Goal: Task Accomplishment & Management: Complete application form

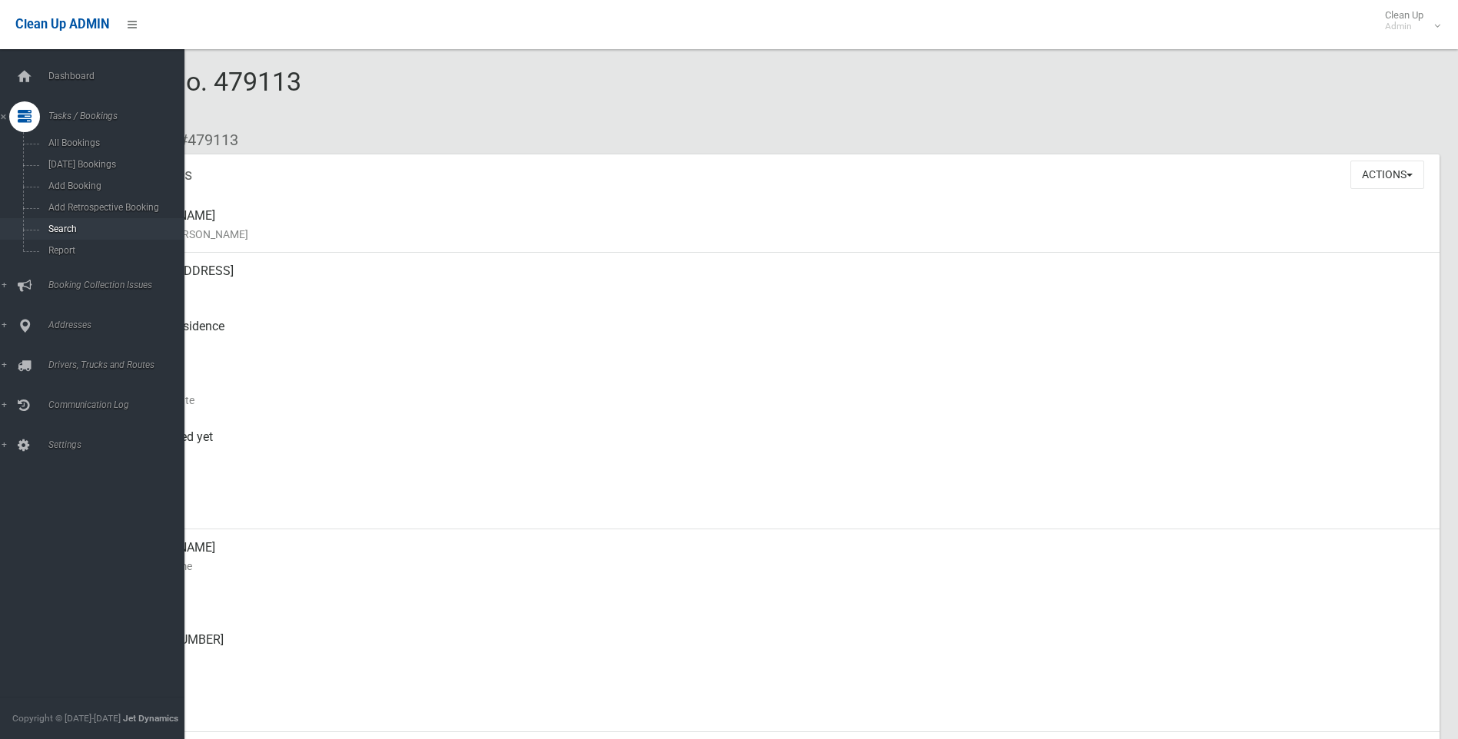
scroll to position [231, 0]
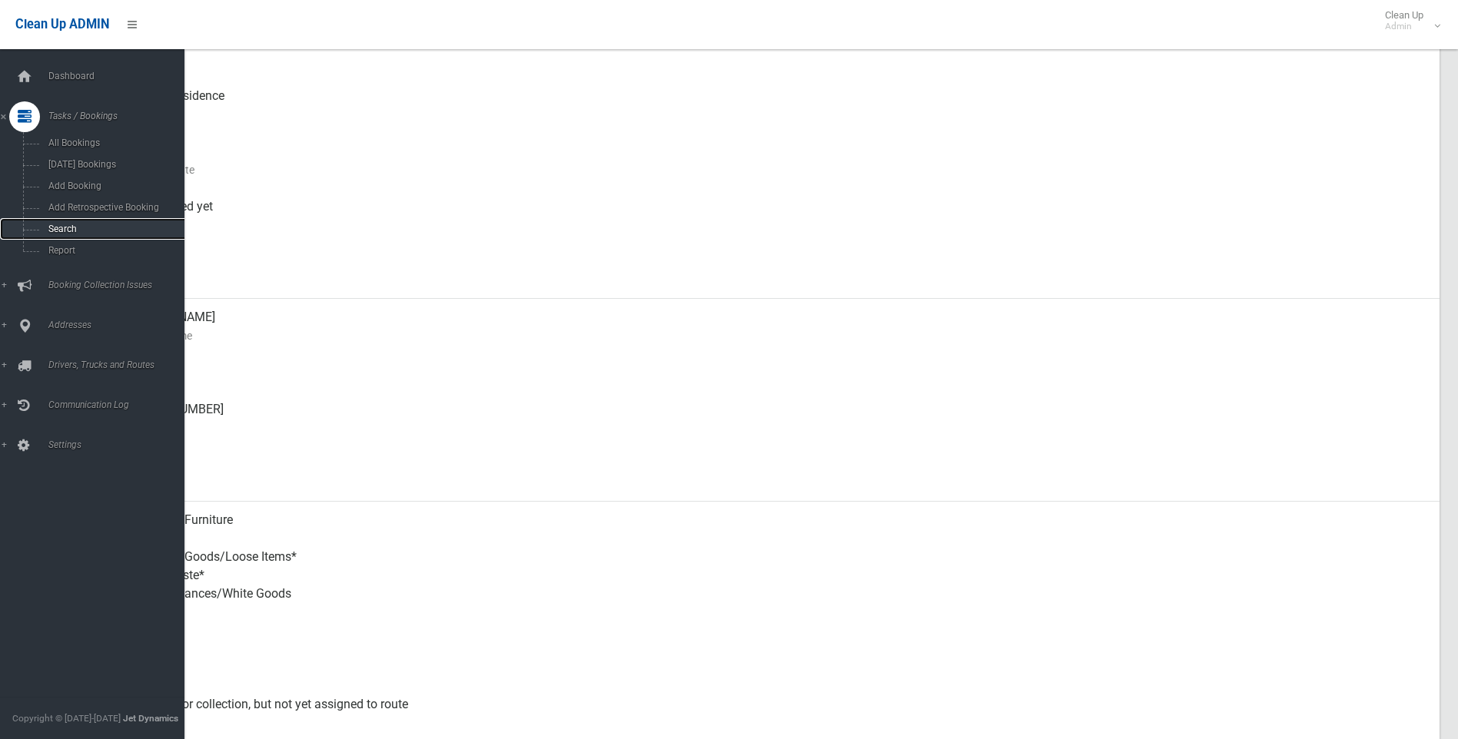
click at [68, 228] on span "Search" at bounding box center [113, 229] width 139 height 11
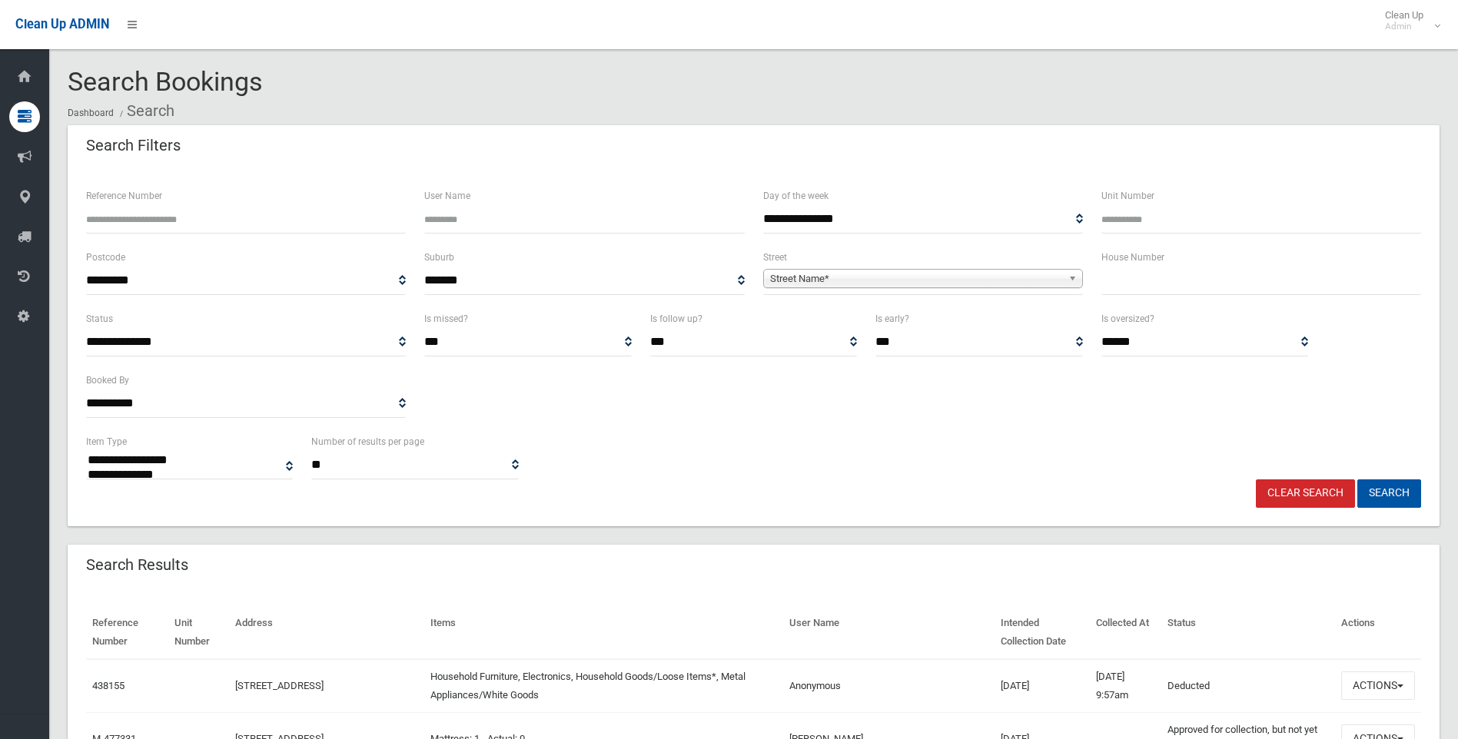
select select
click at [1219, 262] on div "House Number" at bounding box center [1262, 271] width 320 height 47
click at [1226, 278] on input "text" at bounding box center [1262, 281] width 320 height 28
type input "**"
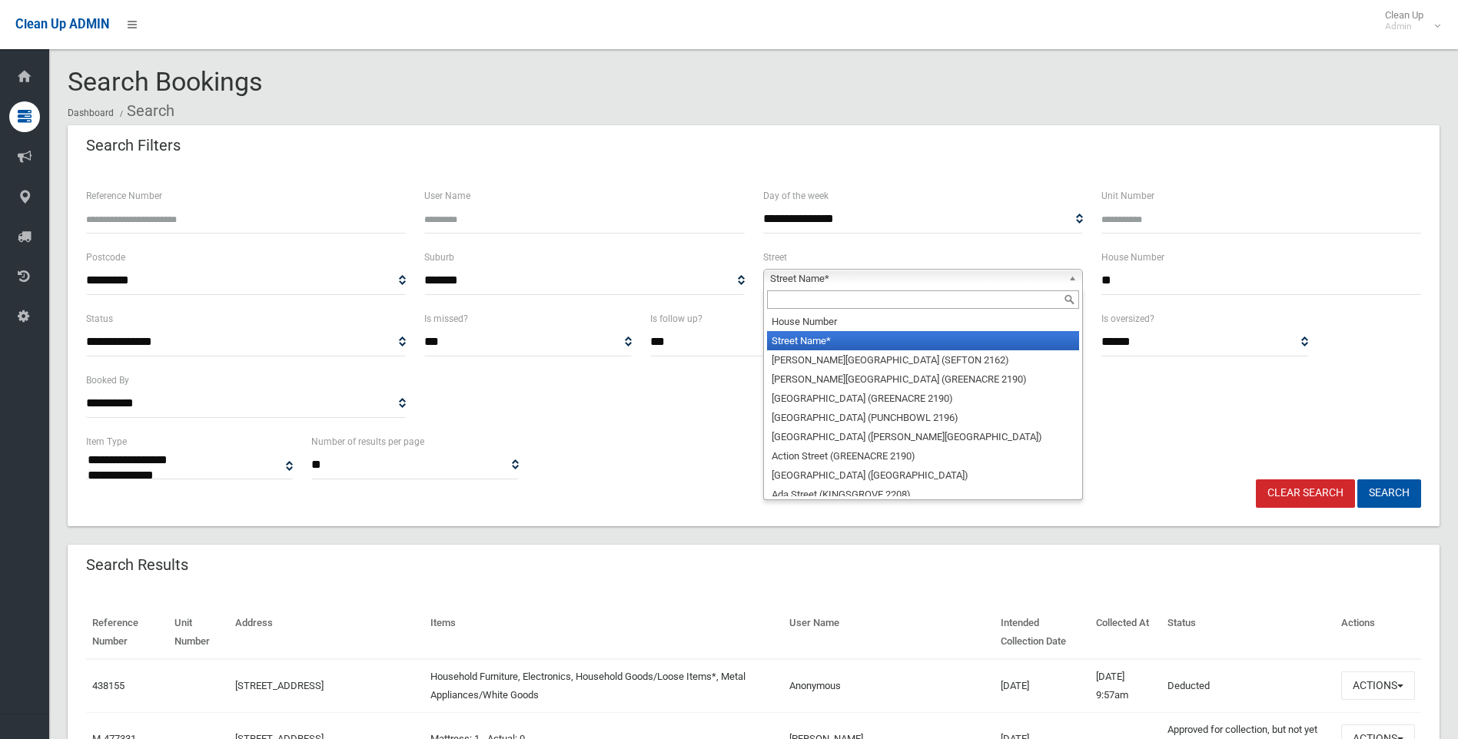
click at [909, 275] on span "Street Name*" at bounding box center [916, 279] width 292 height 18
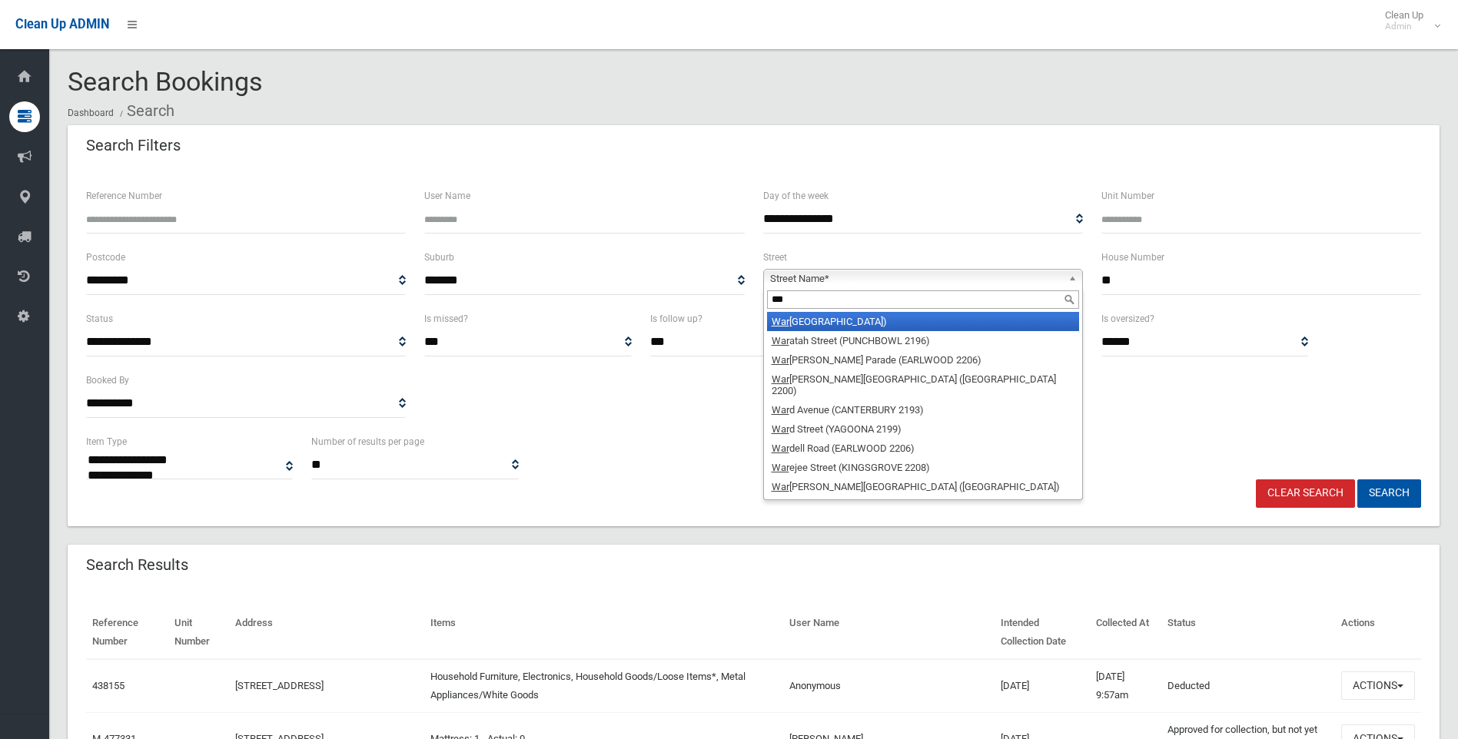
type input "***"
click at [863, 326] on li "War atah Street (CANTERBURY 2193)" at bounding box center [923, 321] width 312 height 19
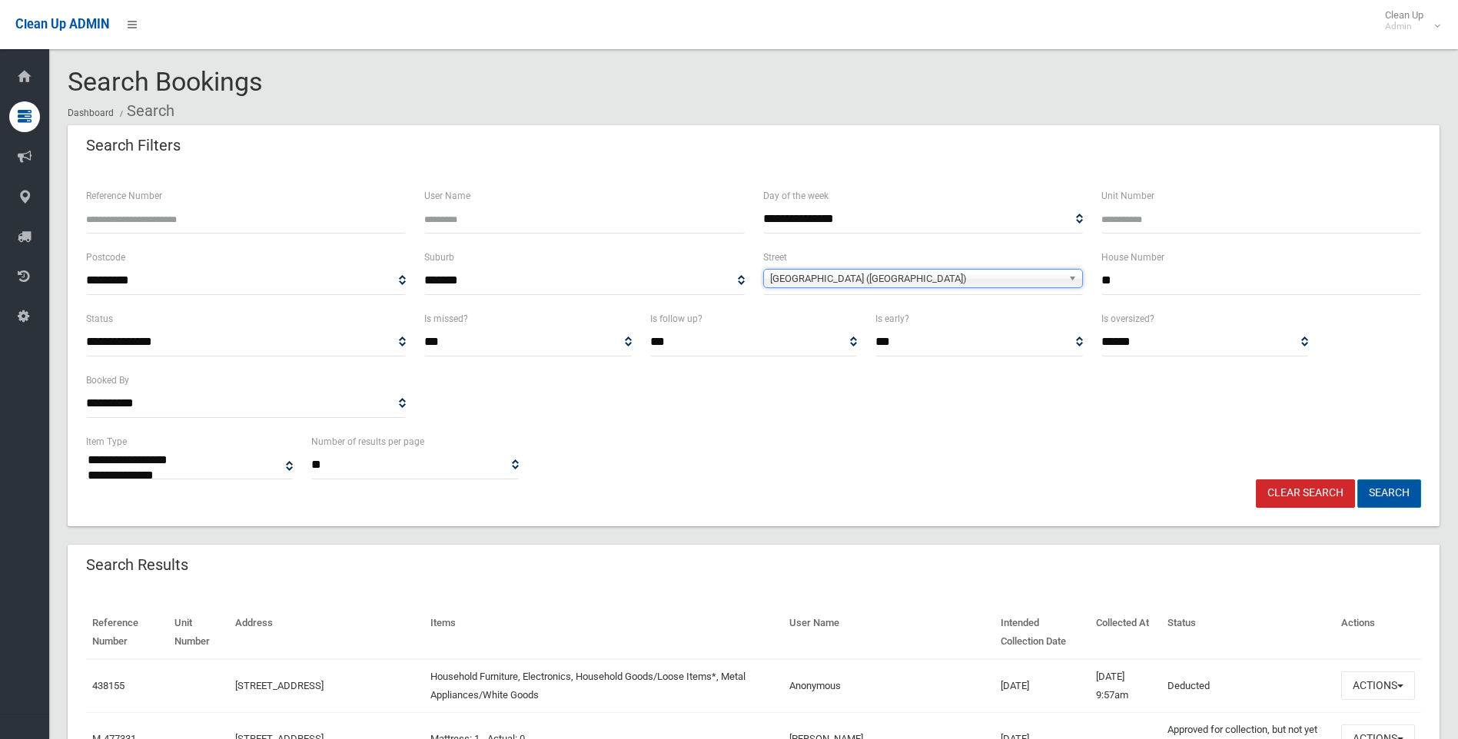
click at [1404, 488] on button "Search" at bounding box center [1390, 494] width 64 height 28
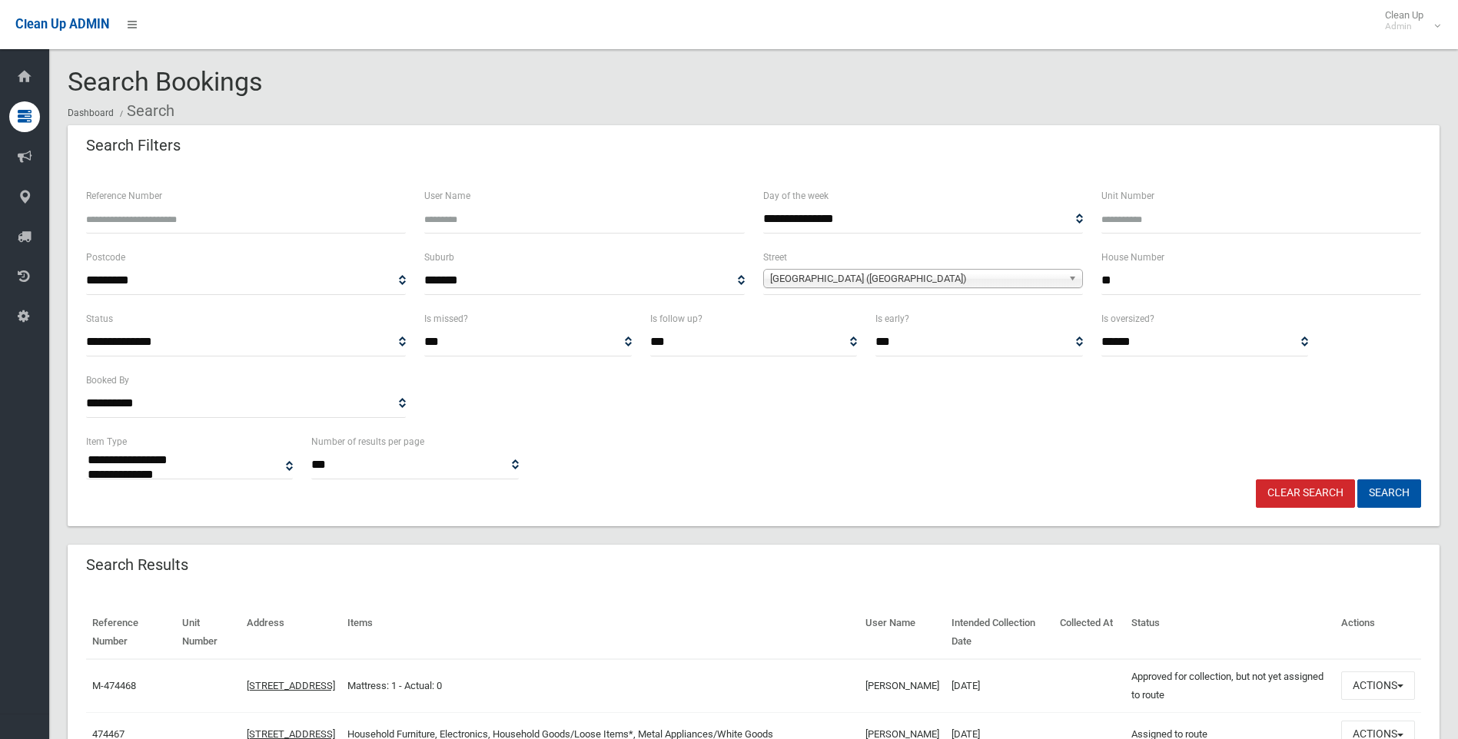
select select
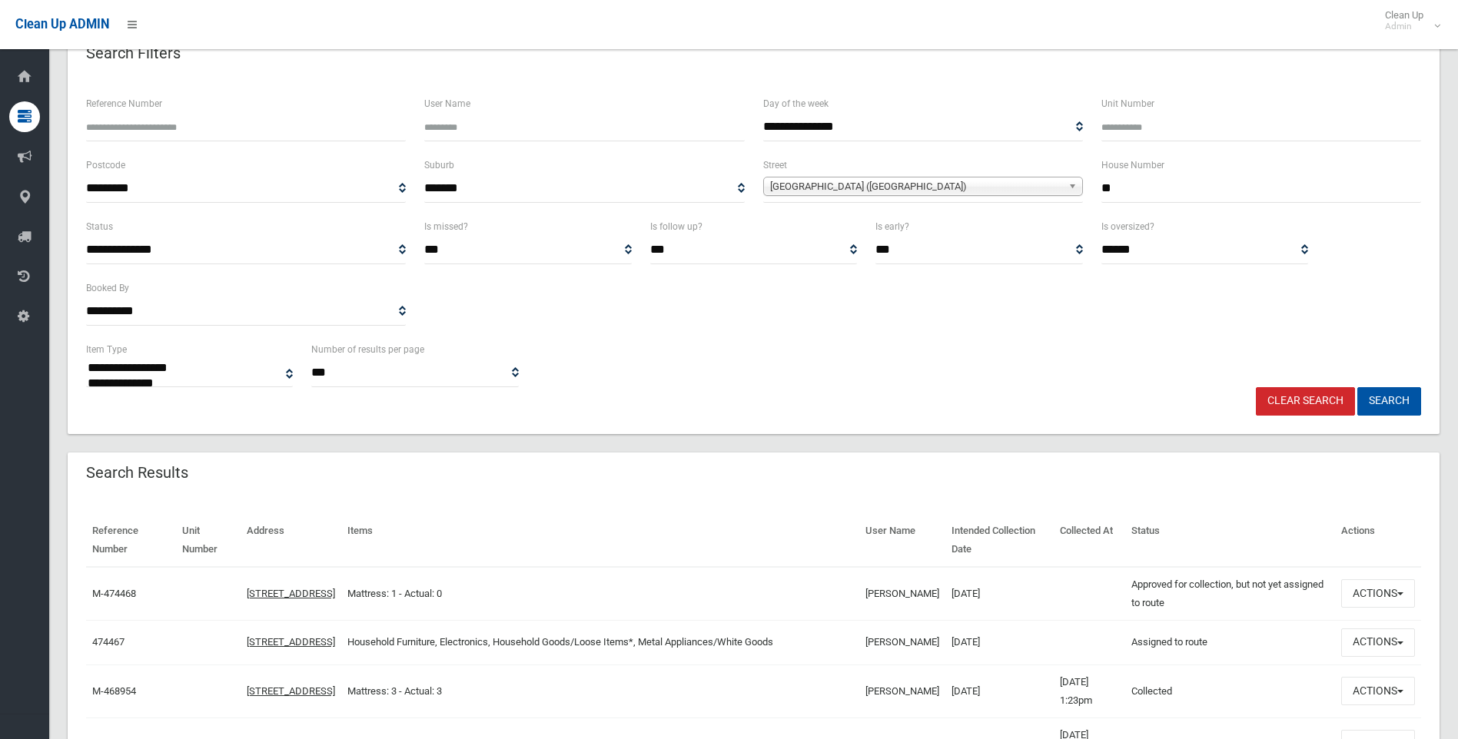
scroll to position [307, 0]
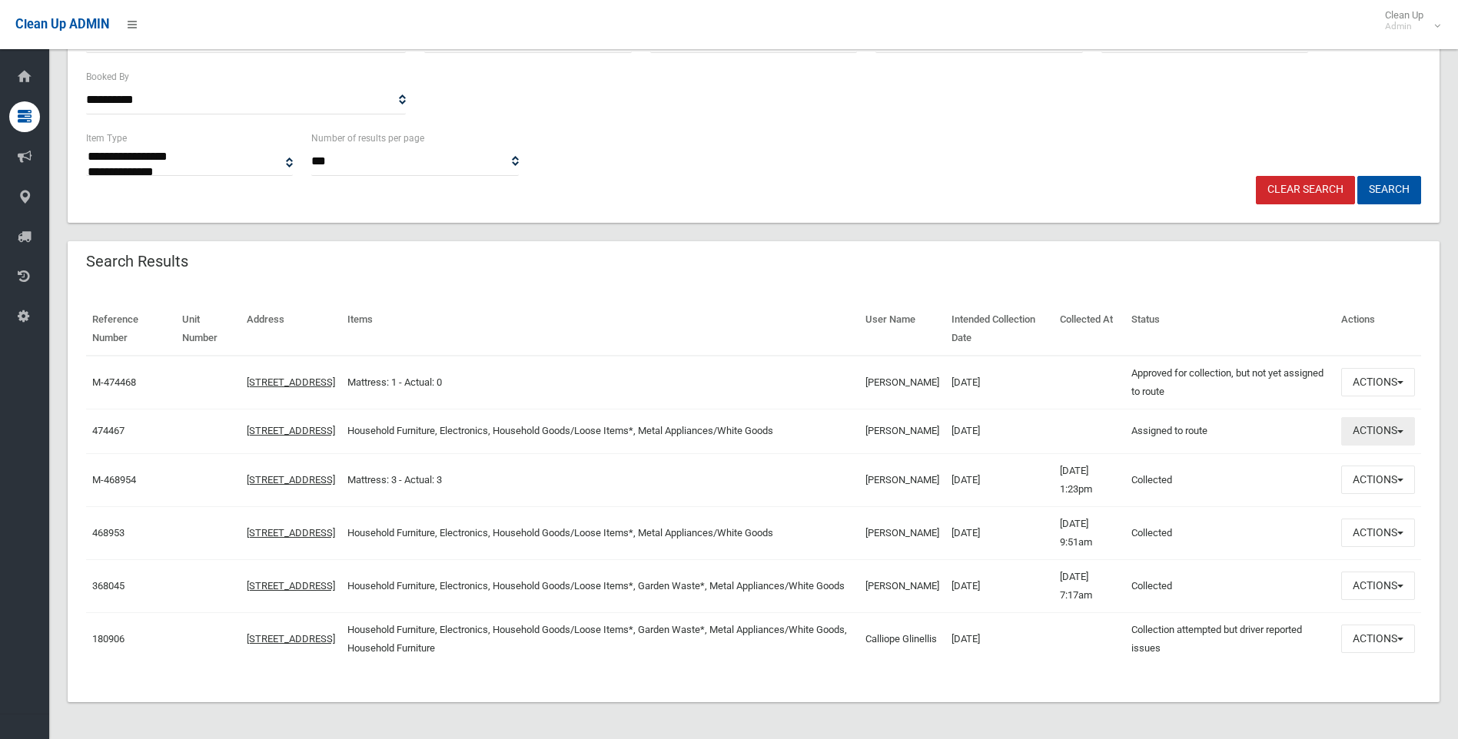
click at [1388, 431] on button "Actions" at bounding box center [1378, 431] width 74 height 28
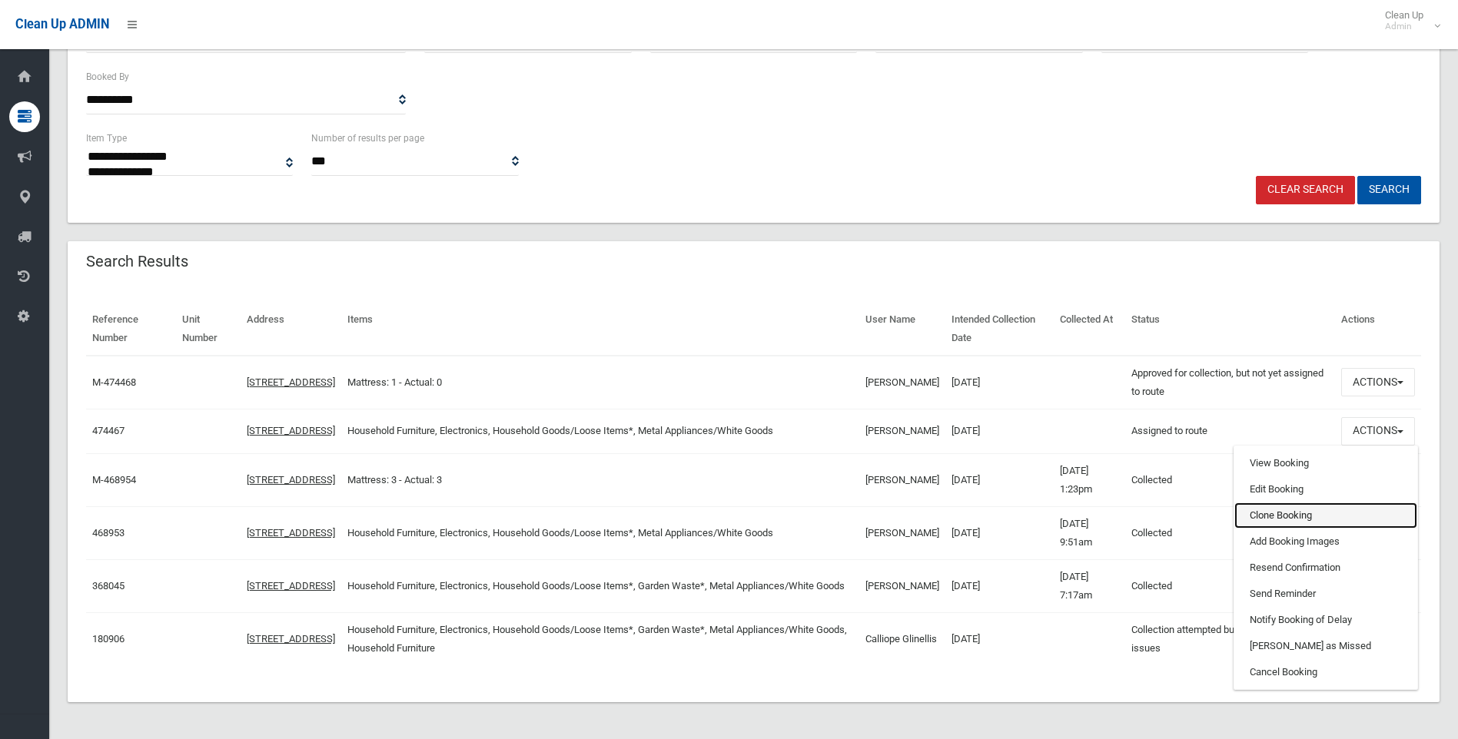
click at [1251, 512] on link "Clone Booking" at bounding box center [1326, 516] width 183 height 26
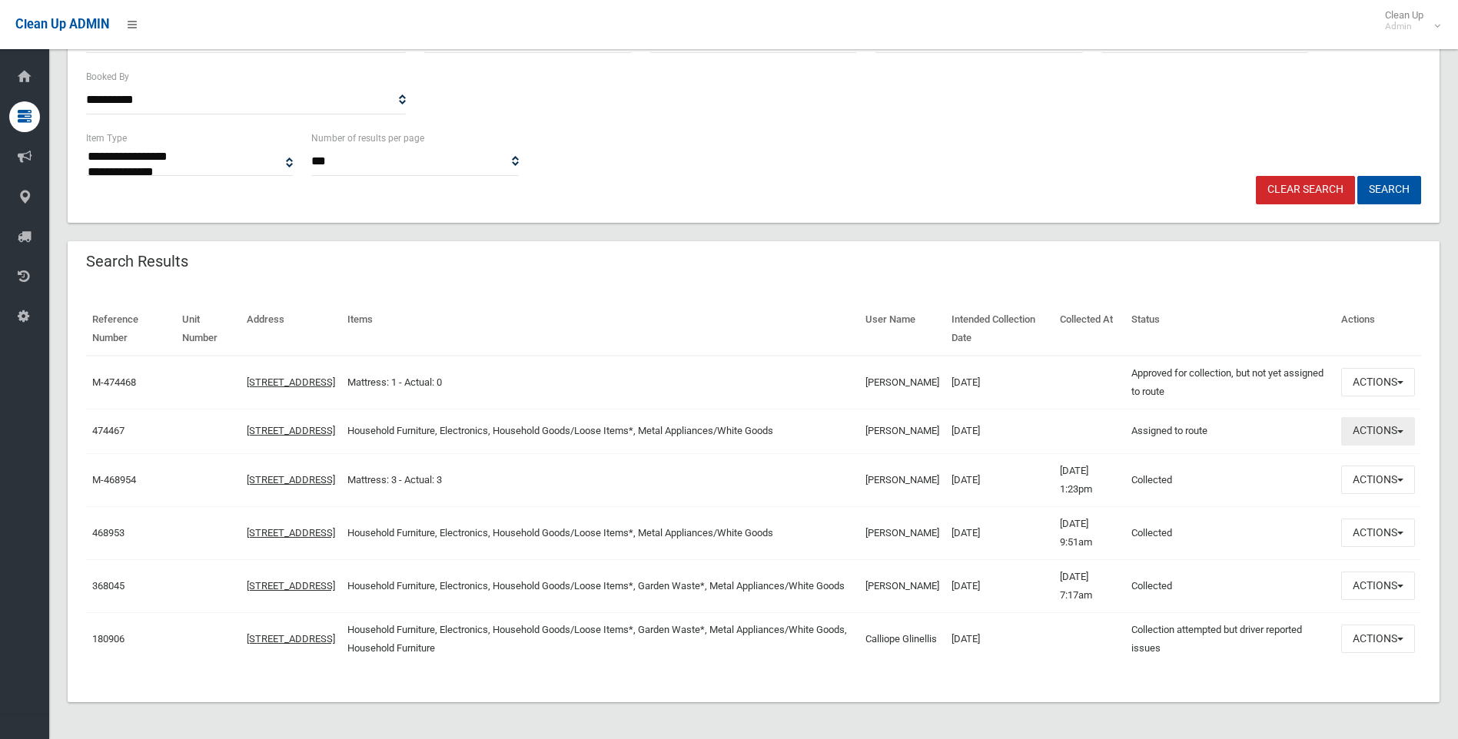
click at [1375, 428] on button "Actions" at bounding box center [1378, 431] width 74 height 28
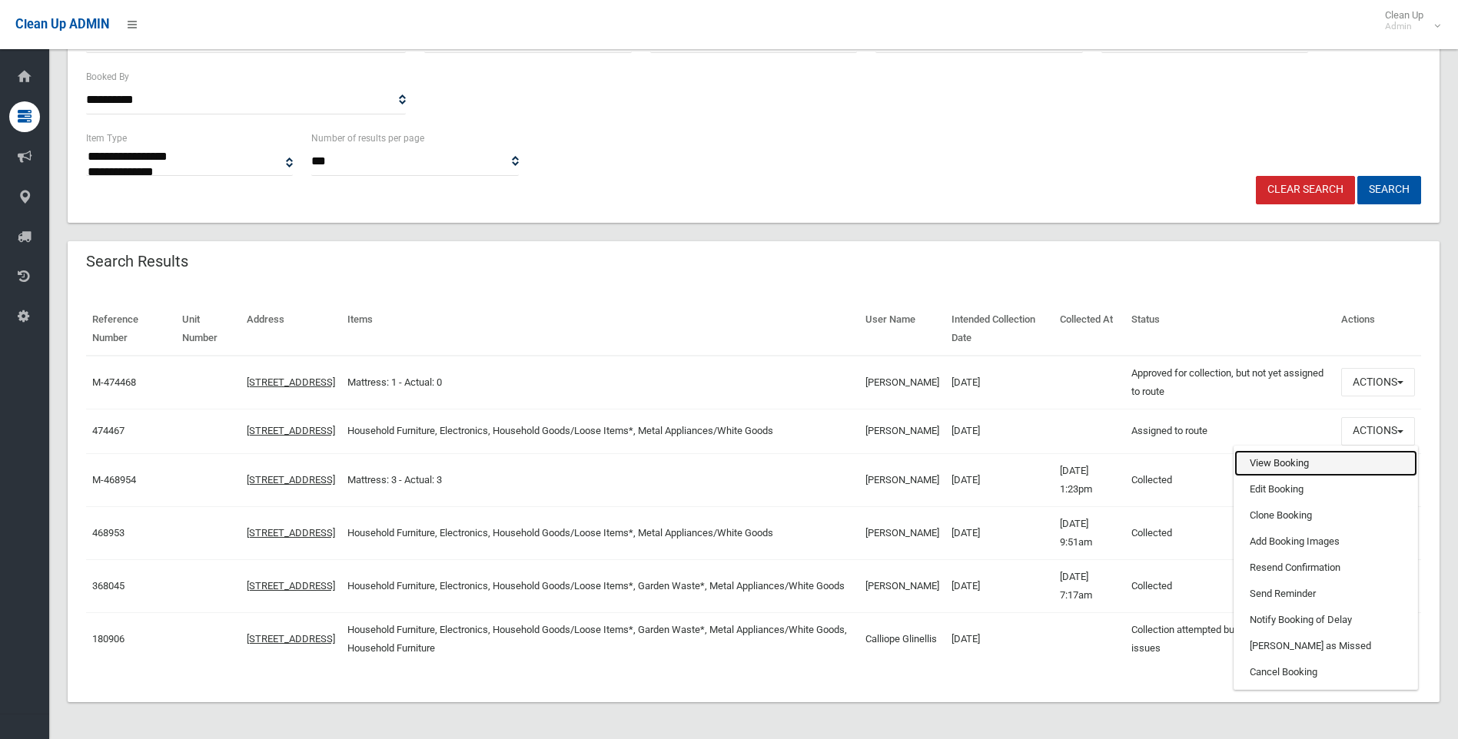
click at [1263, 460] on link "View Booking" at bounding box center [1326, 463] width 183 height 26
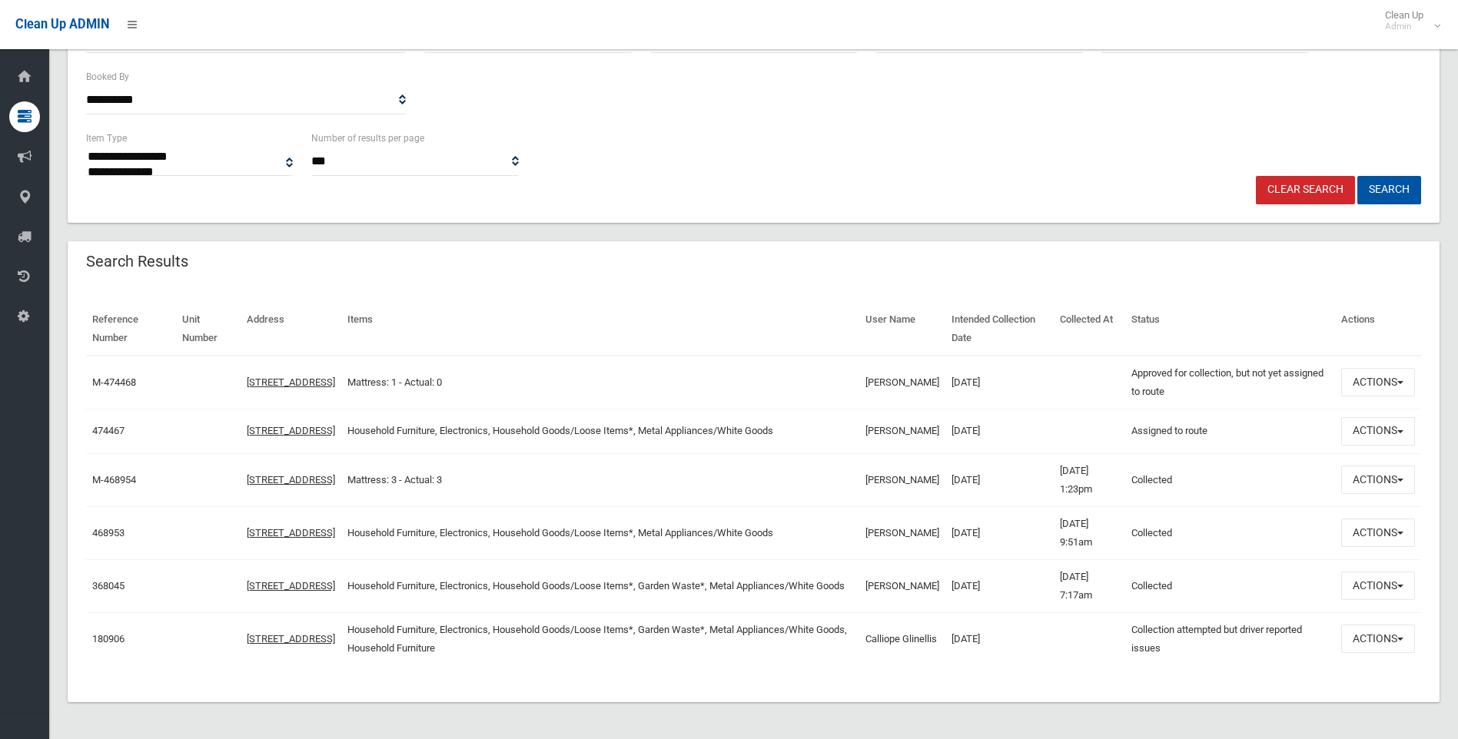
click at [889, 279] on div "Search Results" at bounding box center [754, 262] width 1372 height 43
click at [1386, 429] on button "Actions" at bounding box center [1378, 431] width 74 height 28
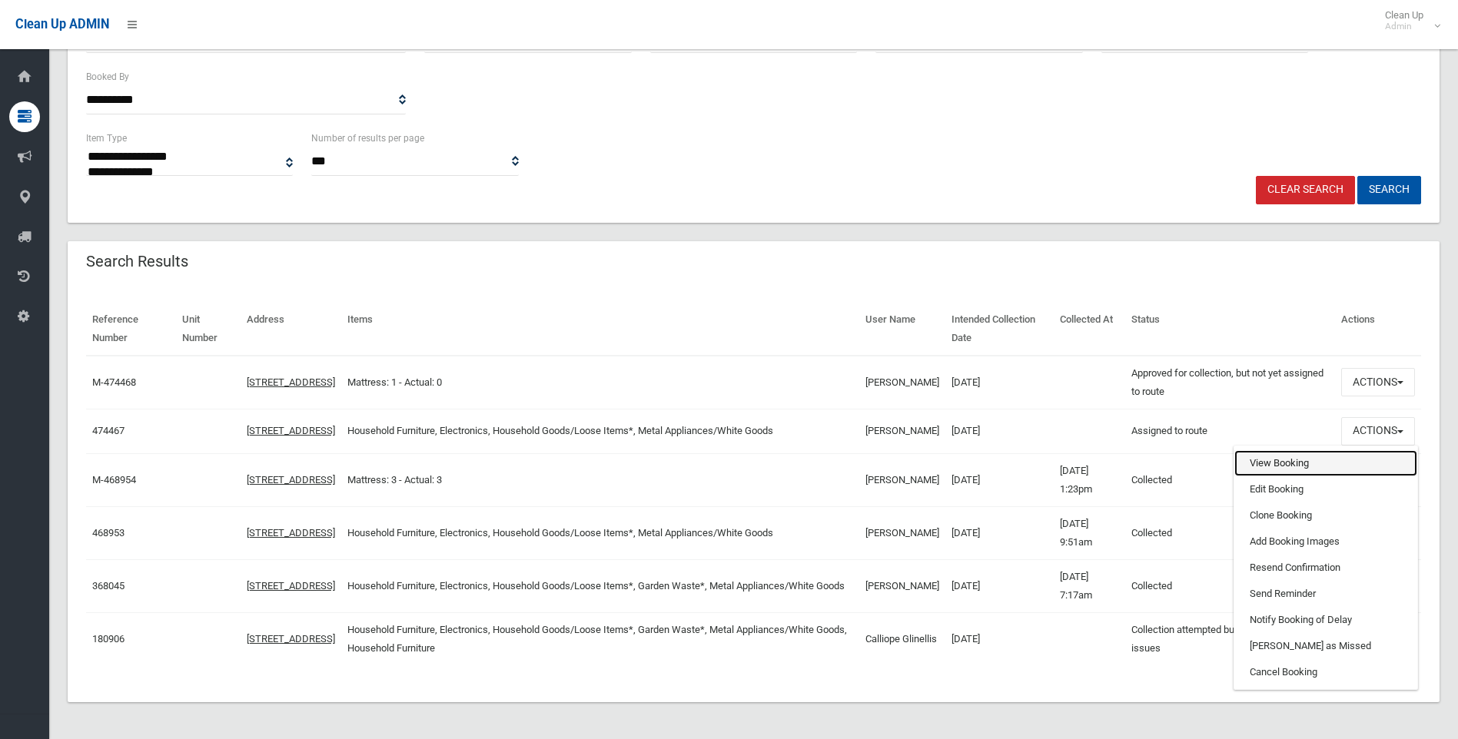
click at [1271, 463] on link "View Booking" at bounding box center [1326, 463] width 183 height 26
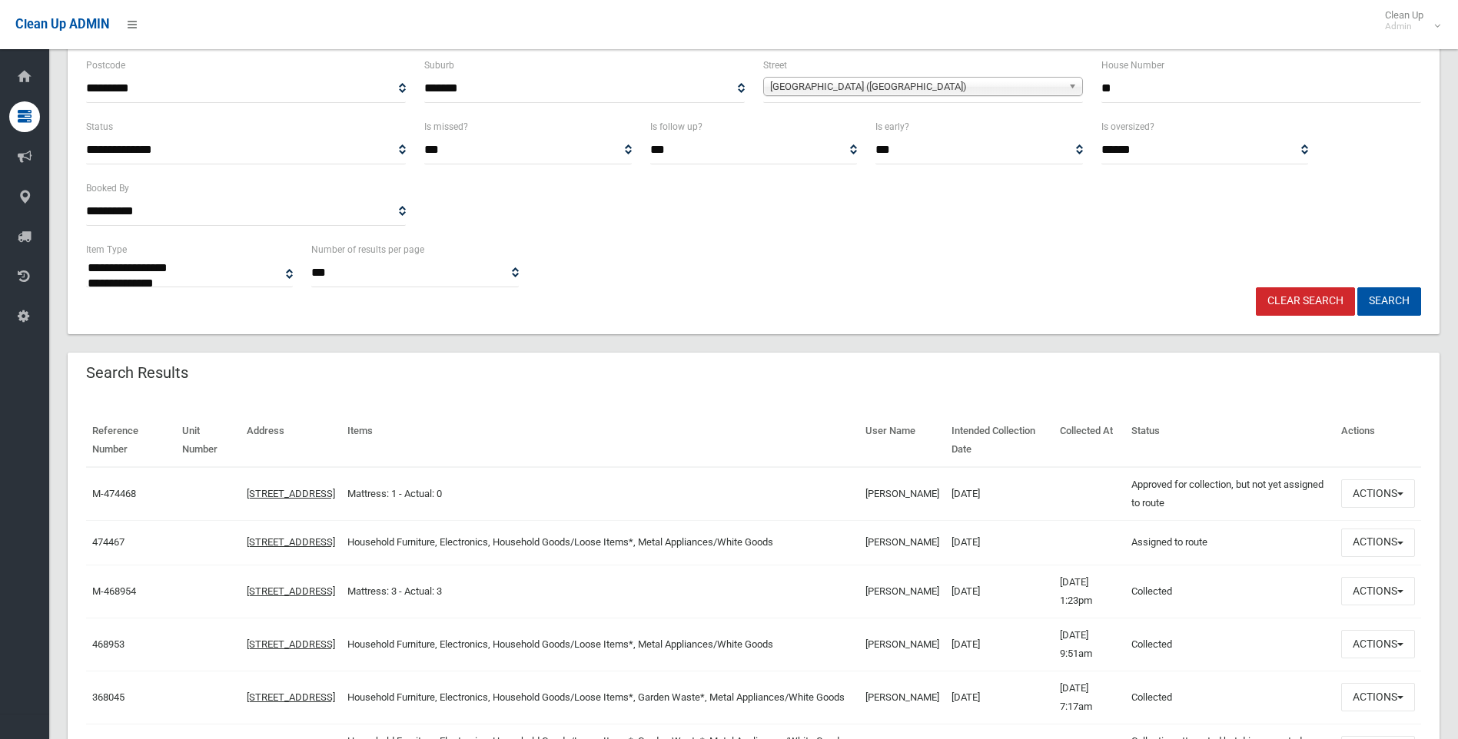
scroll to position [0, 0]
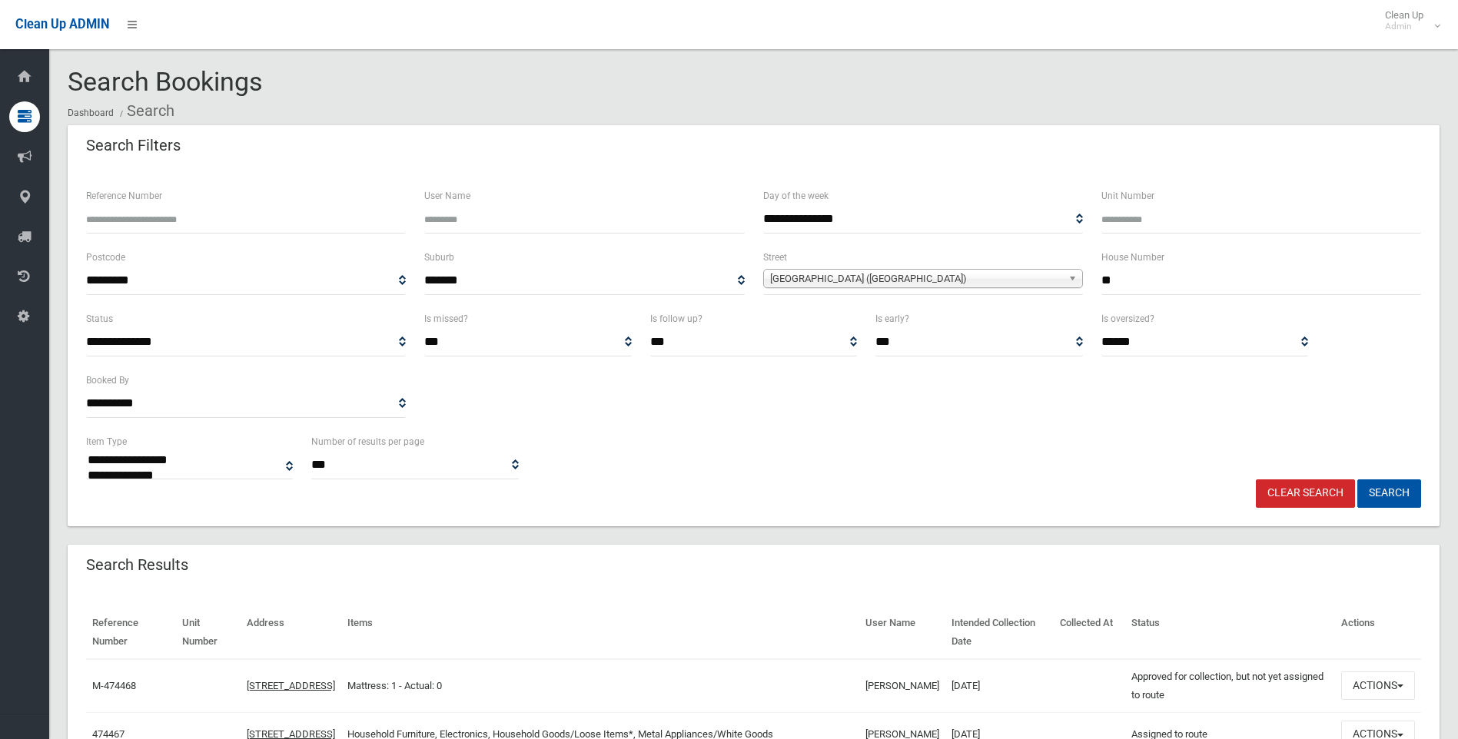
drag, startPoint x: 1148, startPoint y: 276, endPoint x: 950, endPoint y: 277, distance: 198.3
click at [950, 277] on div "**********" at bounding box center [754, 278] width 1354 height 61
type input "*"
click at [927, 282] on span "Waratah Street (CANTERBURY 2193)" at bounding box center [916, 279] width 292 height 18
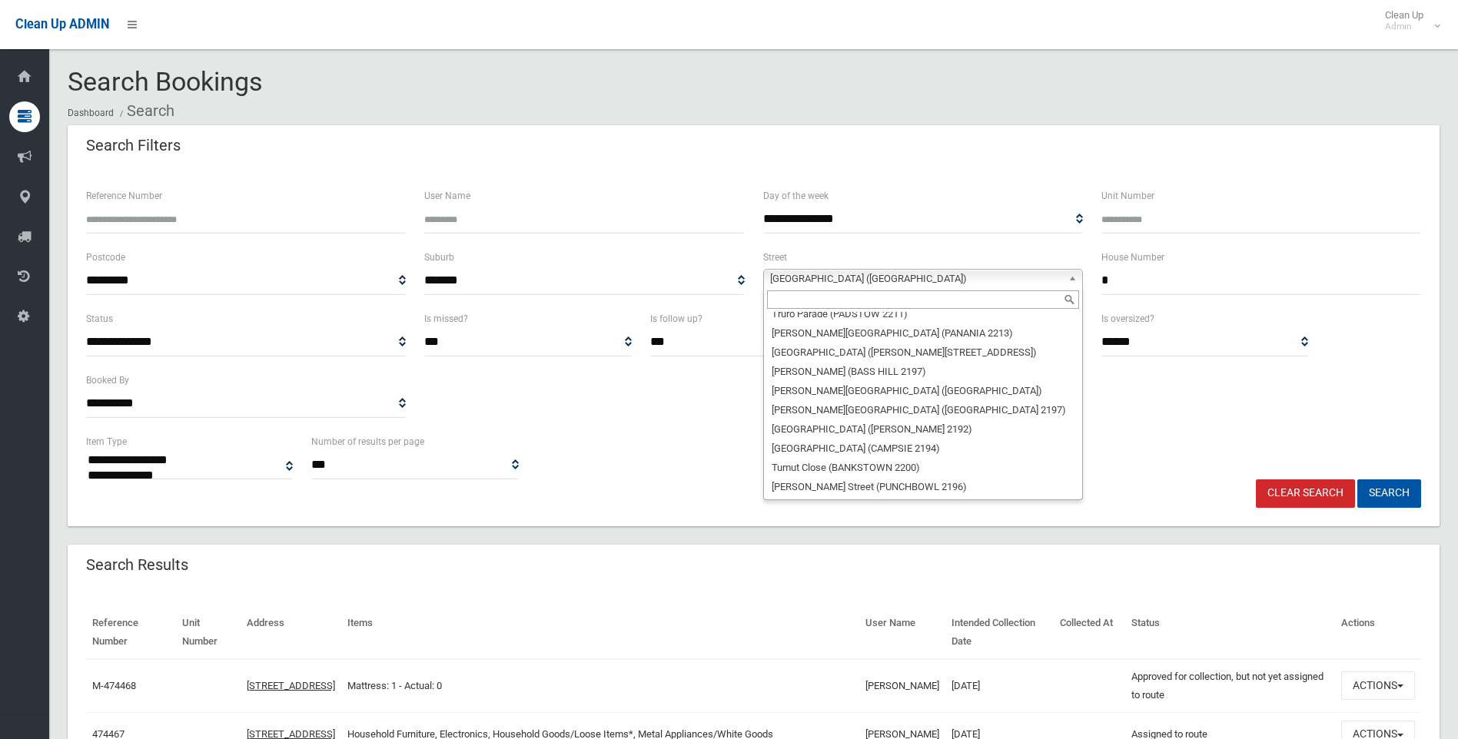
click at [827, 304] on input "text" at bounding box center [923, 300] width 312 height 18
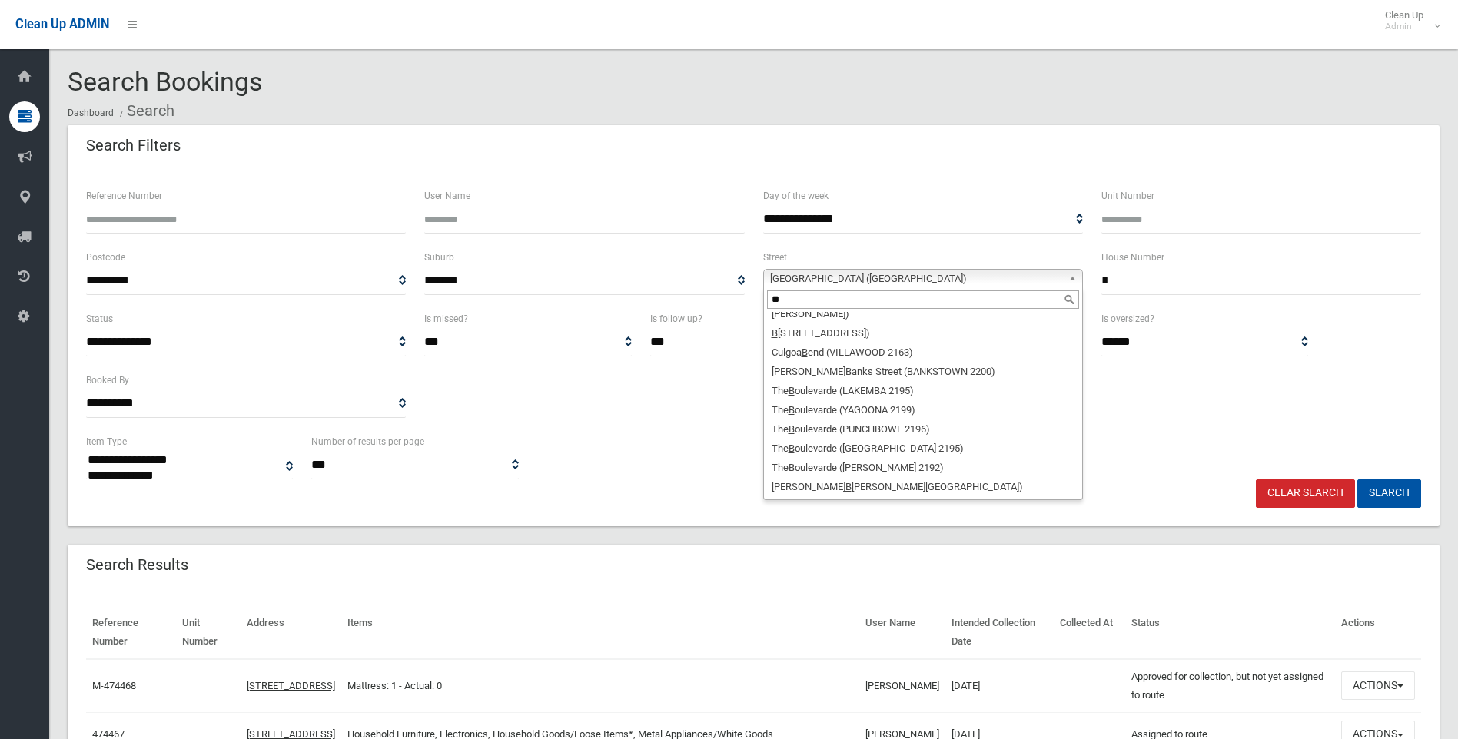
scroll to position [0, 0]
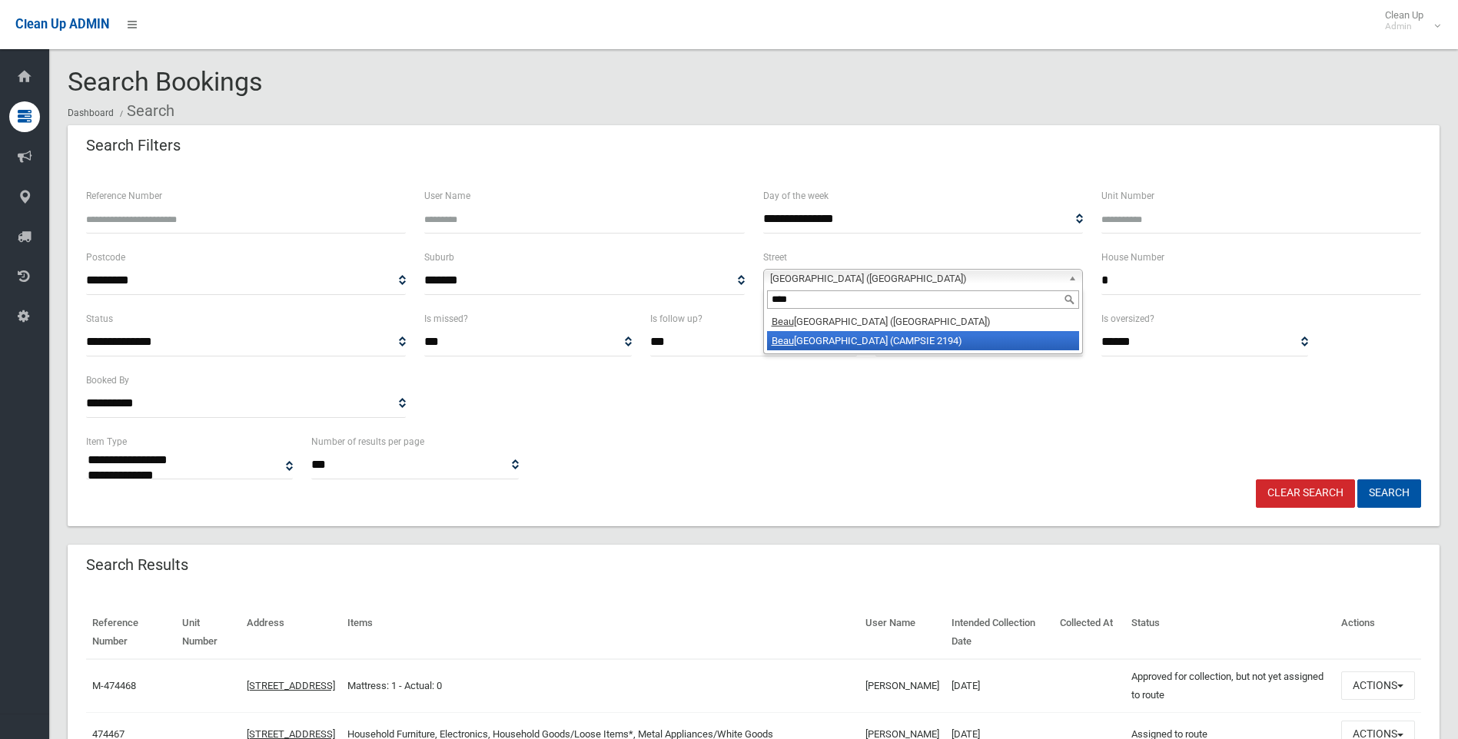
type input "****"
click at [846, 339] on li "Beau mont Street (CAMPSIE 2194)" at bounding box center [923, 340] width 312 height 19
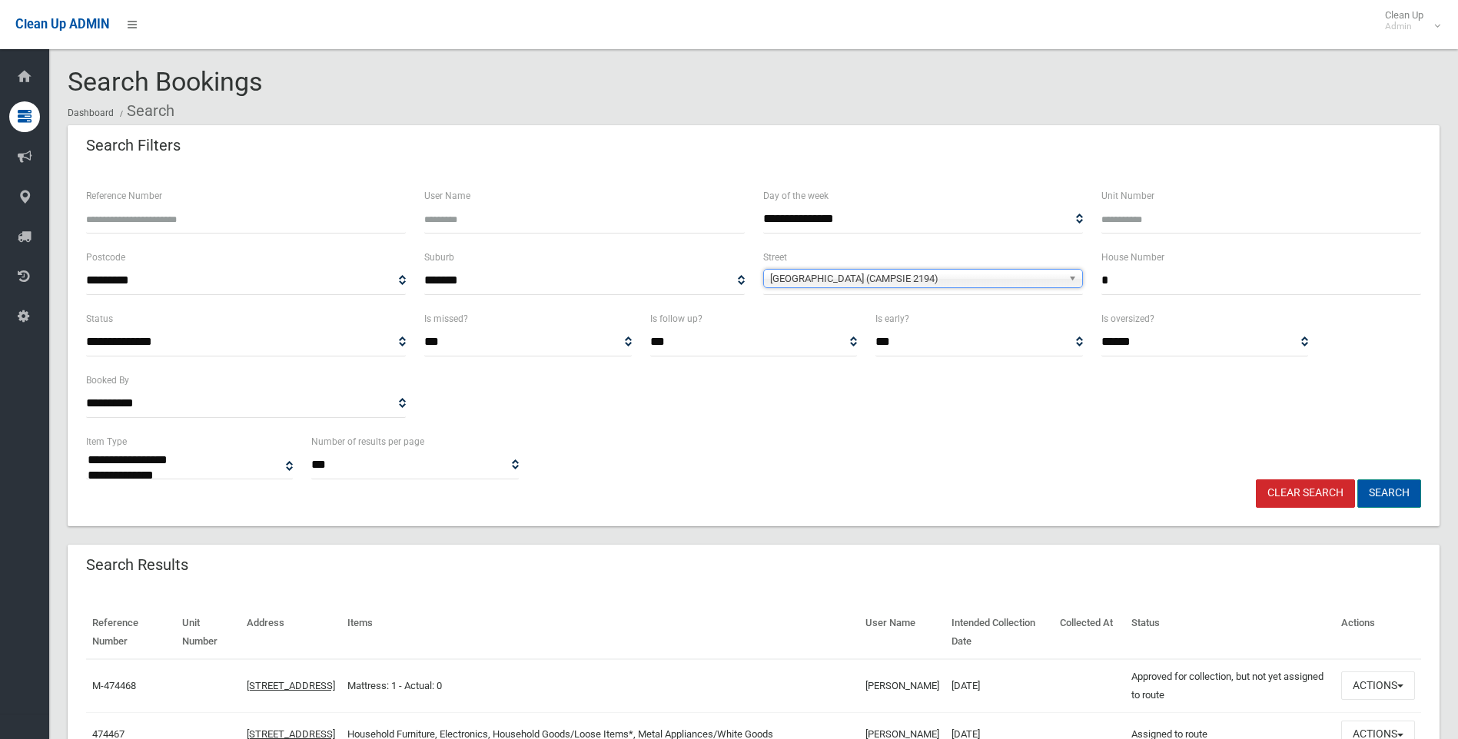
click at [1371, 495] on button "Search" at bounding box center [1390, 494] width 64 height 28
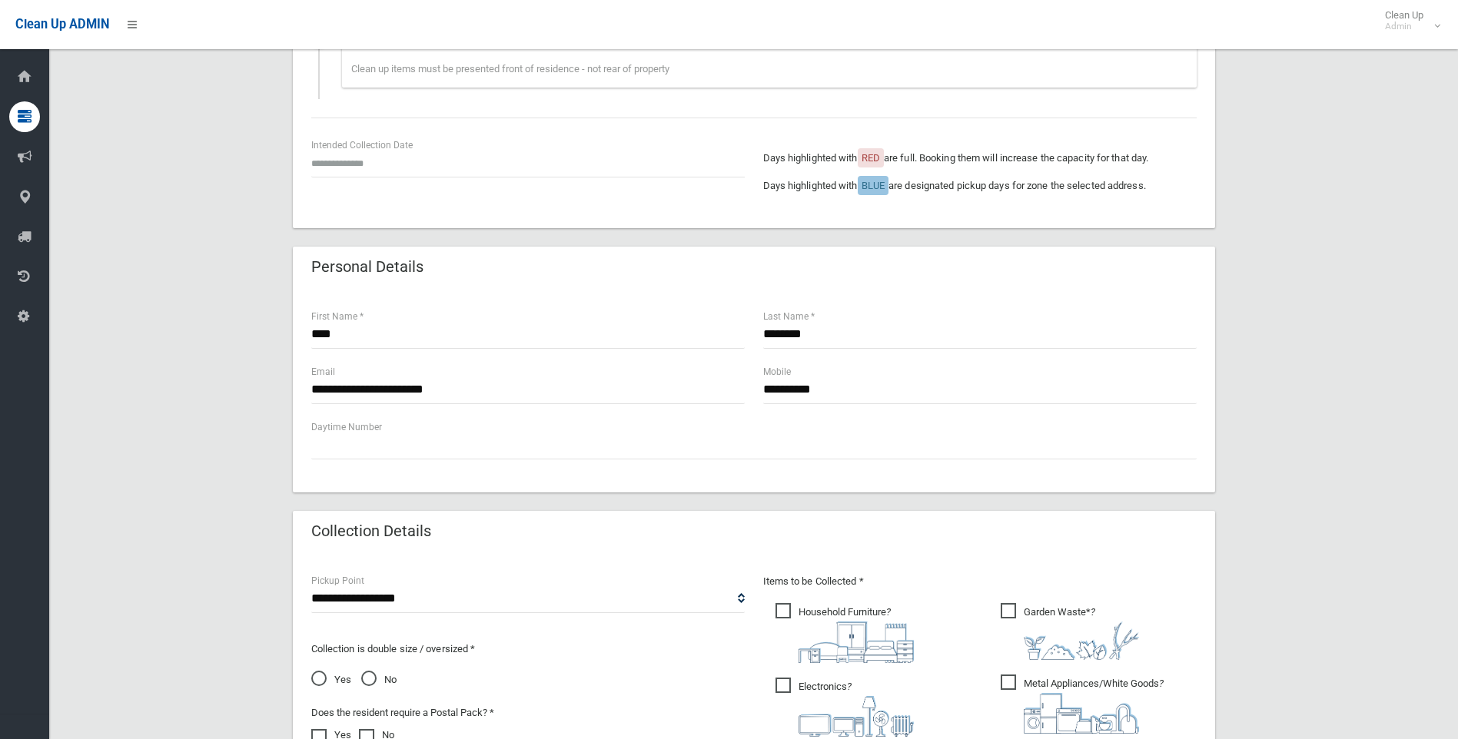
scroll to position [451, 0]
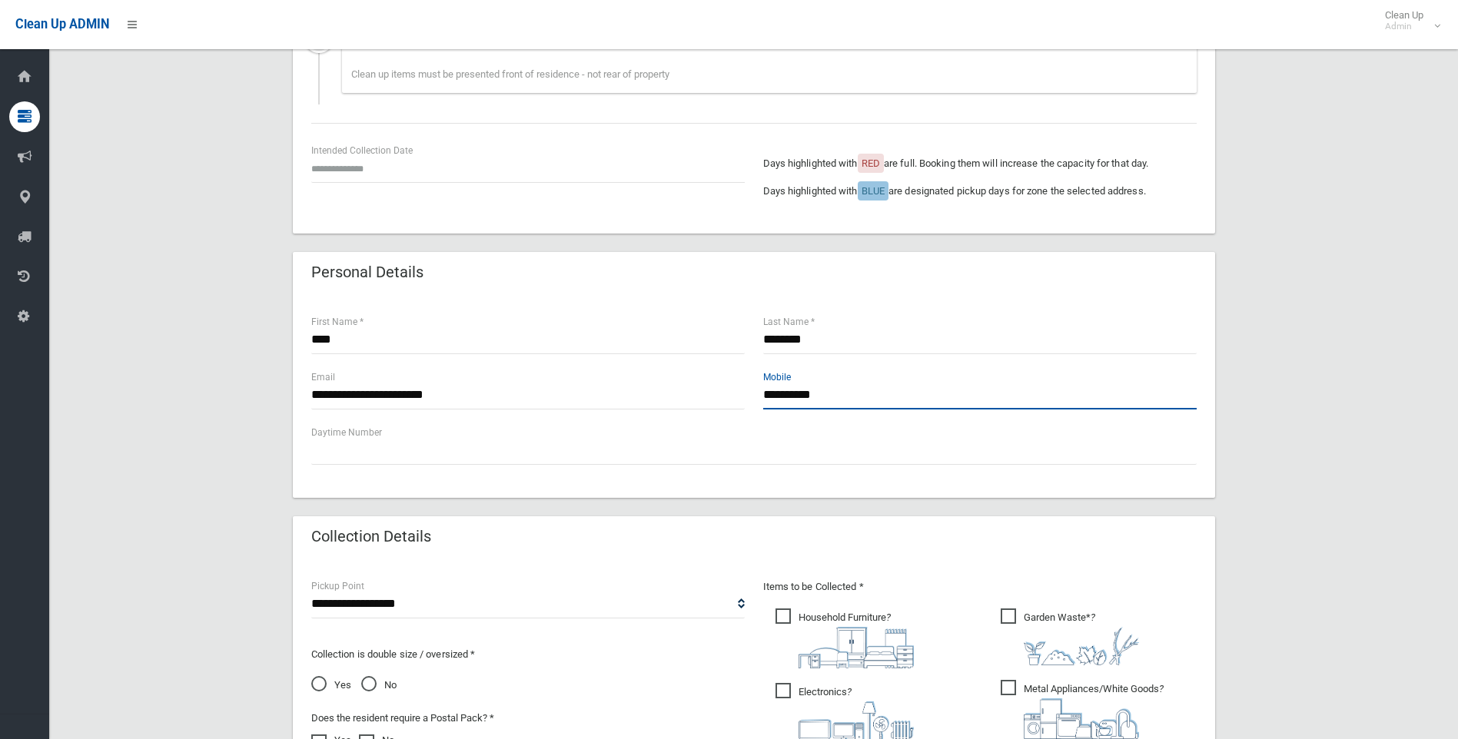
drag, startPoint x: 888, startPoint y: 407, endPoint x: 715, endPoint y: 412, distance: 173.0
click at [715, 412] on div "**********" at bounding box center [754, 396] width 904 height 55
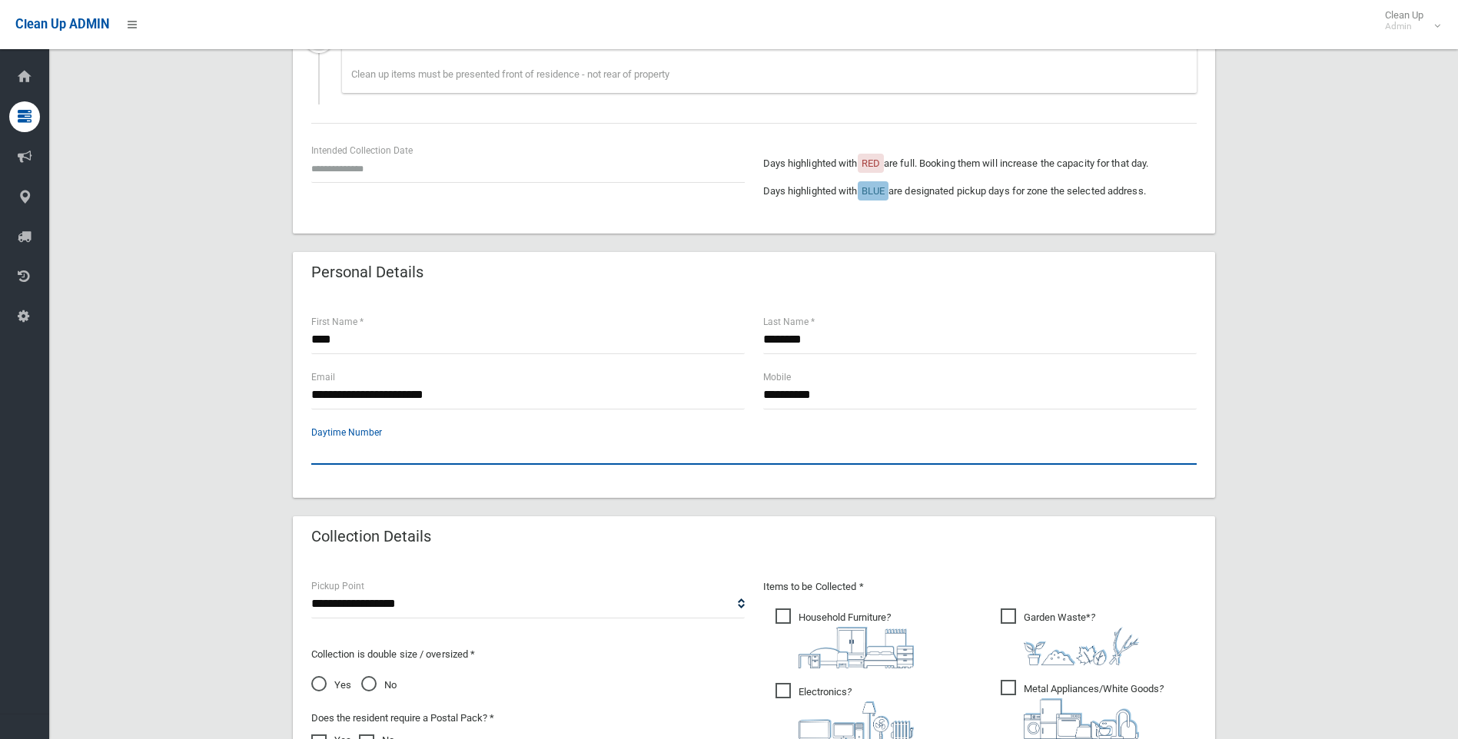
click at [590, 459] on input "text" at bounding box center [754, 451] width 886 height 28
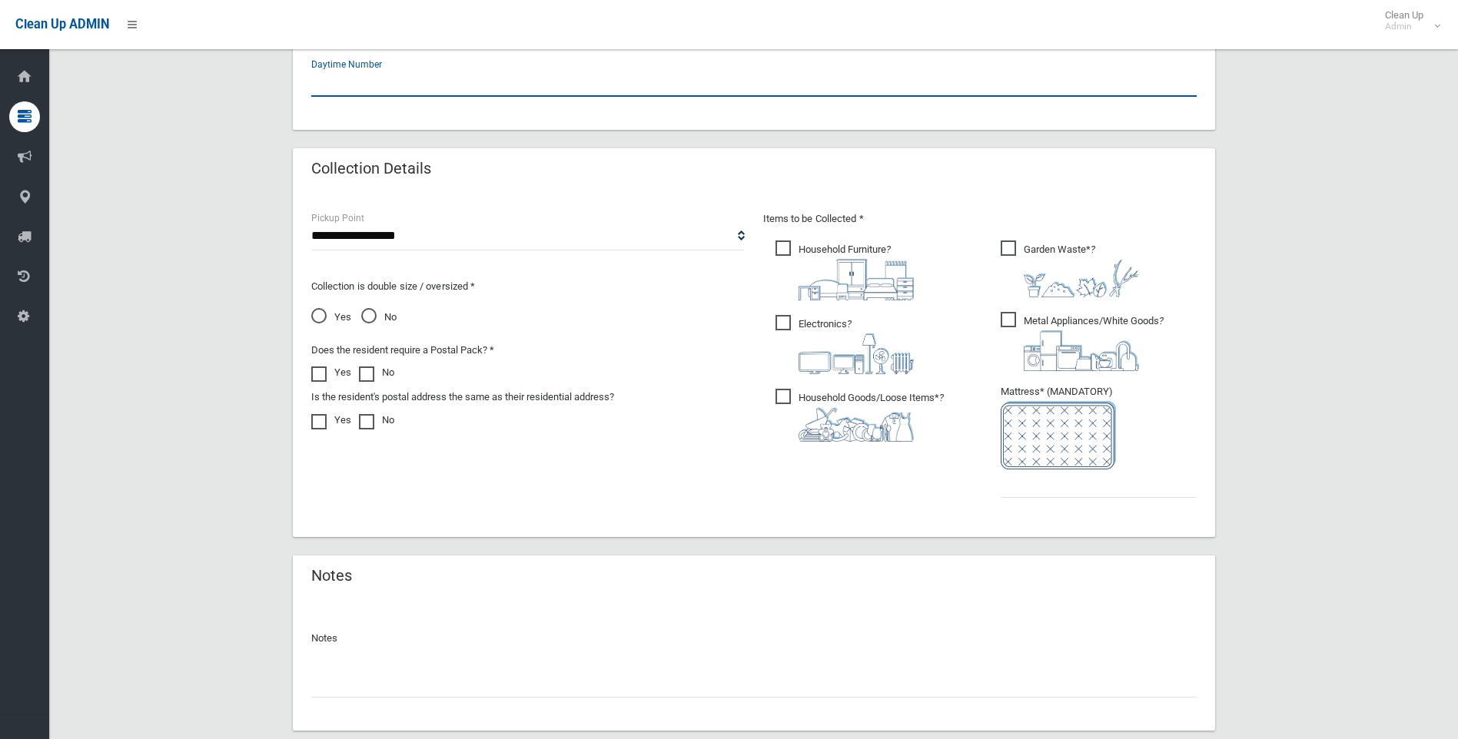
scroll to position [912, 0]
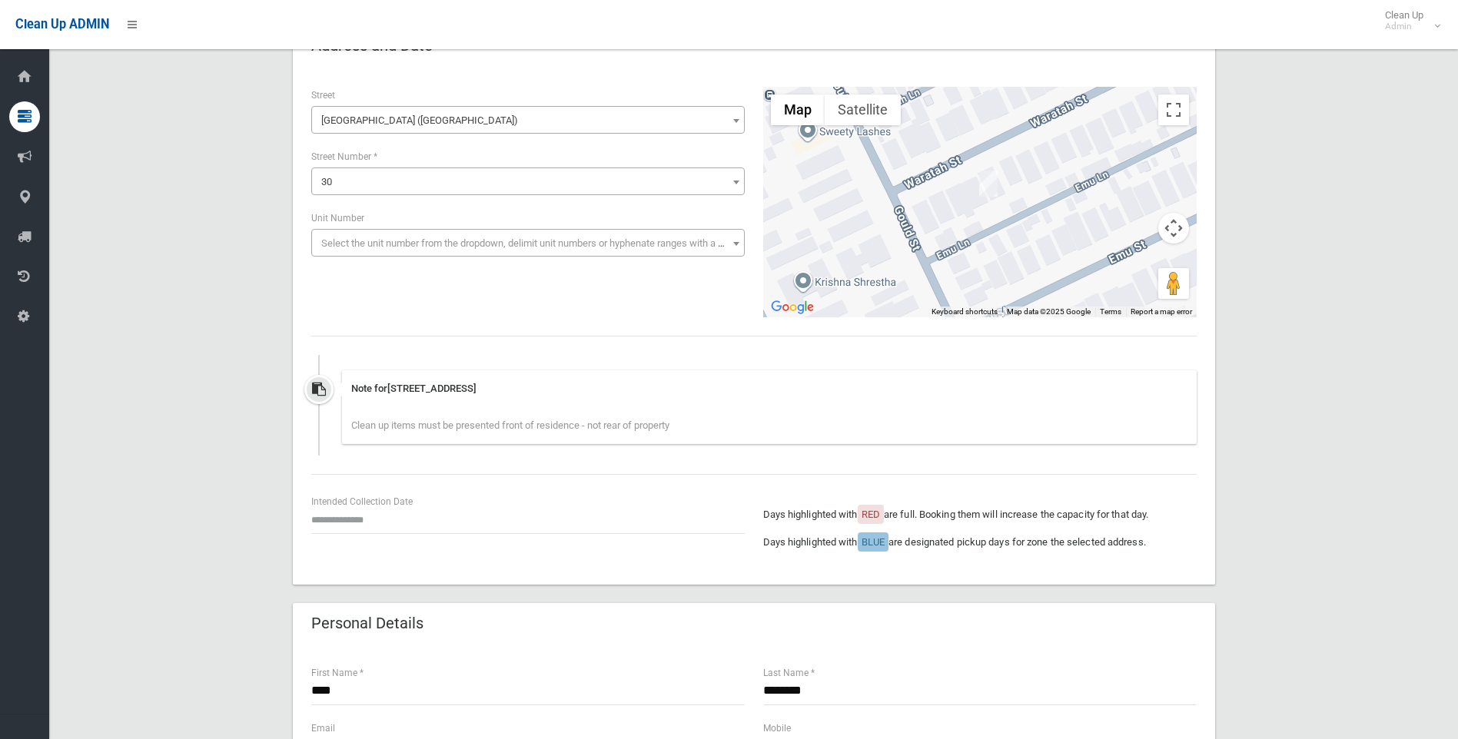
scroll to position [0, 0]
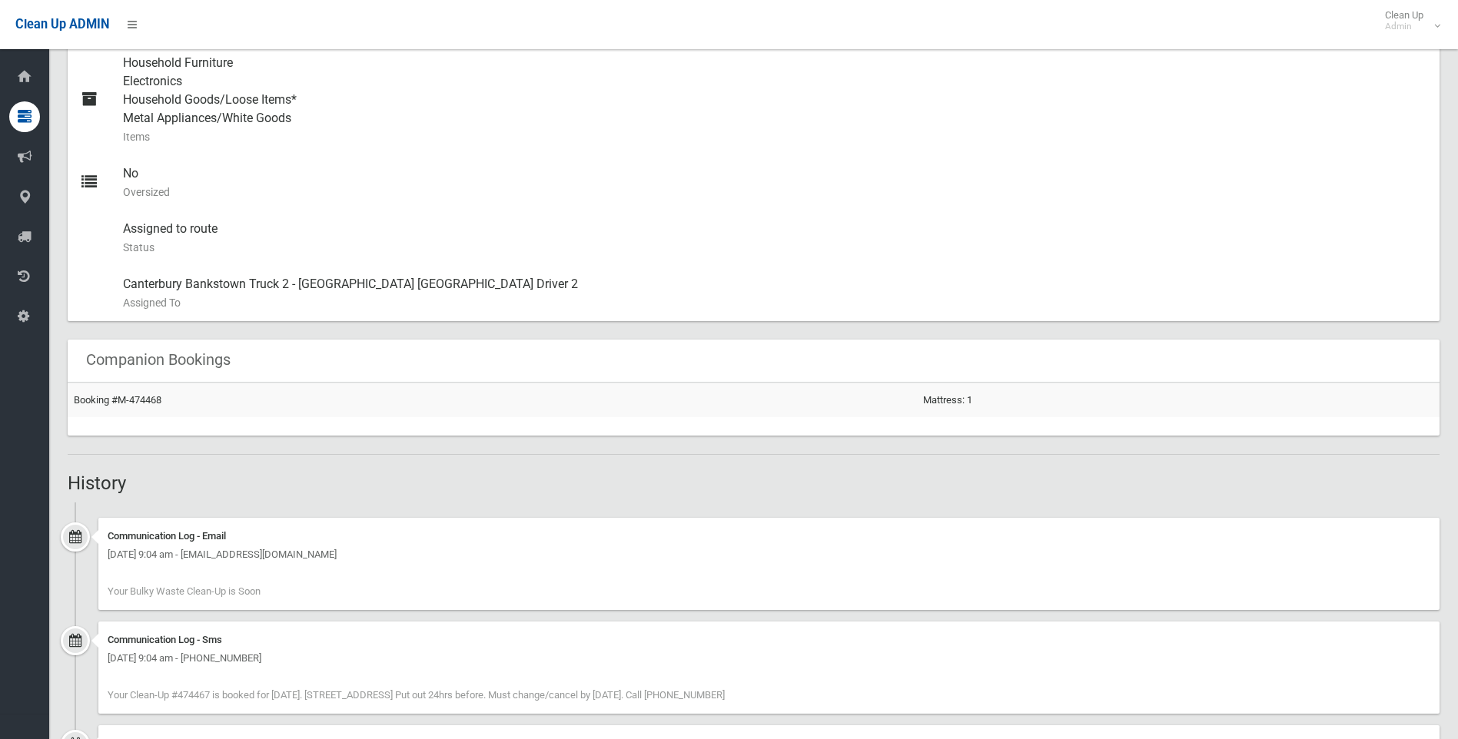
scroll to position [851, 0]
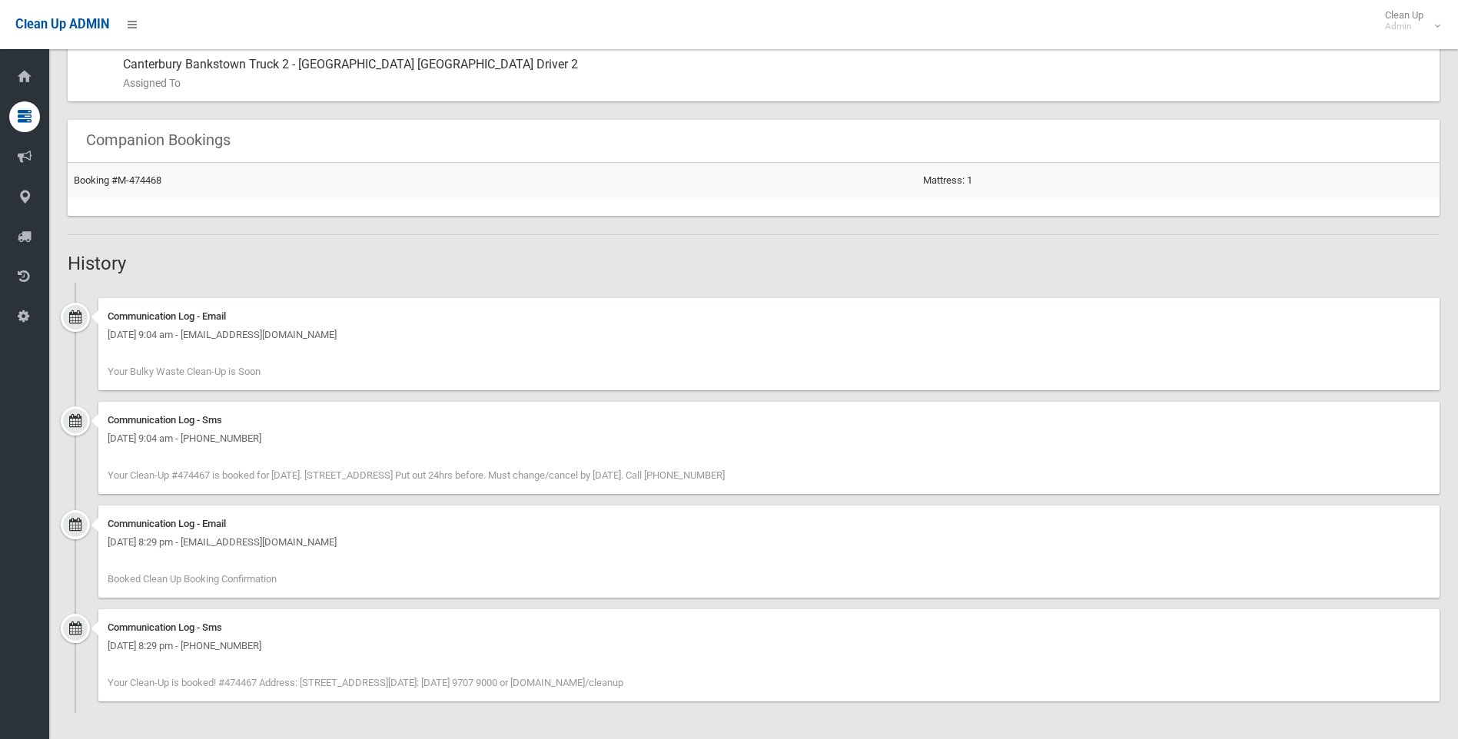
scroll to position [928, 0]
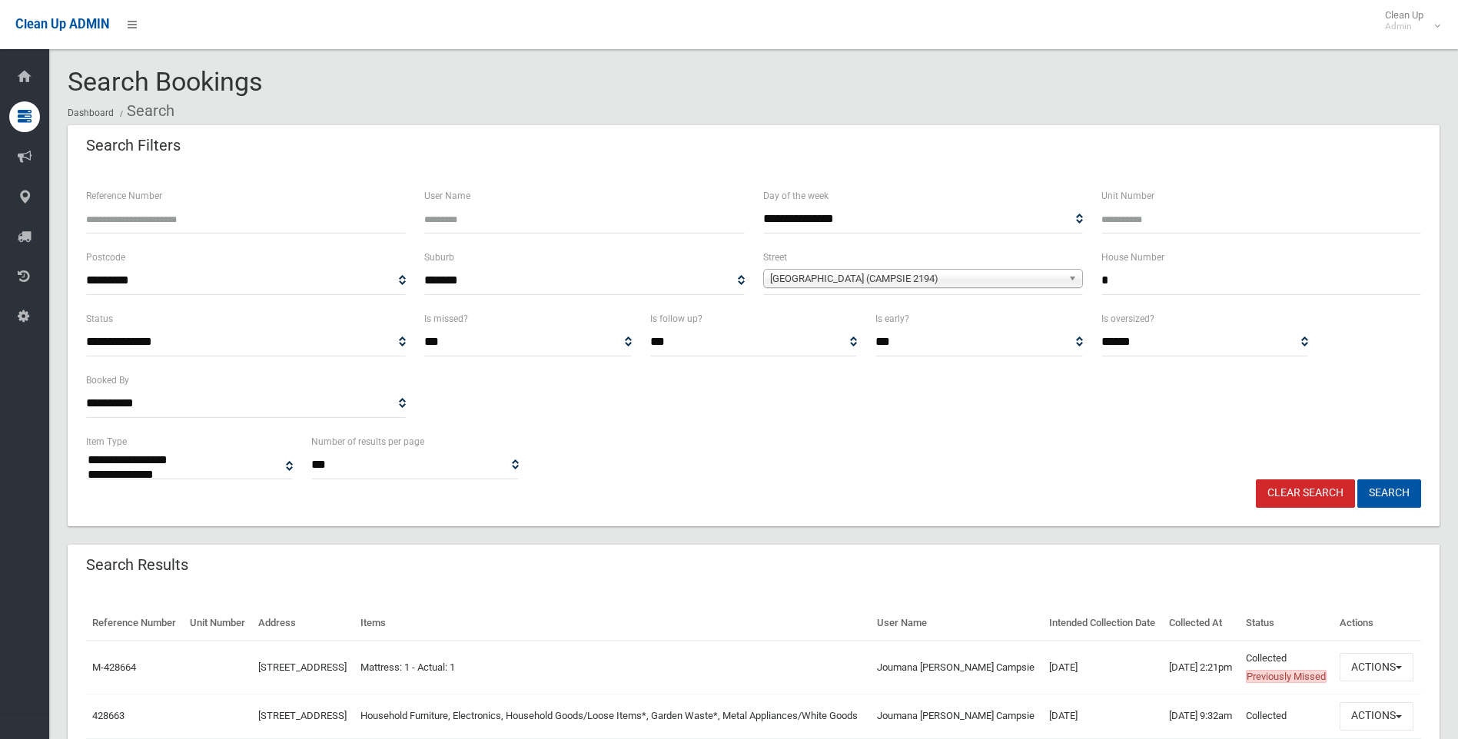
select select
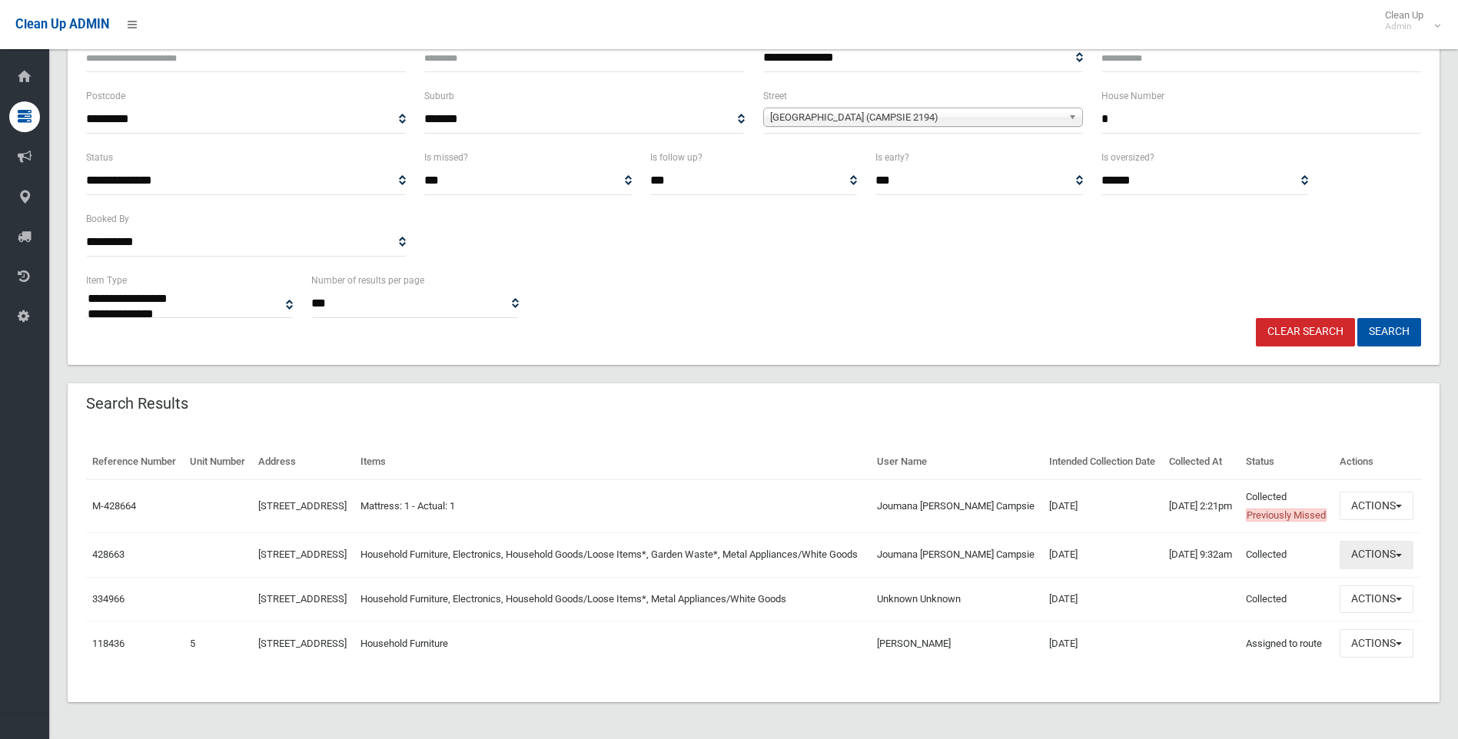
click at [1358, 541] on button "Actions" at bounding box center [1377, 555] width 74 height 28
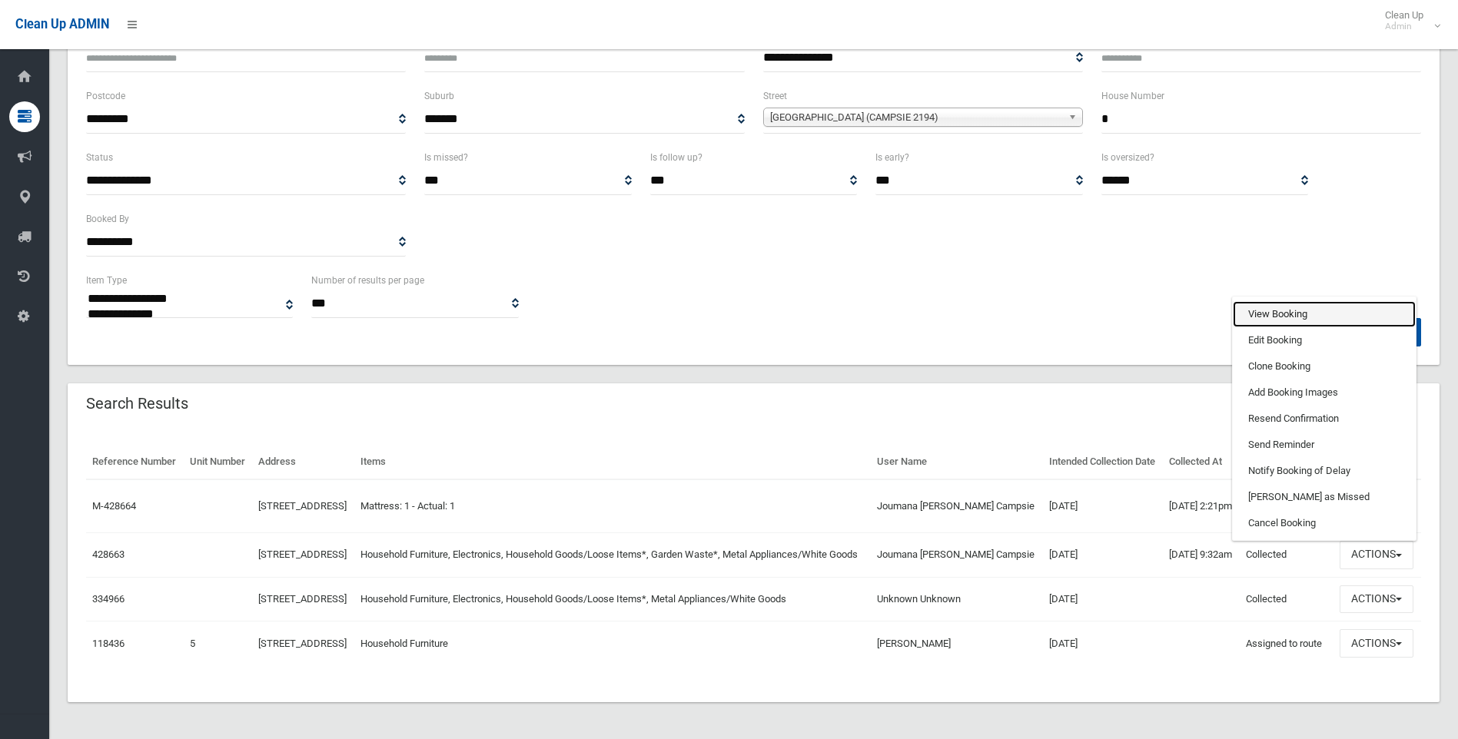
click at [1254, 301] on link "View Booking" at bounding box center [1324, 314] width 183 height 26
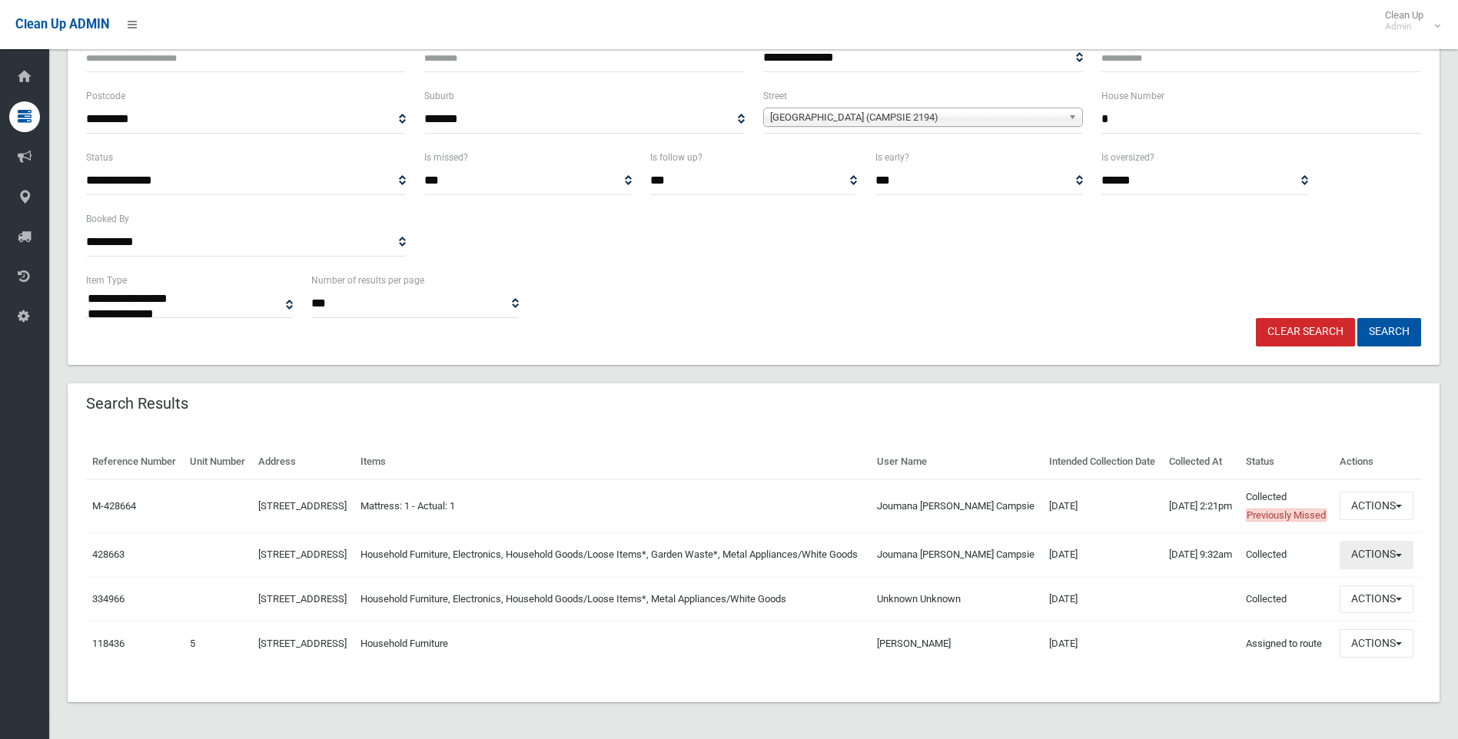
click at [1375, 541] on button "Actions" at bounding box center [1377, 555] width 74 height 28
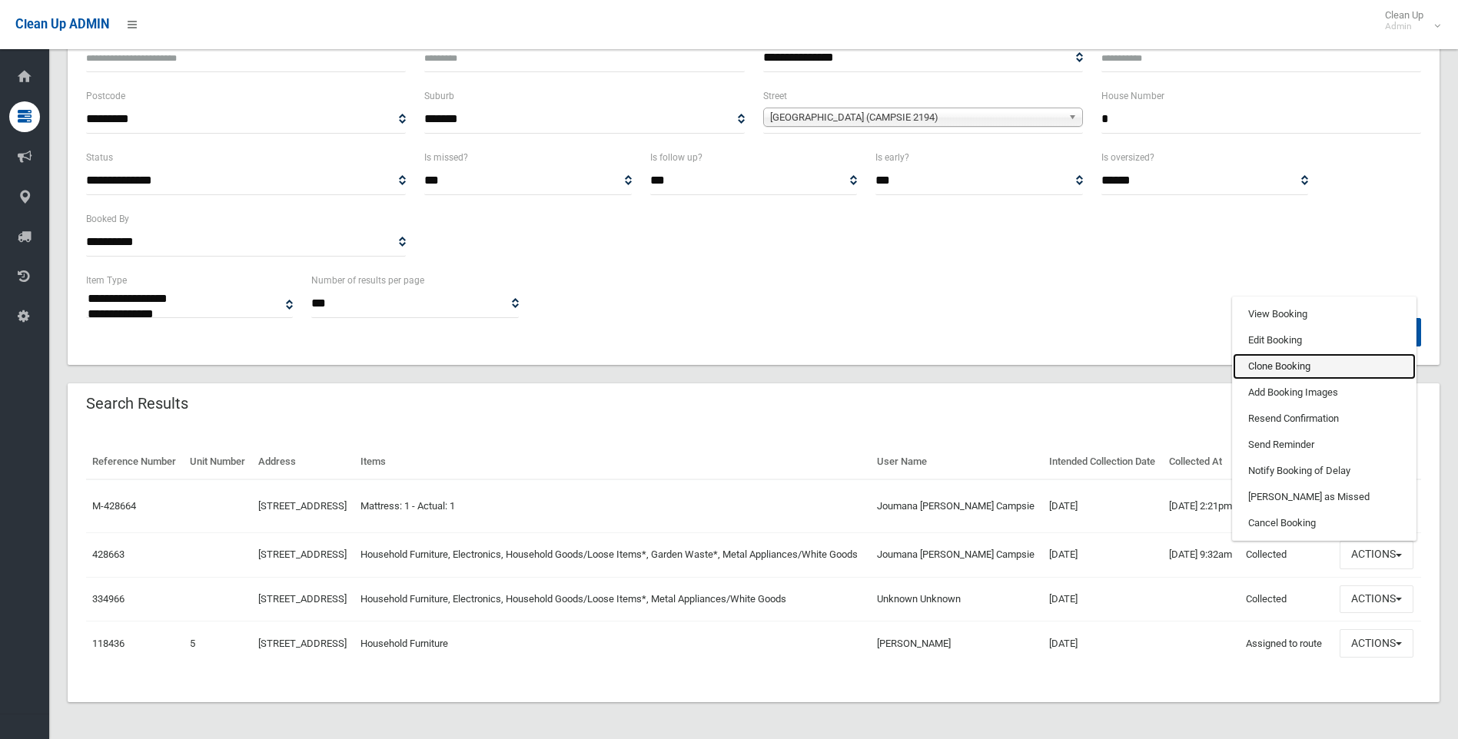
click at [1283, 354] on link "Clone Booking" at bounding box center [1324, 367] width 183 height 26
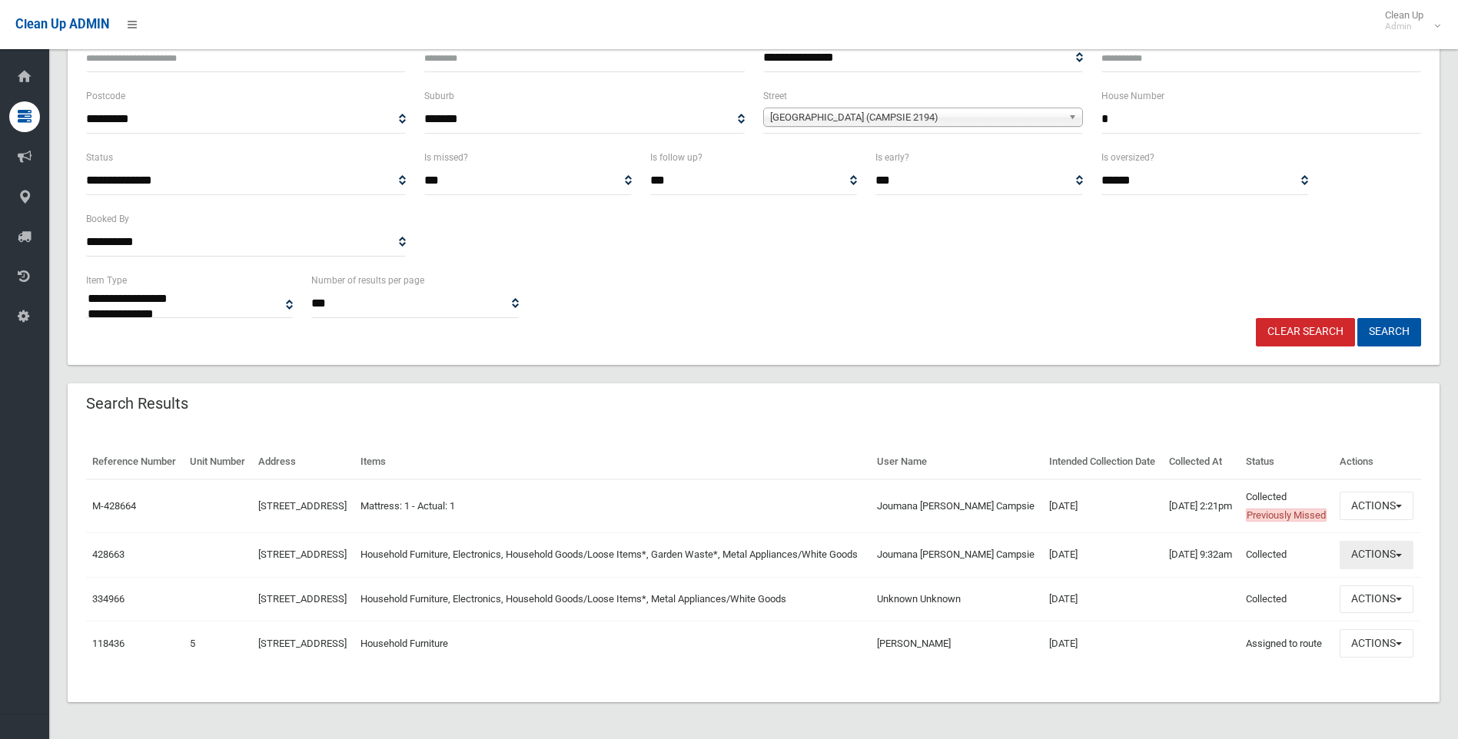
click at [1361, 541] on button "Actions" at bounding box center [1377, 555] width 74 height 28
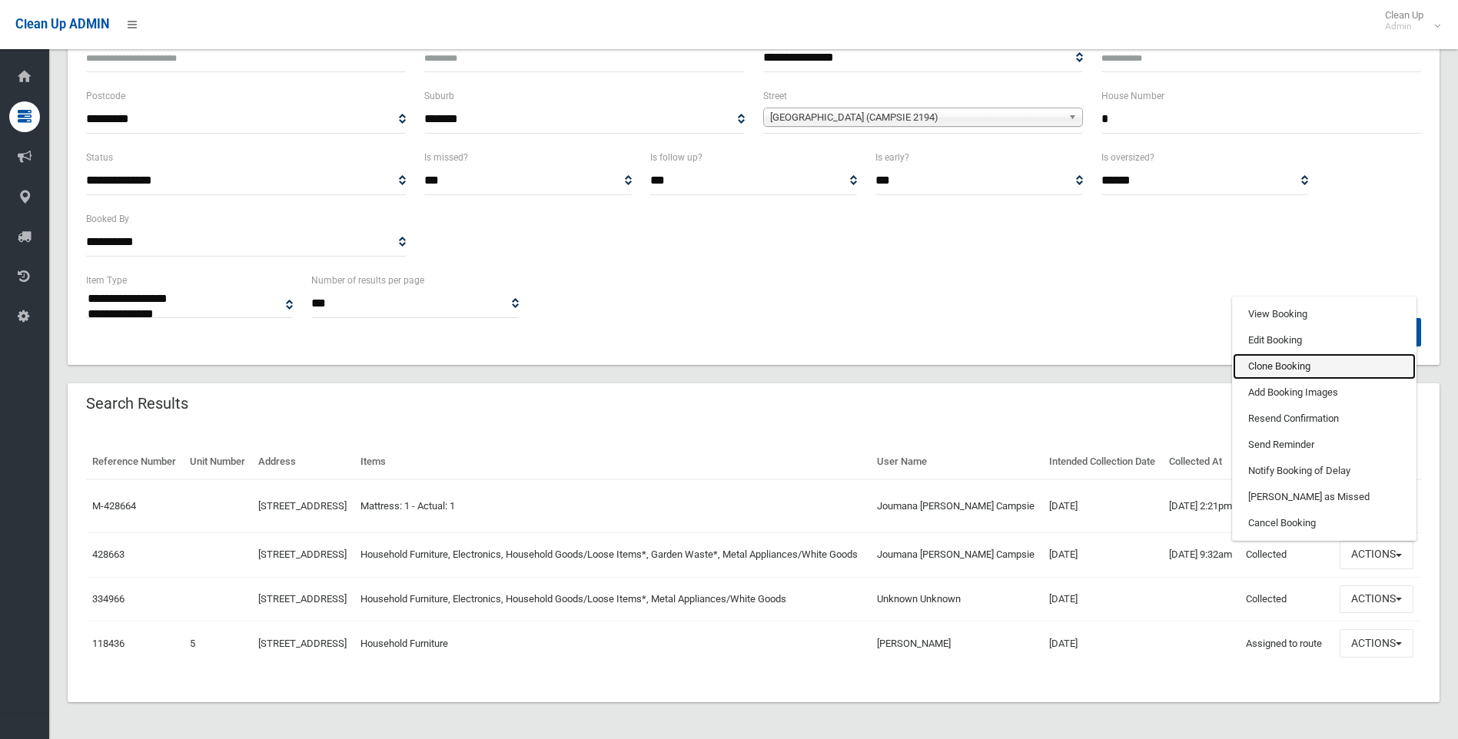
click at [1297, 354] on link "Clone Booking" at bounding box center [1324, 367] width 183 height 26
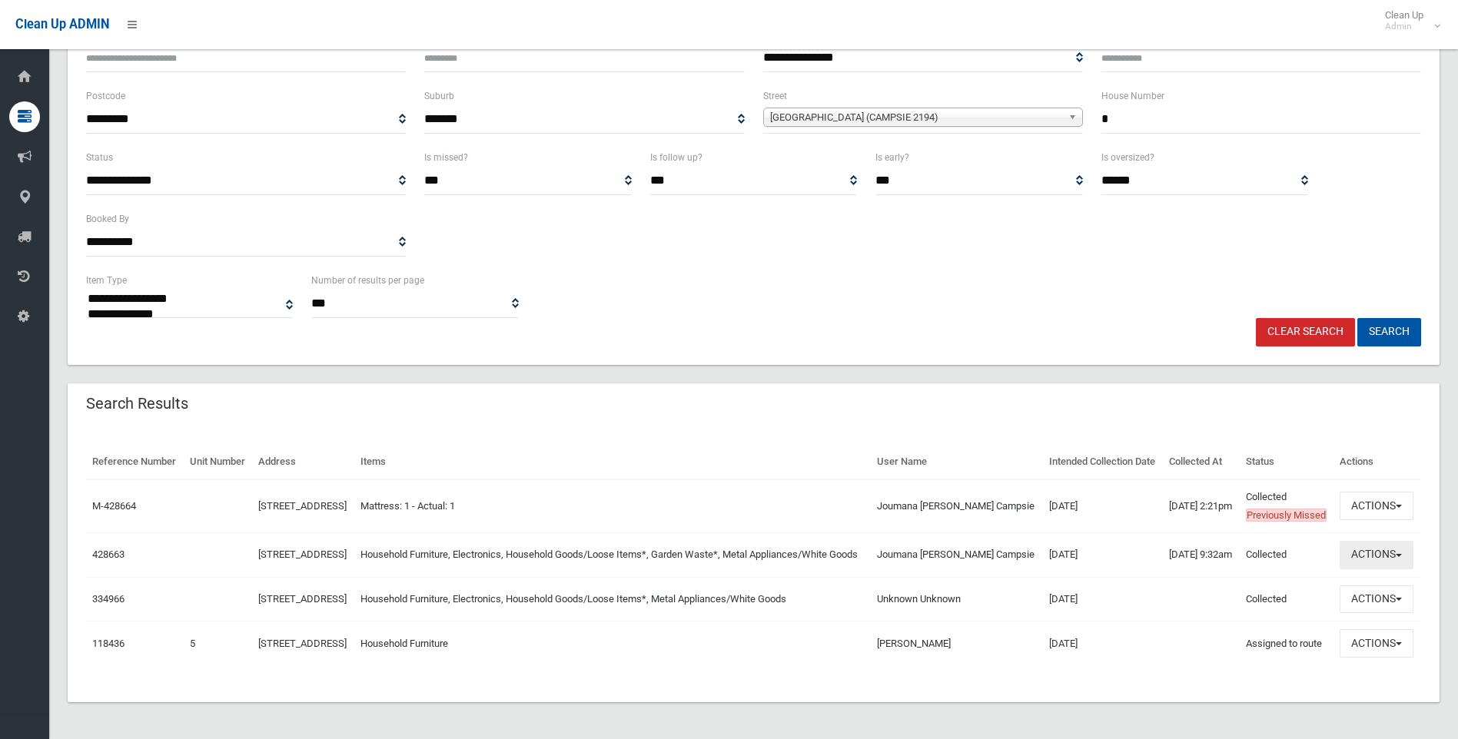
click at [1360, 541] on button "Actions" at bounding box center [1377, 555] width 74 height 28
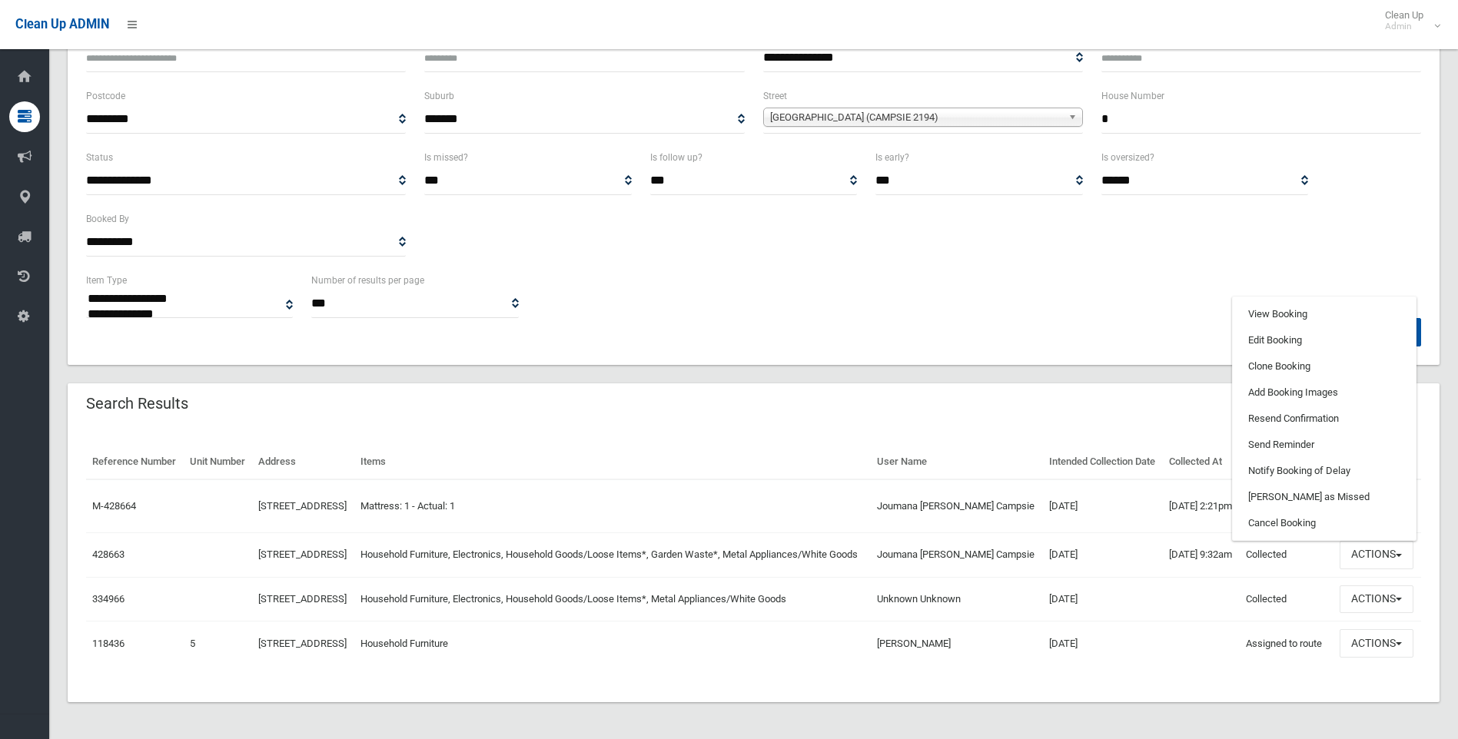
click at [653, 445] on th "Items" at bounding box center [612, 462] width 517 height 35
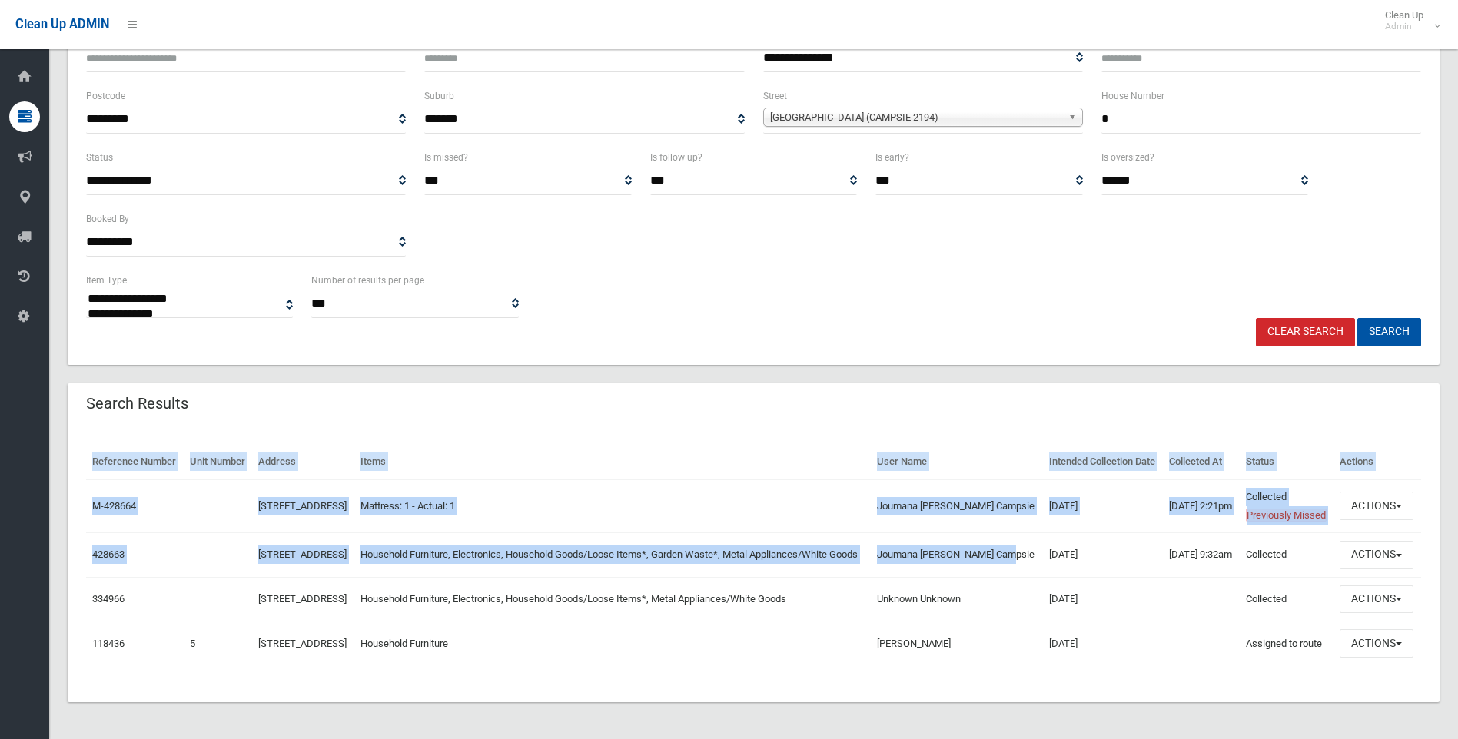
drag, startPoint x: 962, startPoint y: 539, endPoint x: 747, endPoint y: 379, distance: 267.5
click at [747, 427] on div "Reference Number Unit Number Address Items User Name Intended Collection Date C…" at bounding box center [754, 565] width 1372 height 277
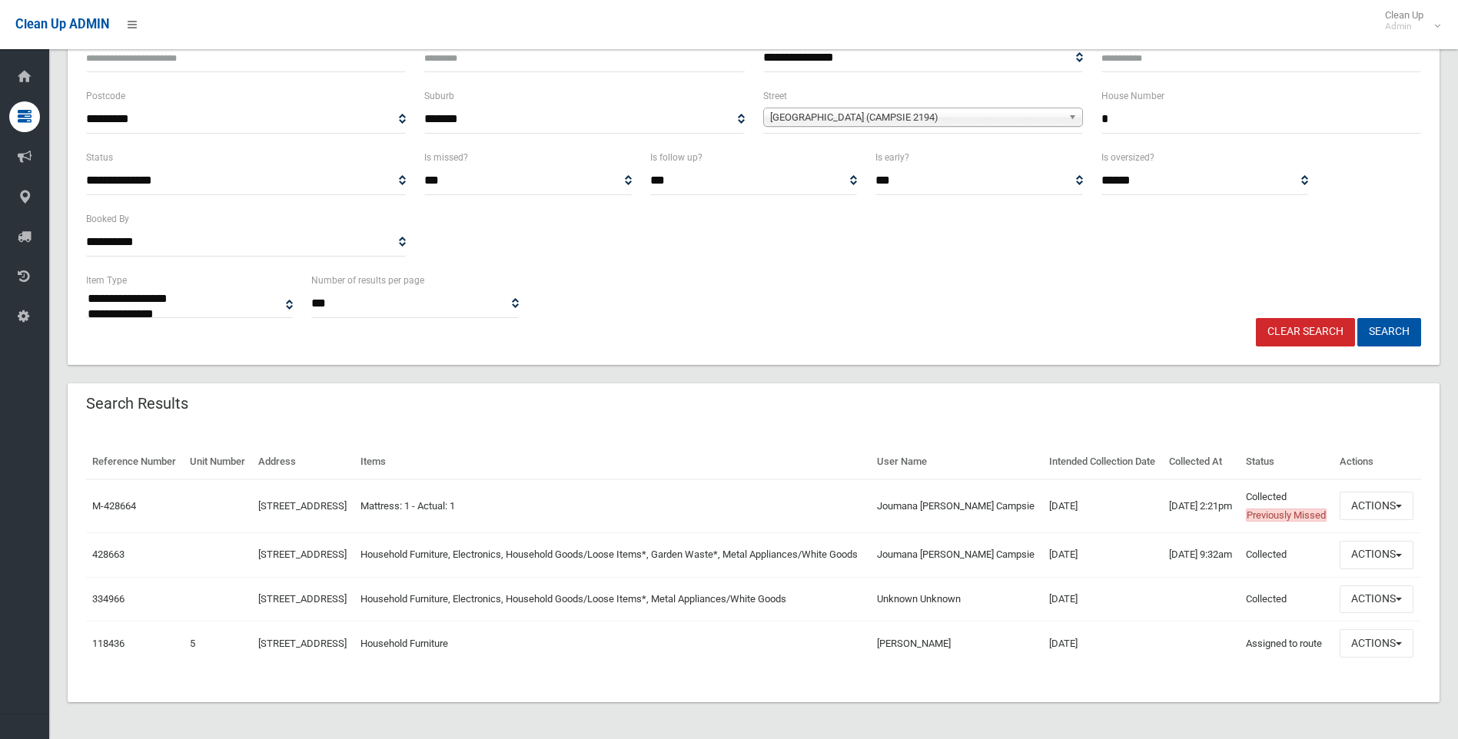
drag, startPoint x: 747, startPoint y: 379, endPoint x: 642, endPoint y: 354, distance: 108.1
click at [642, 384] on div "Search Results" at bounding box center [754, 405] width 1372 height 43
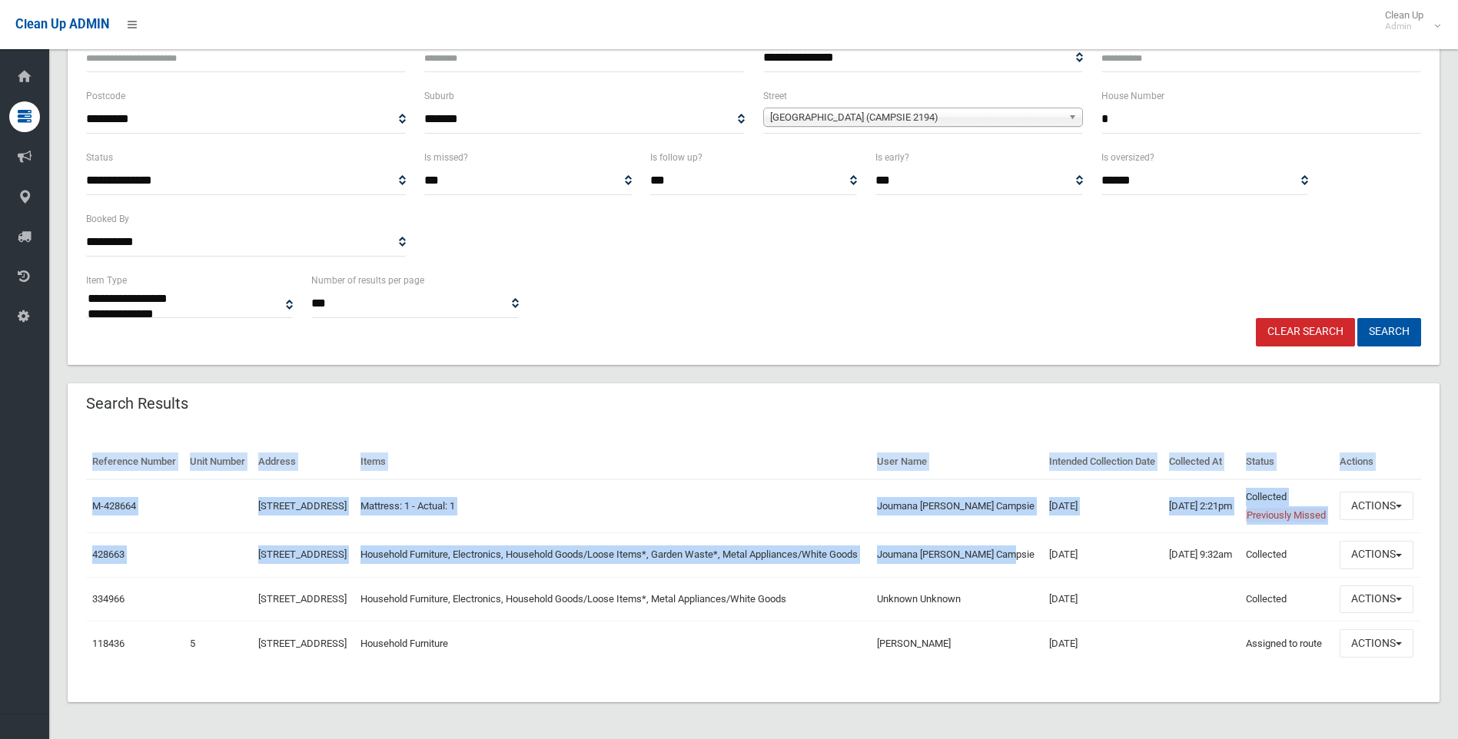
drag, startPoint x: 989, startPoint y: 544, endPoint x: 85, endPoint y: 450, distance: 909.7
click at [85, 450] on div "Reference Number Unit Number Address Items User Name Intended Collection Date C…" at bounding box center [754, 565] width 1372 height 277
click at [663, 445] on th "Items" at bounding box center [612, 462] width 517 height 35
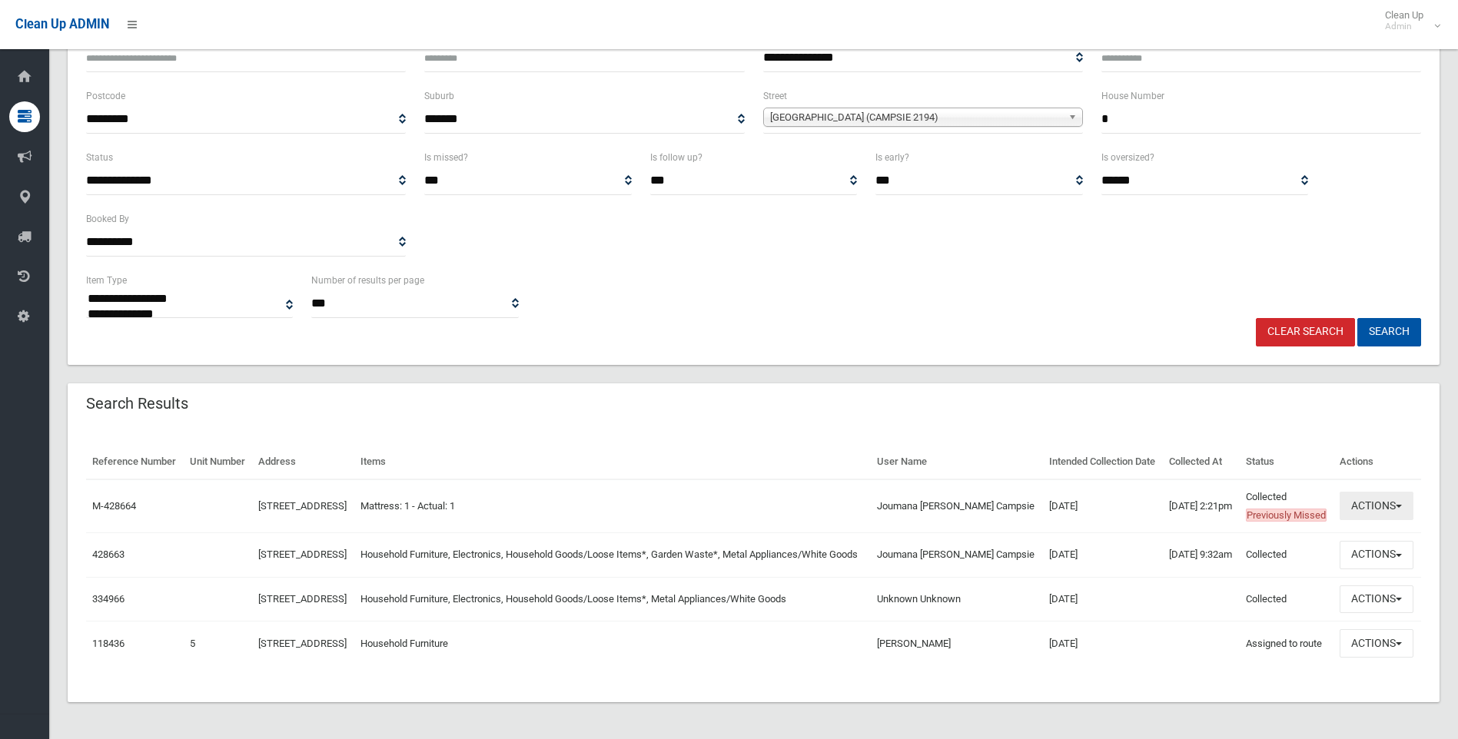
click at [1367, 492] on button "Actions" at bounding box center [1377, 506] width 74 height 28
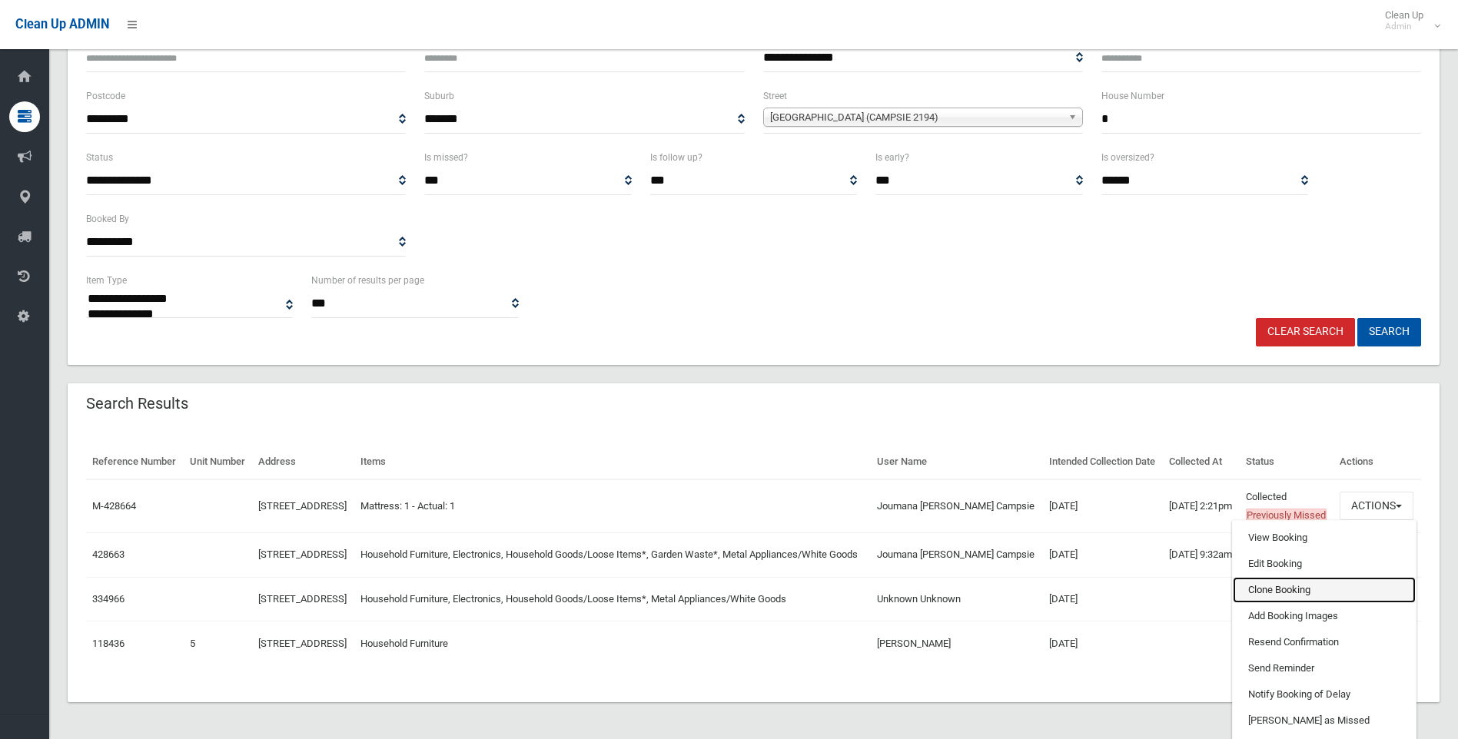
click at [1273, 577] on link "Clone Booking" at bounding box center [1324, 590] width 183 height 26
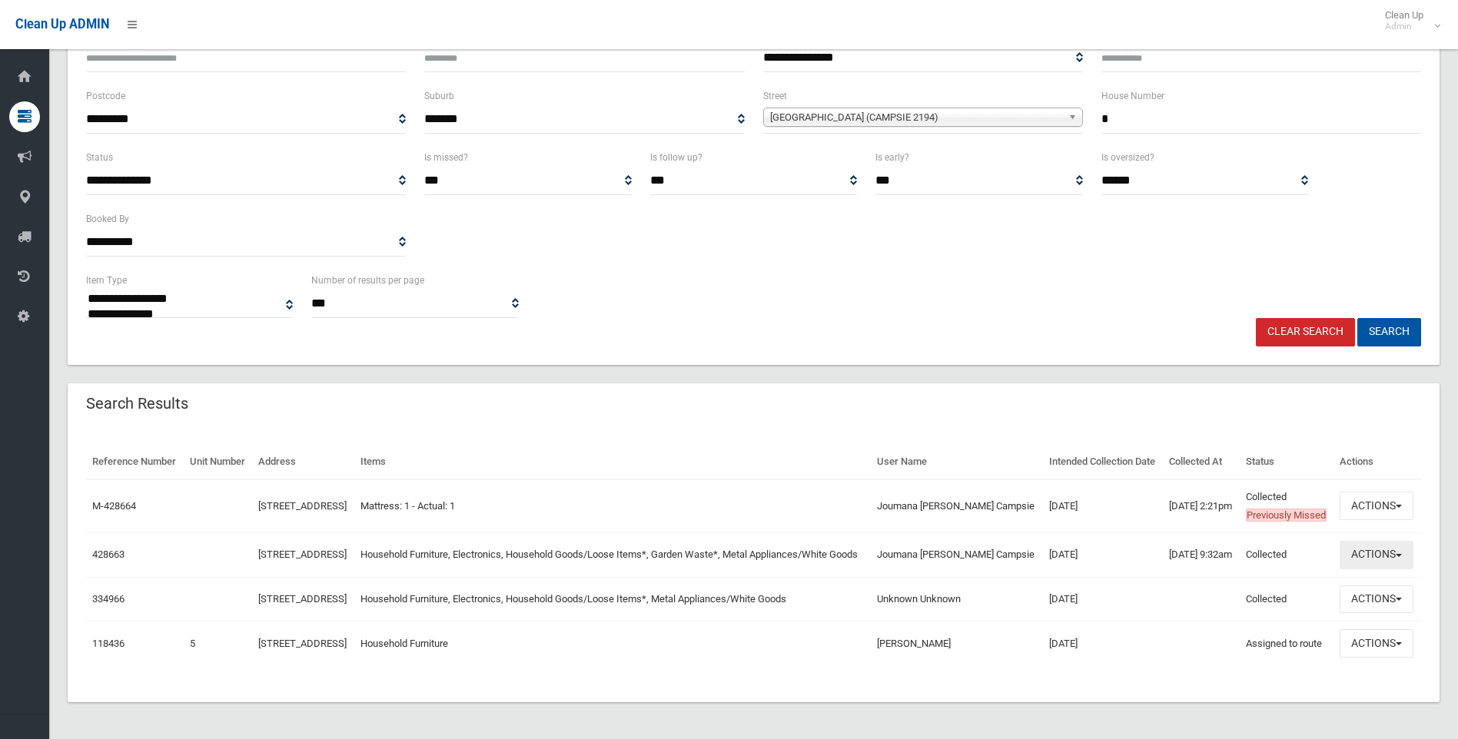
click at [1368, 541] on button "Actions" at bounding box center [1377, 555] width 74 height 28
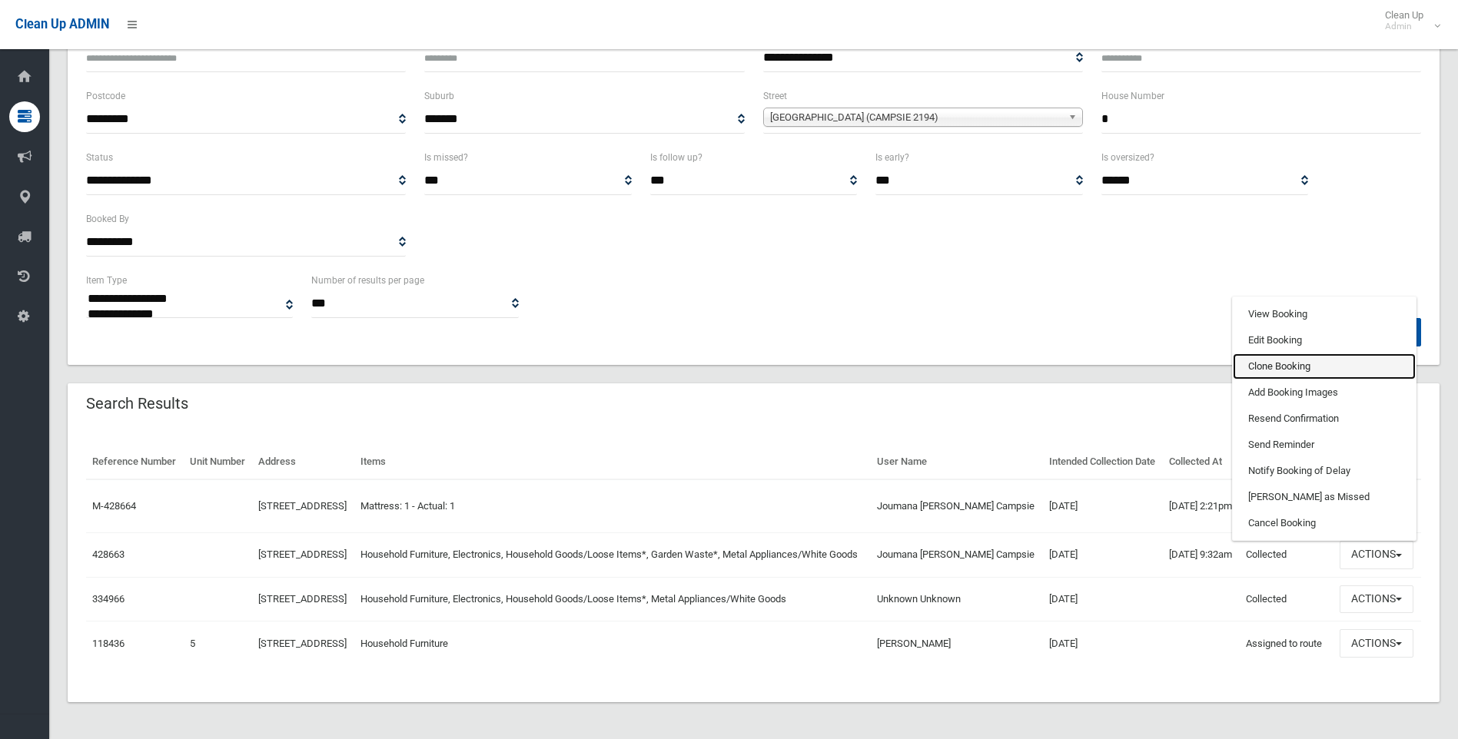
click at [1271, 354] on link "Clone Booking" at bounding box center [1324, 367] width 183 height 26
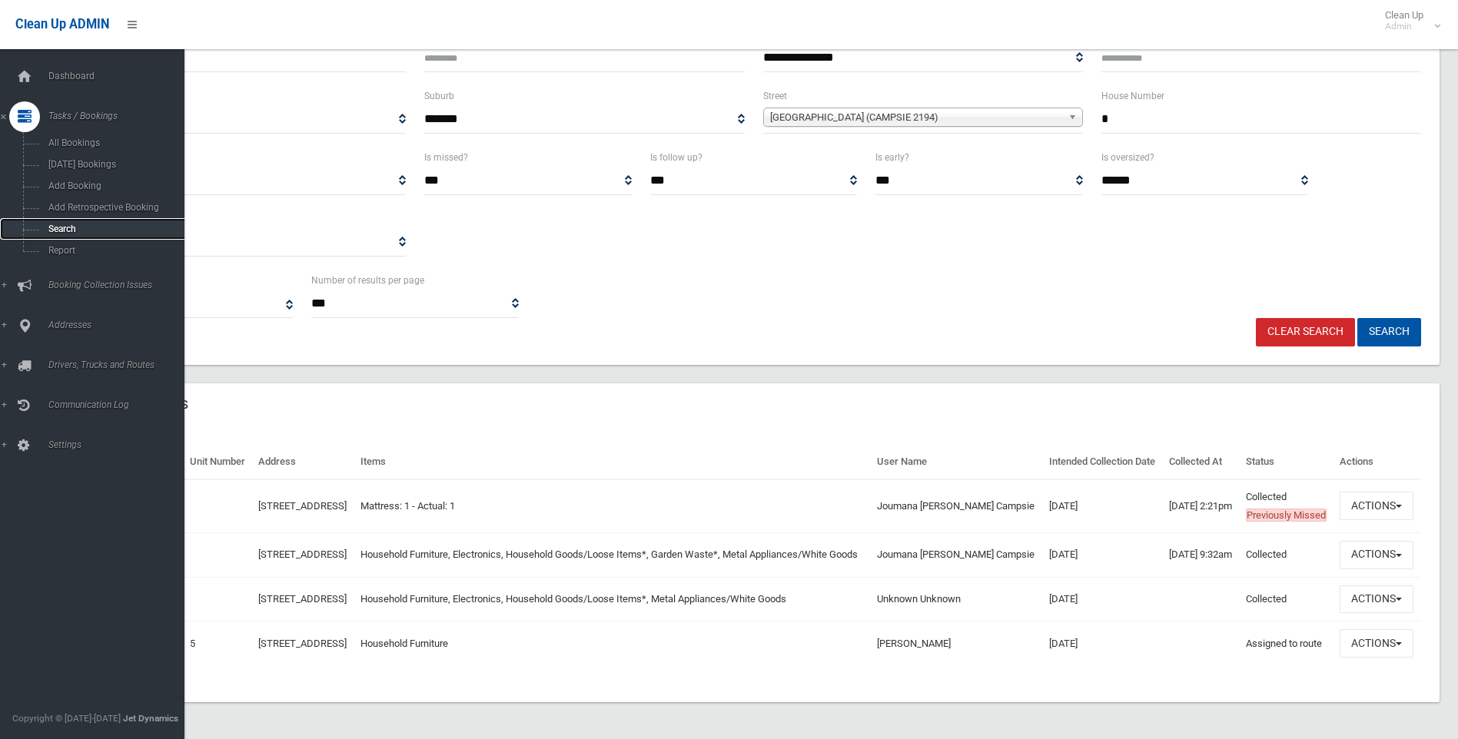
click at [83, 232] on span "Search" at bounding box center [113, 229] width 139 height 11
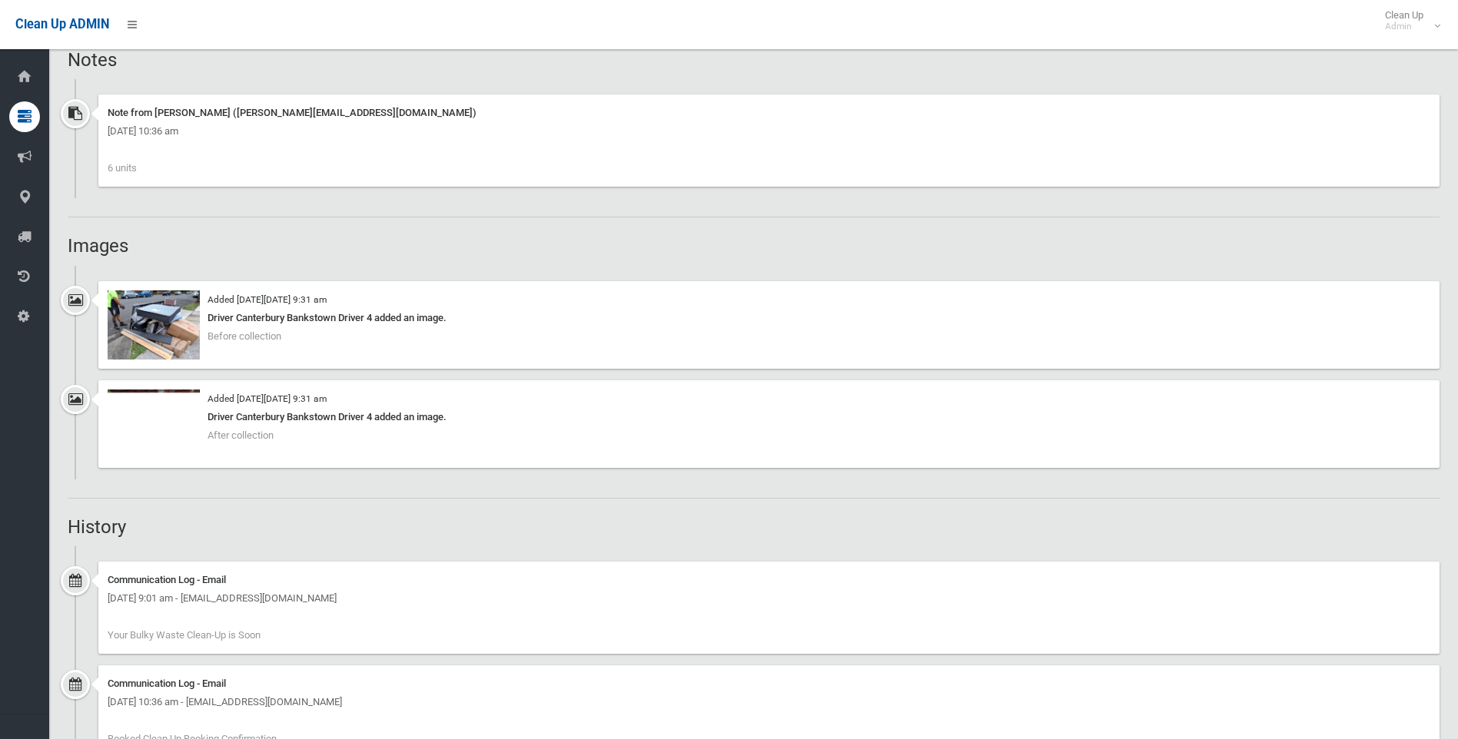
scroll to position [1177, 0]
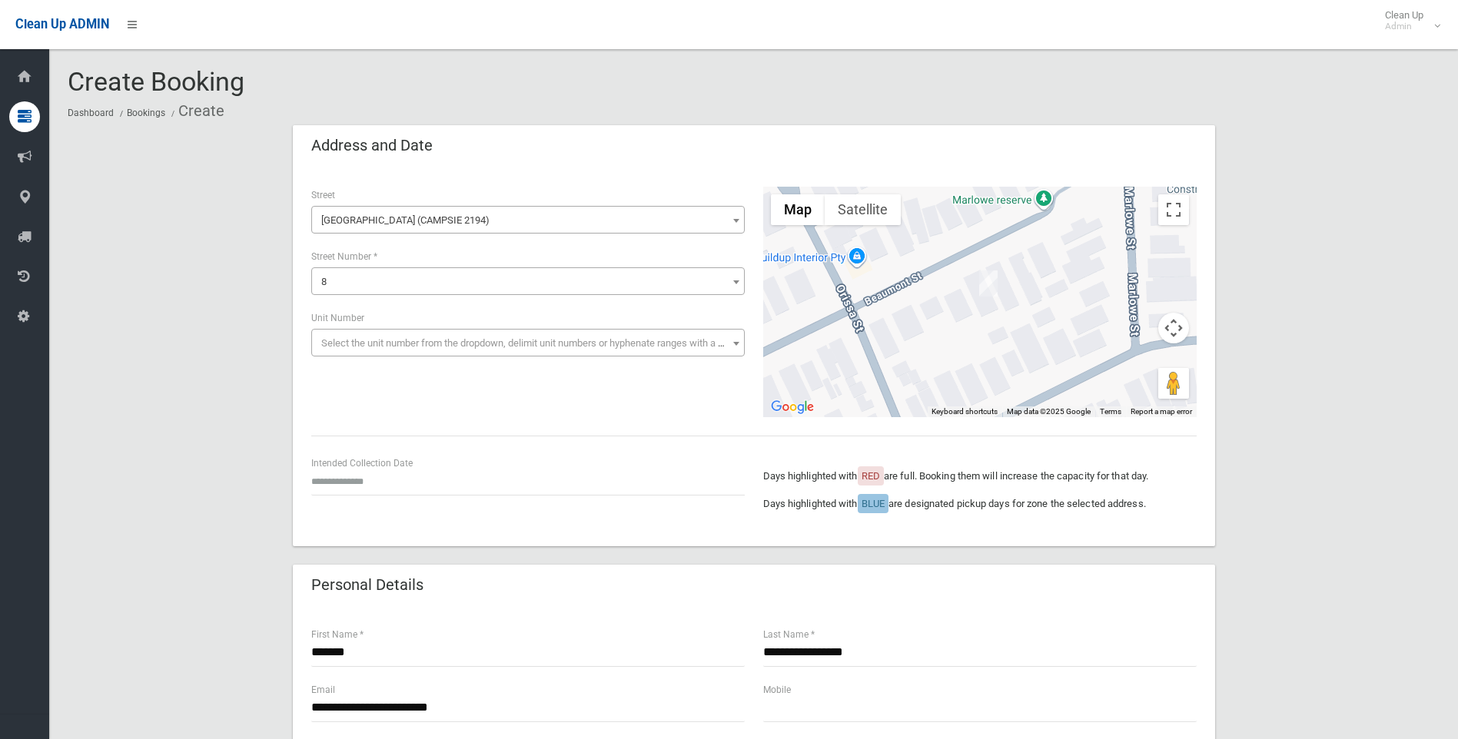
click at [548, 348] on span "Select the unit number from the dropdown, delimit unit numbers or hyphenate ran…" at bounding box center [536, 343] width 430 height 12
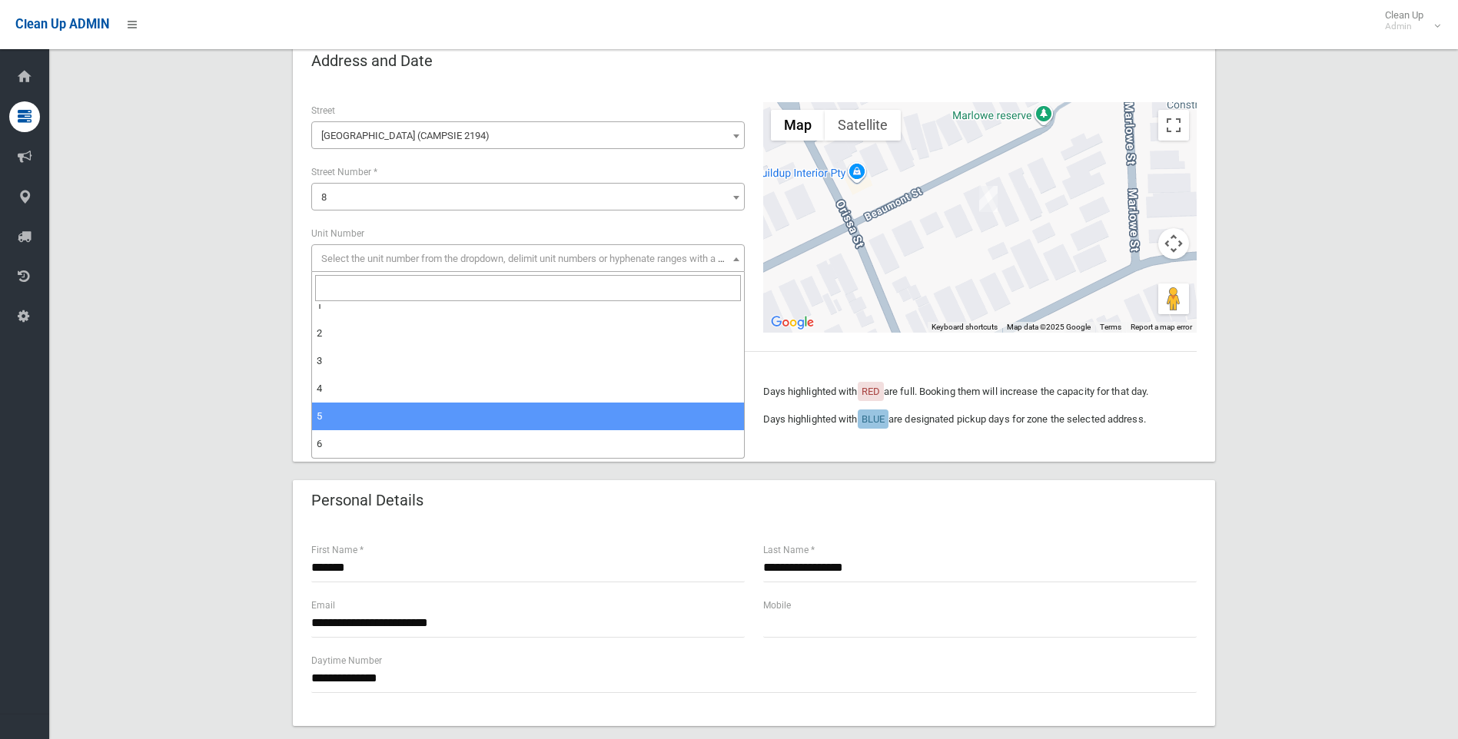
scroll to position [154, 0]
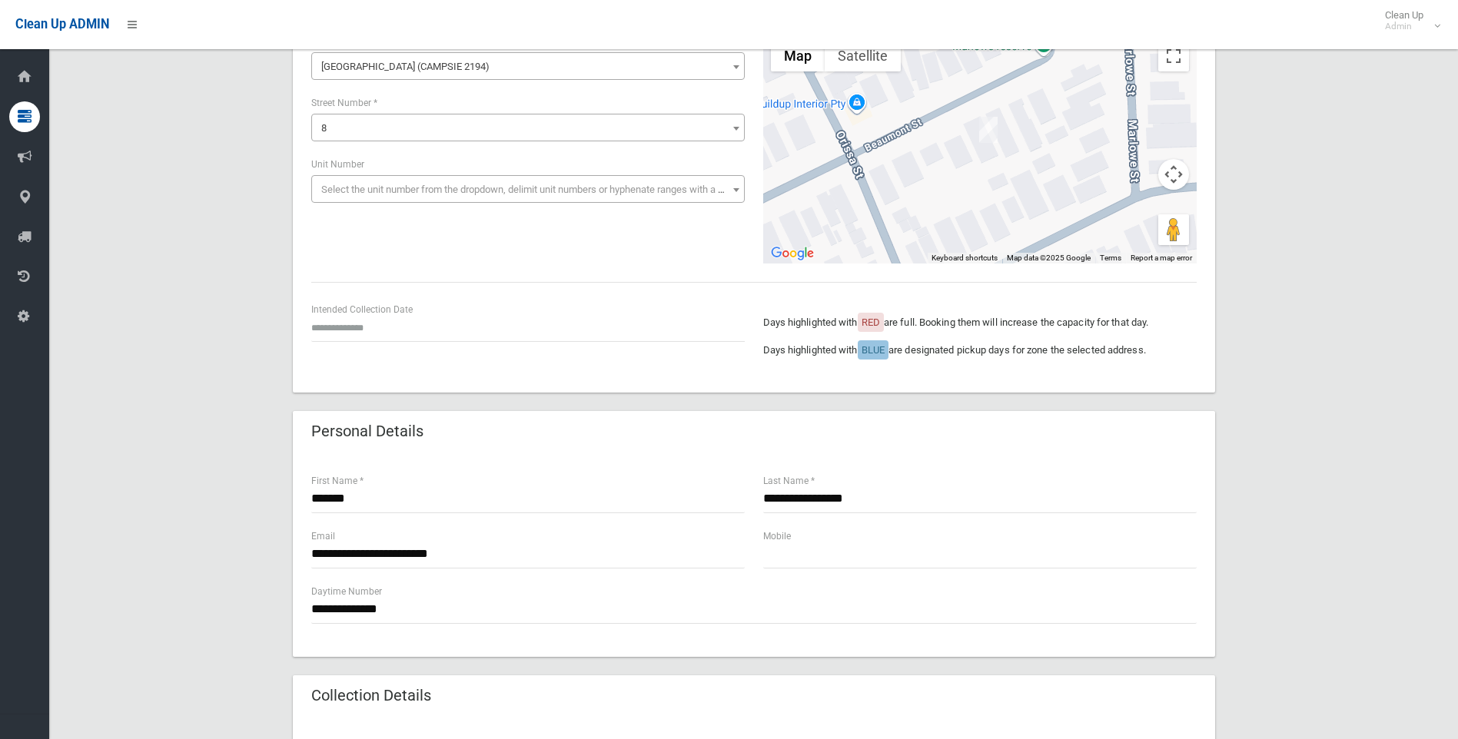
click at [212, 264] on div "**********" at bounding box center [754, 642] width 1372 height 1341
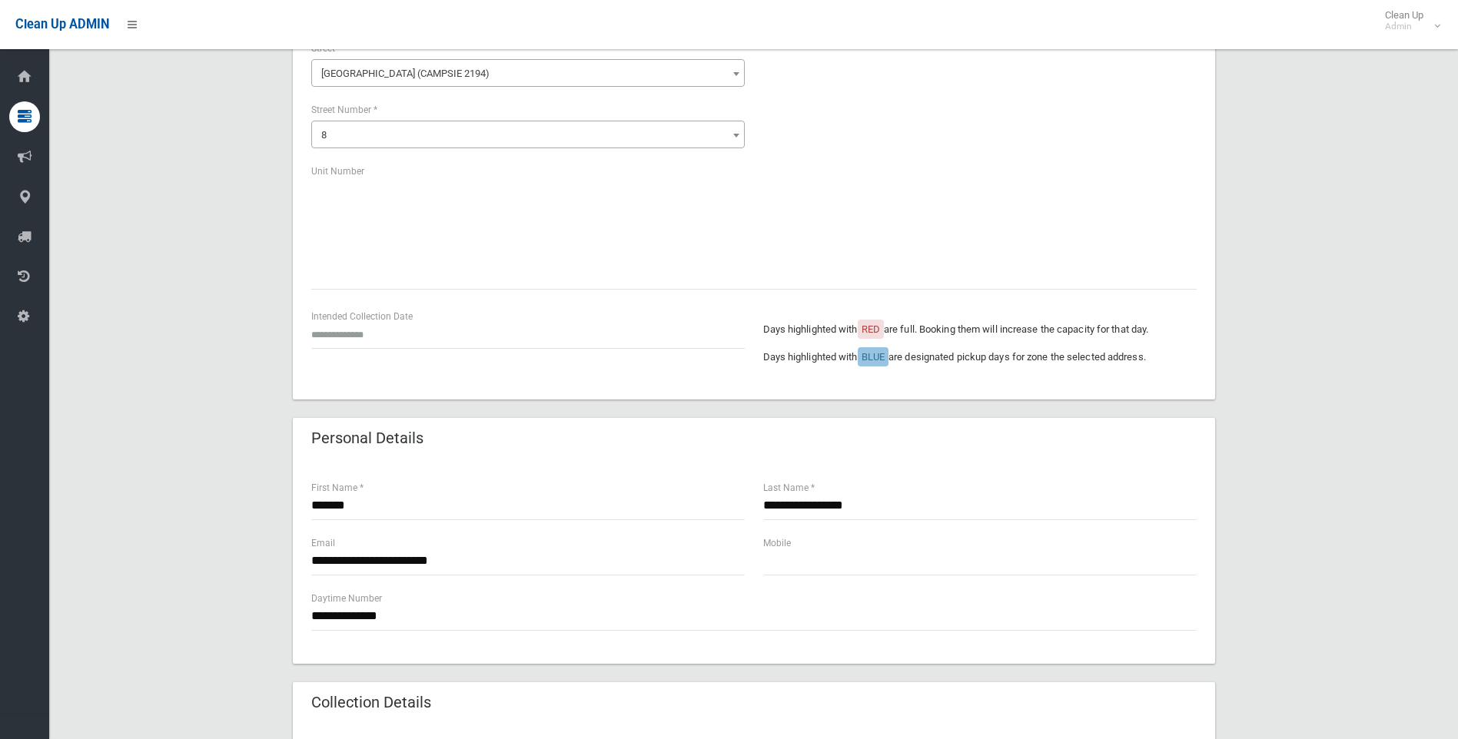
scroll to position [231, 0]
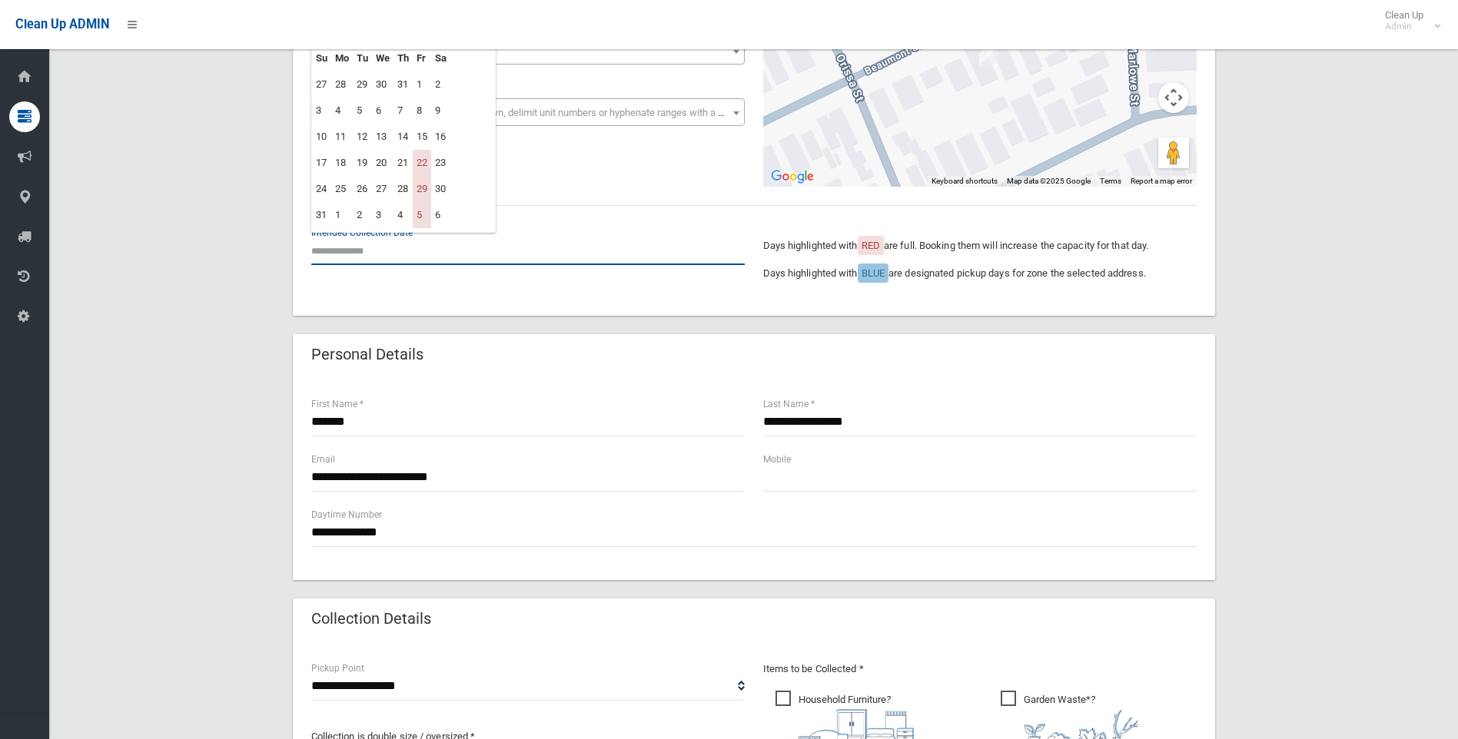
click at [344, 241] on input "text" at bounding box center [528, 251] width 434 height 28
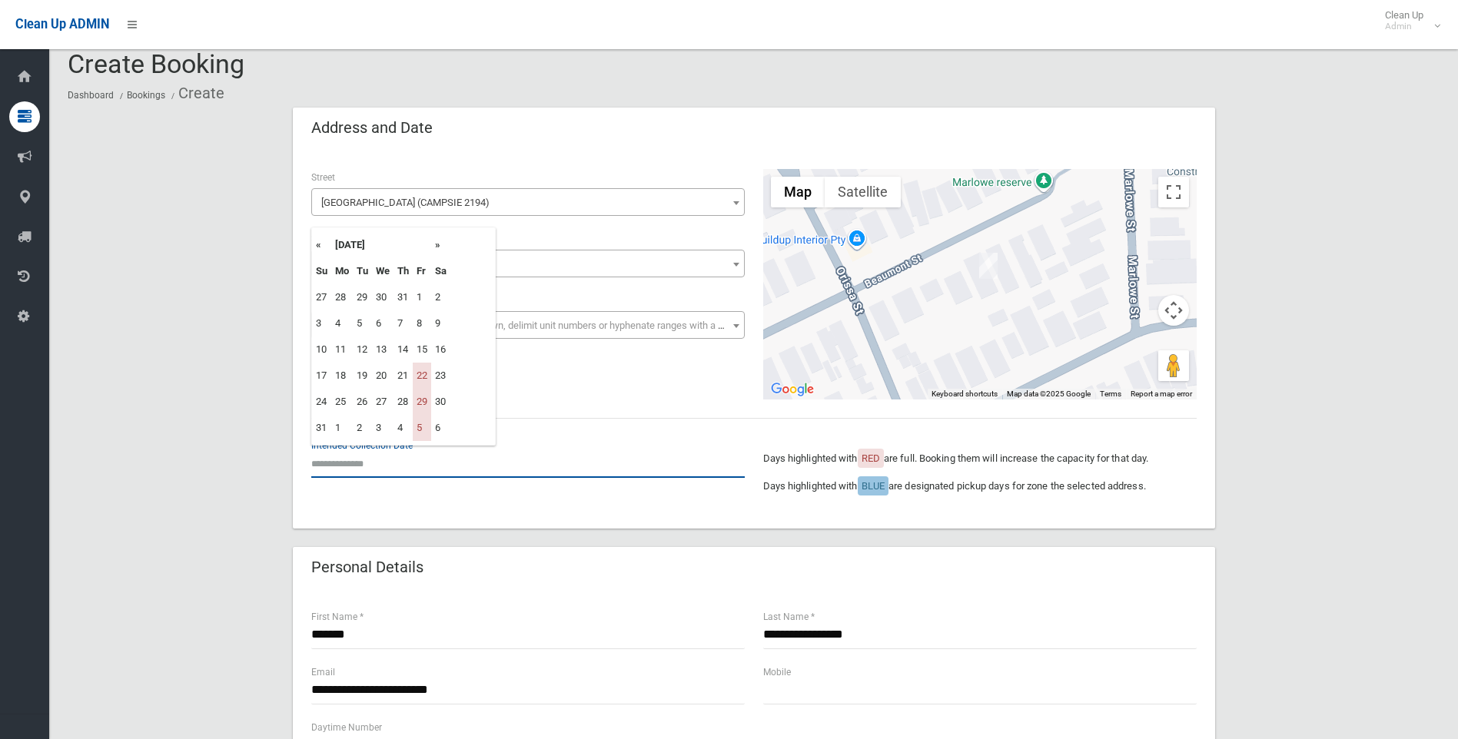
scroll to position [0, 0]
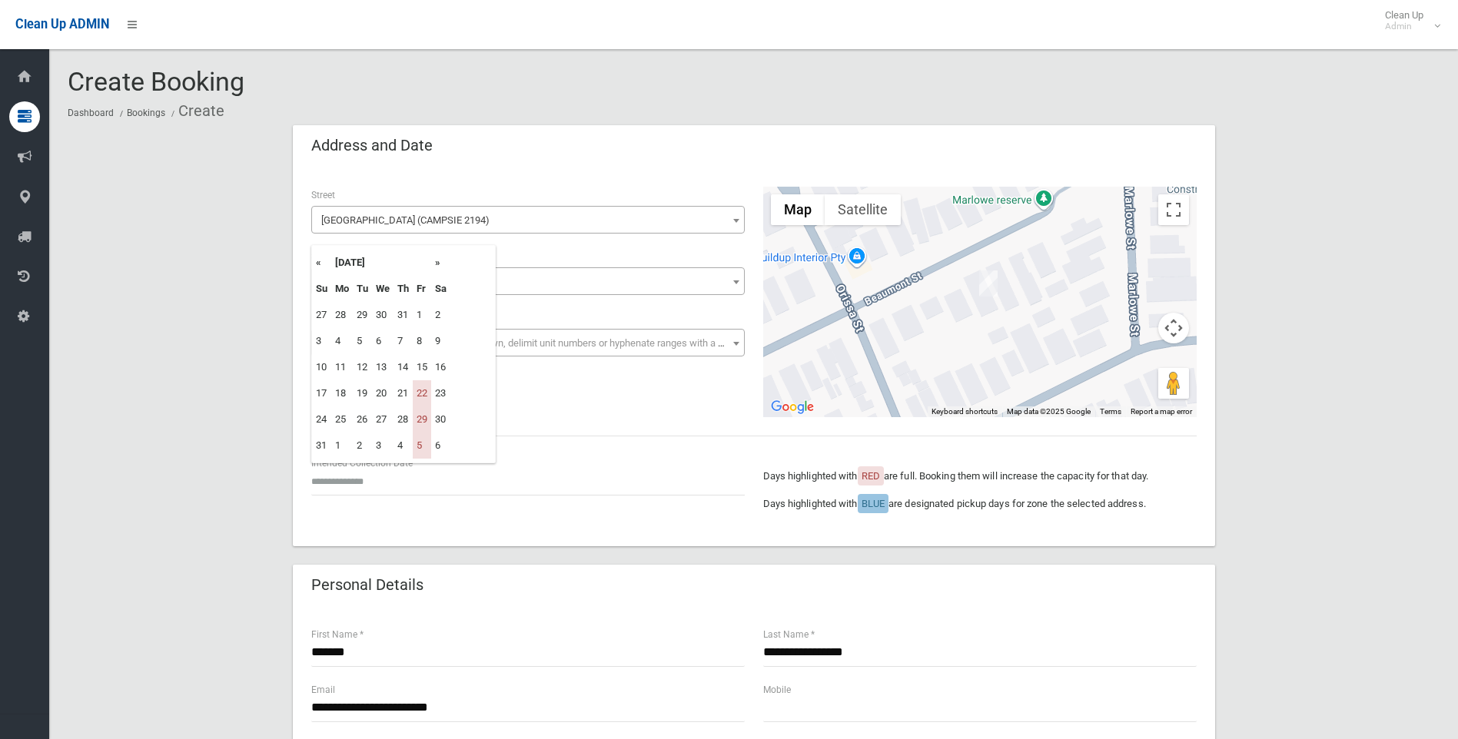
click at [440, 262] on th "»" at bounding box center [440, 263] width 19 height 26
click at [646, 426] on div "**********" at bounding box center [754, 357] width 922 height 378
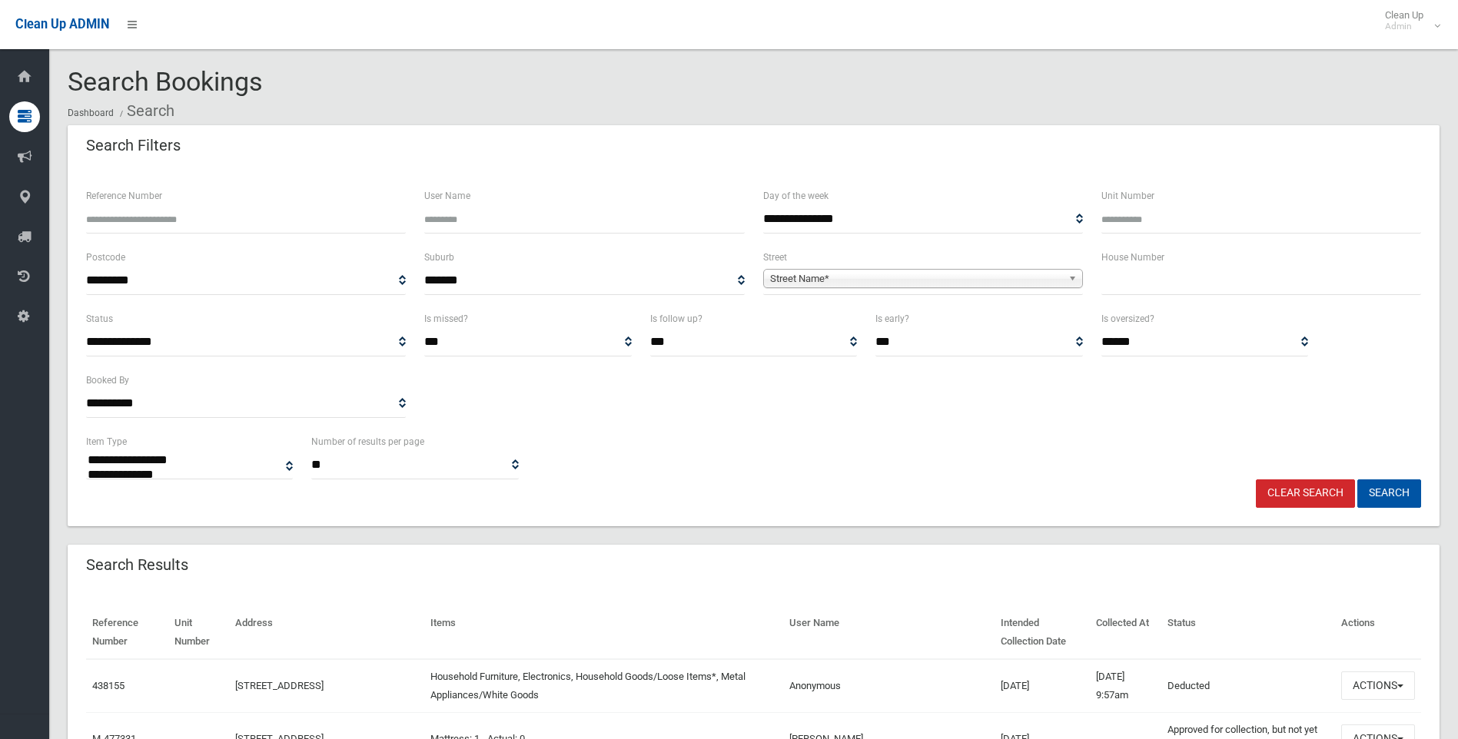
select select
click at [1084, 454] on div "**********" at bounding box center [754, 456] width 1354 height 47
click at [1150, 280] on input "text" at bounding box center [1262, 281] width 320 height 28
type input "**"
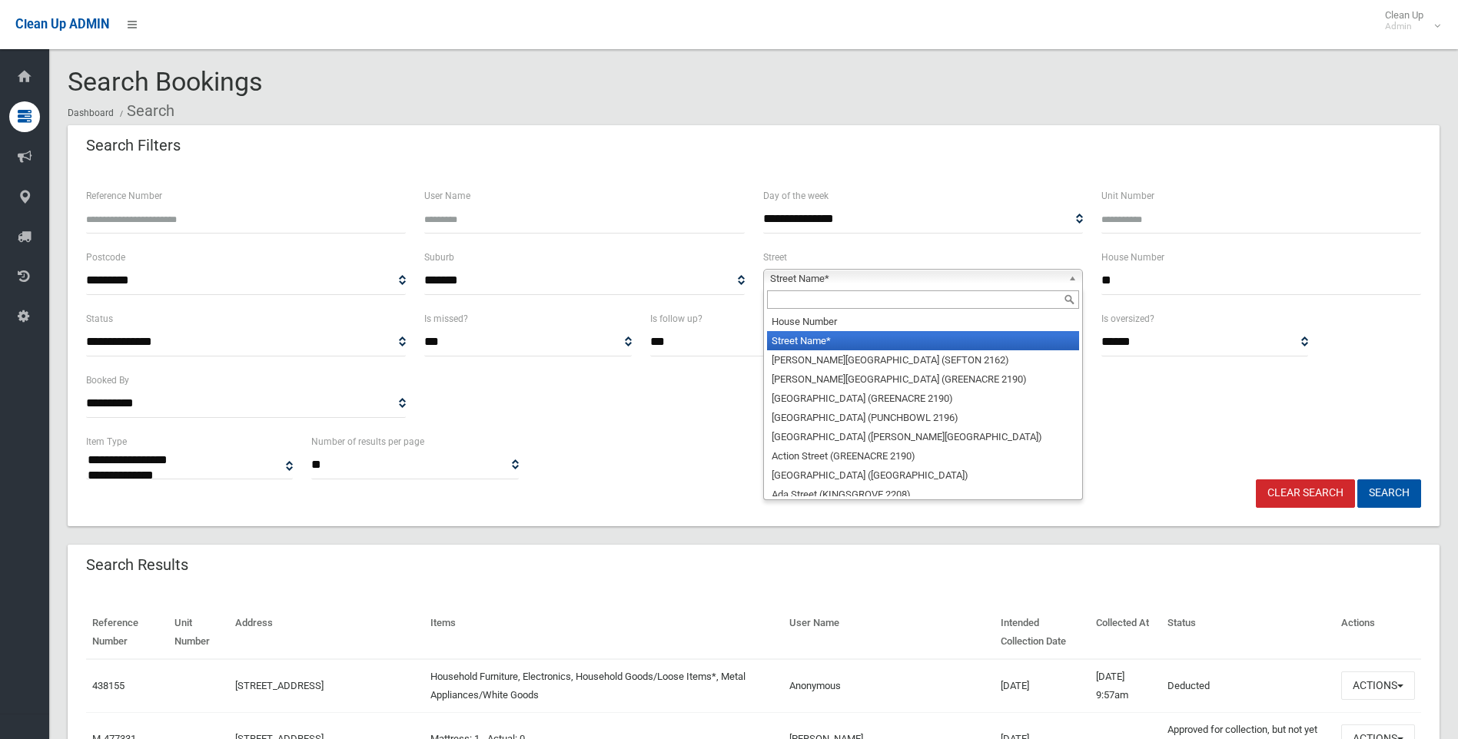
click at [936, 280] on span "Street Name*" at bounding box center [916, 279] width 292 height 18
click at [872, 301] on input "text" at bounding box center [923, 300] width 312 height 18
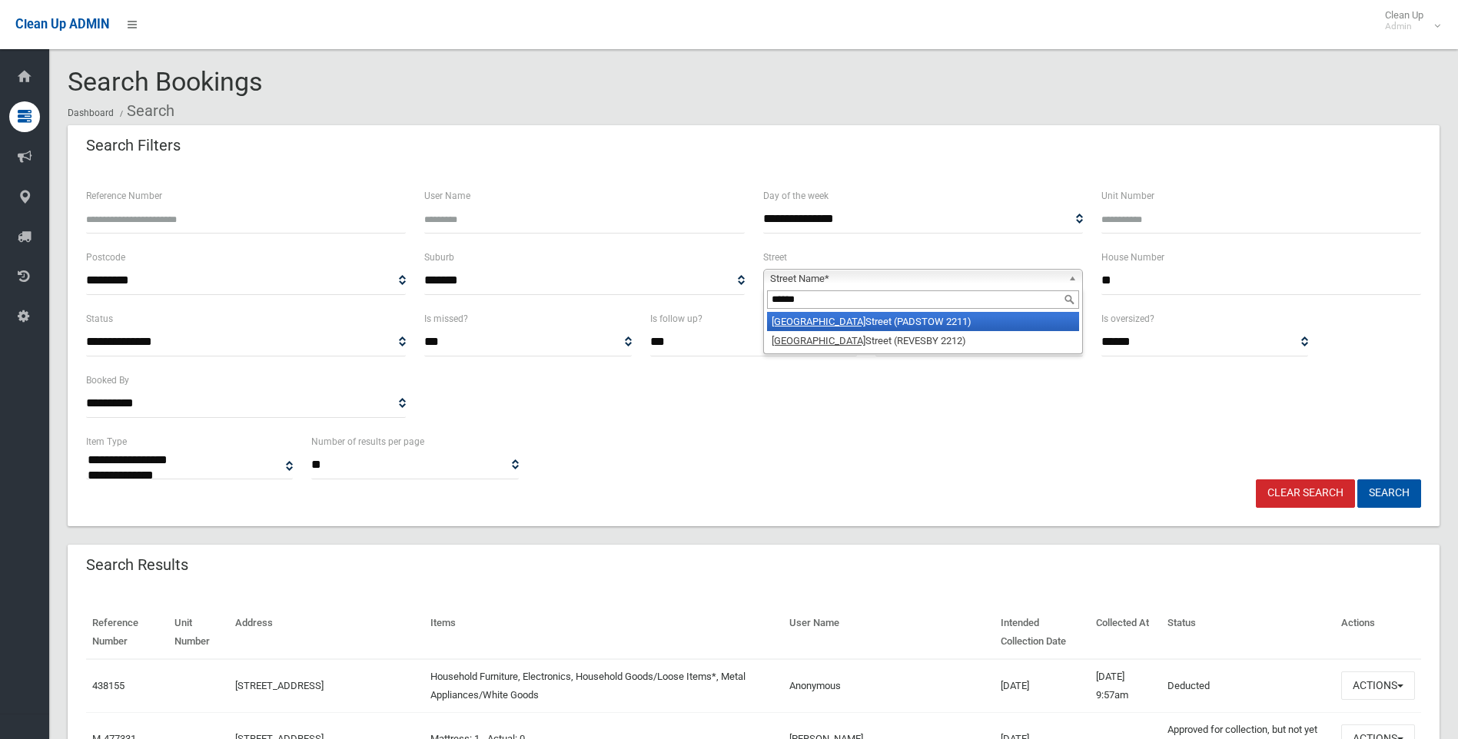
type input "******"
click at [884, 317] on li "Napoli Street (PADSTOW 2211)" at bounding box center [923, 321] width 312 height 19
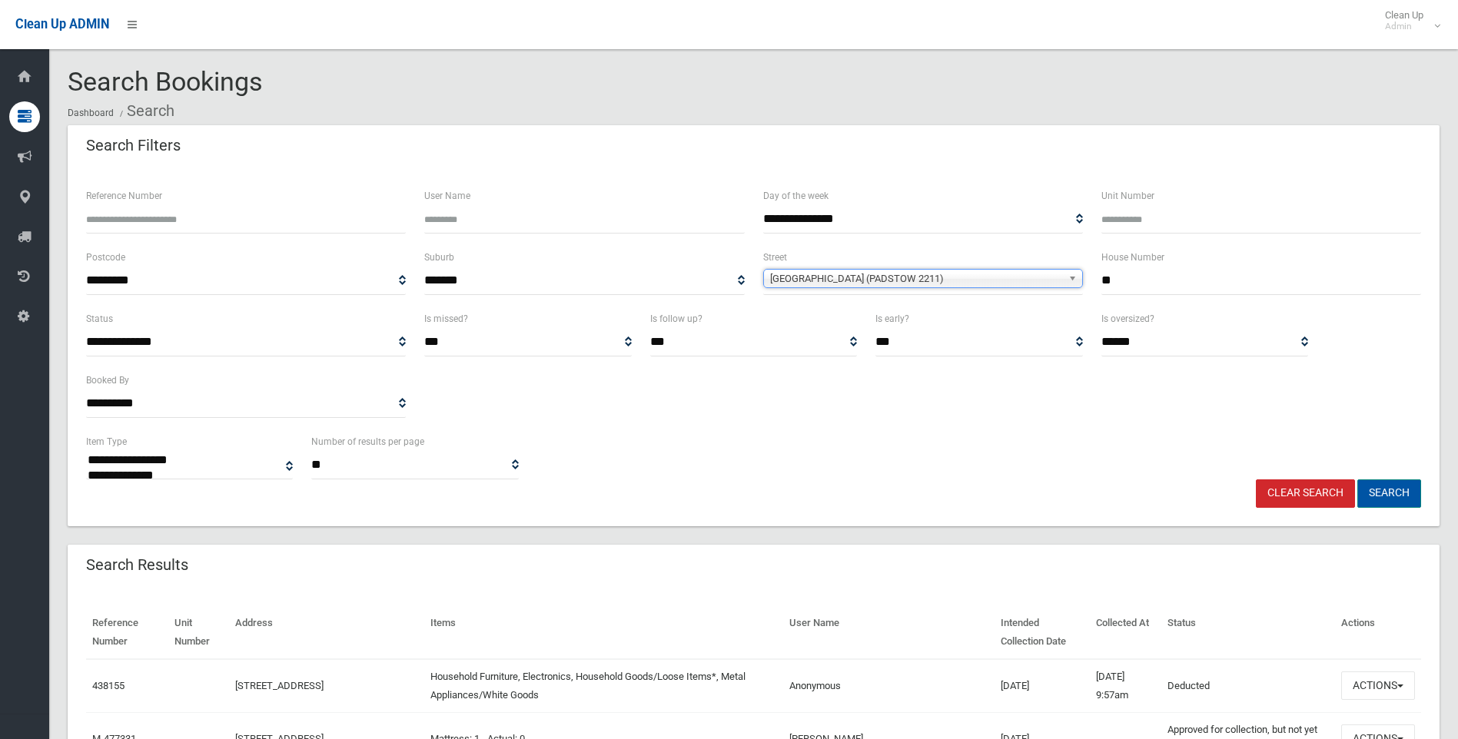
click at [1388, 490] on button "Search" at bounding box center [1390, 494] width 64 height 28
click at [938, 480] on div "Clear Search Search" at bounding box center [754, 494] width 1354 height 28
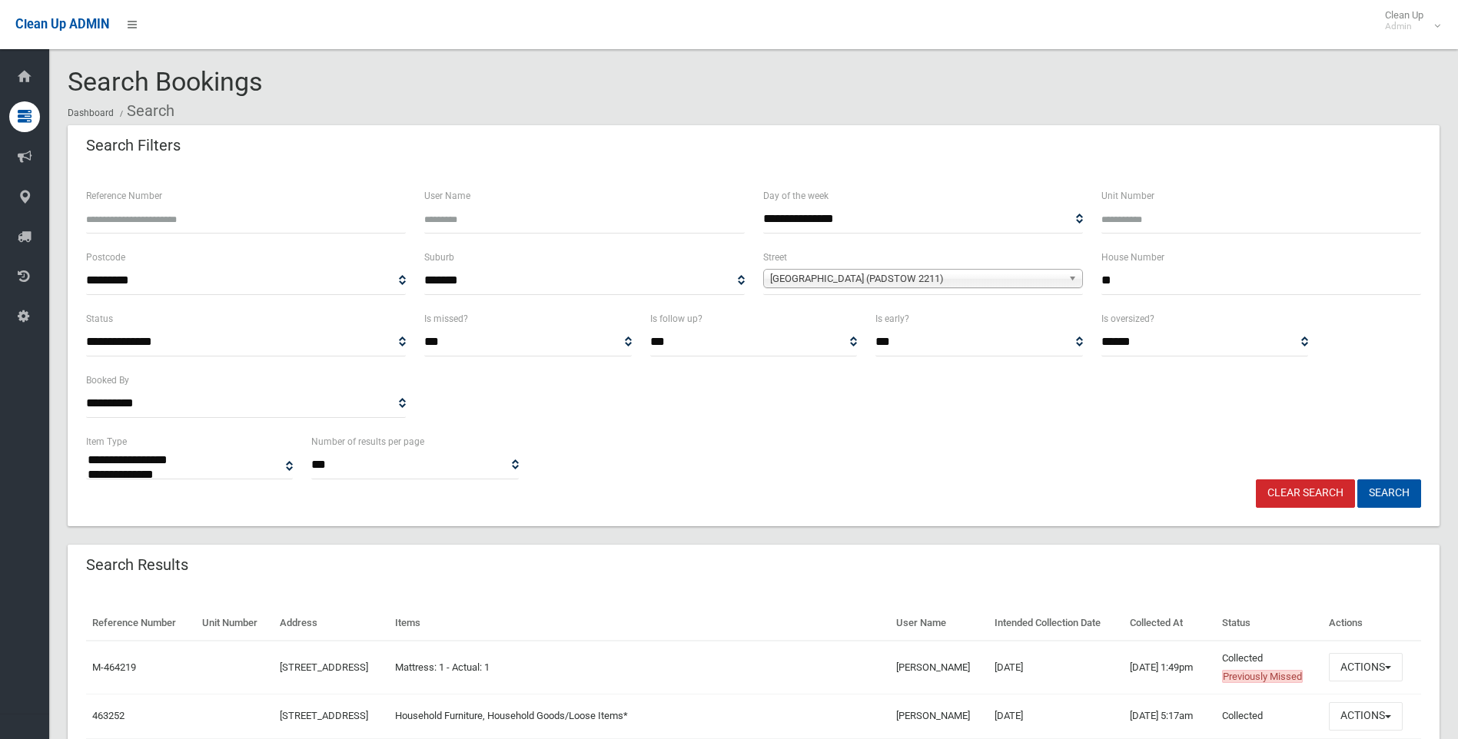
select select
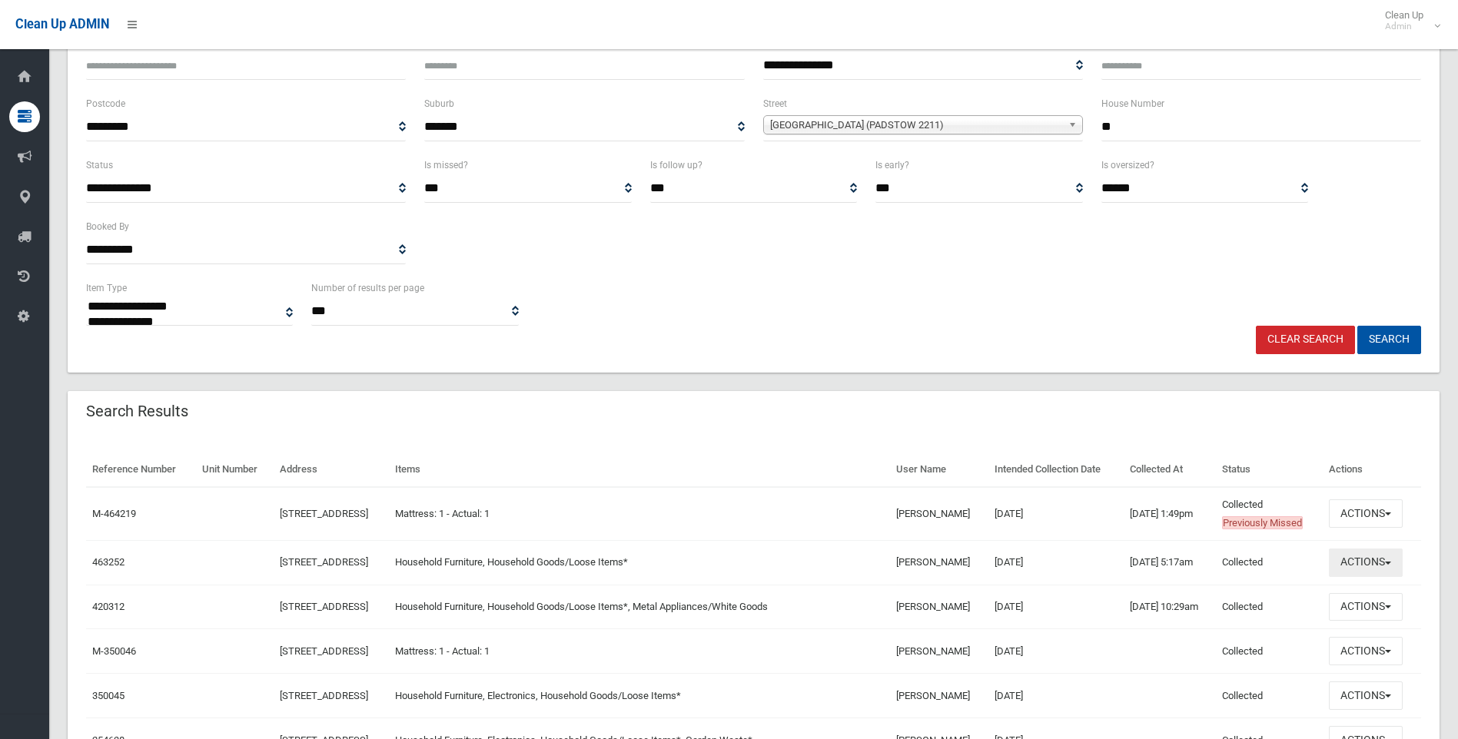
click at [1370, 567] on button "Actions" at bounding box center [1366, 563] width 74 height 28
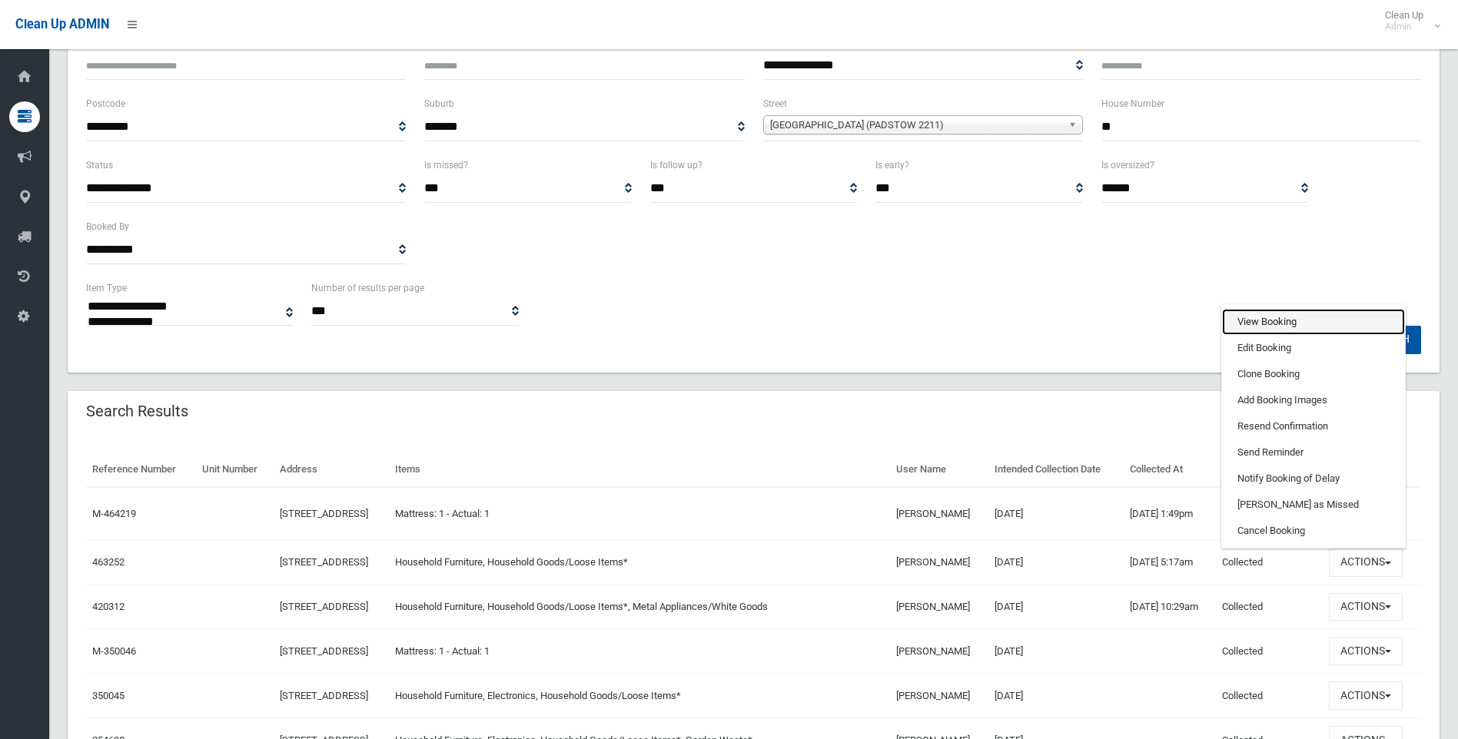
click at [1256, 326] on link "View Booking" at bounding box center [1313, 322] width 183 height 26
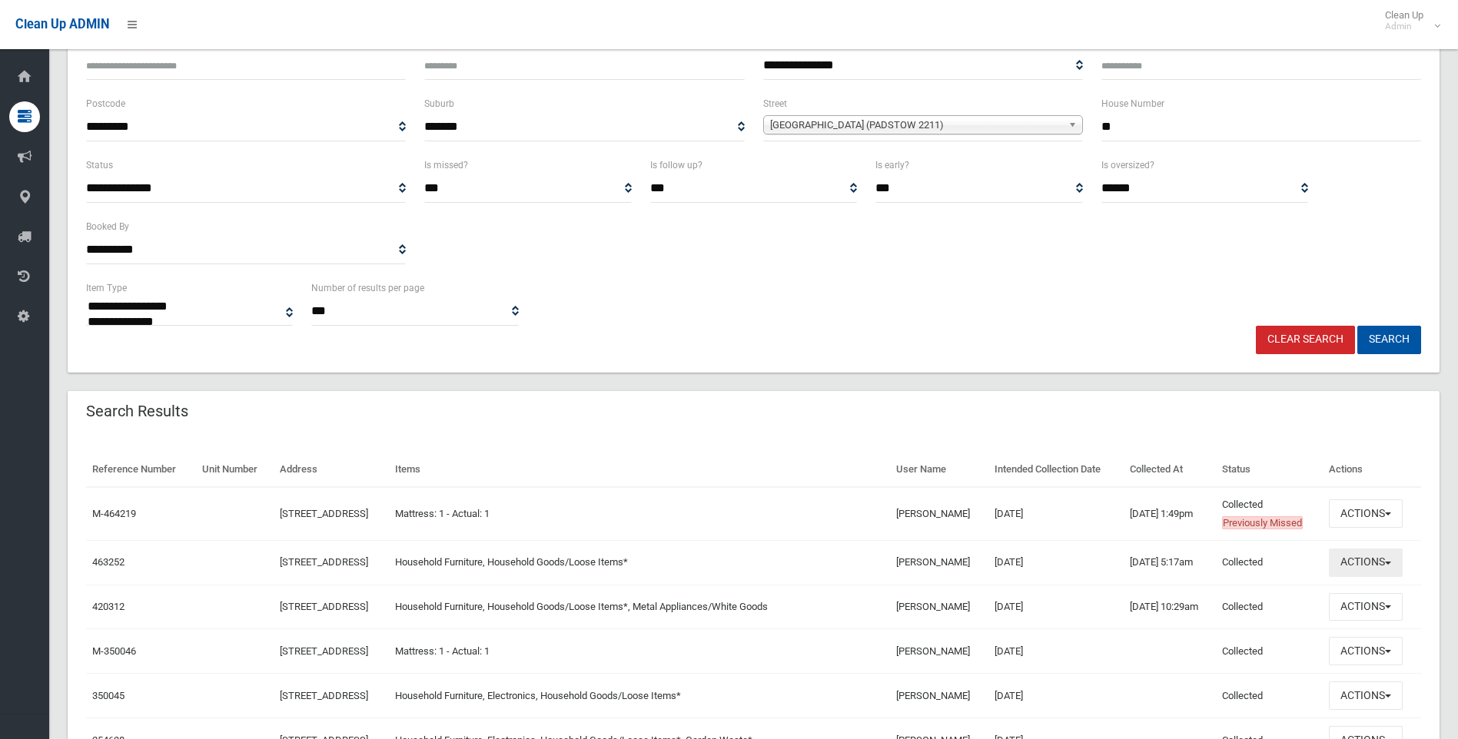
click at [1375, 560] on button "Actions" at bounding box center [1366, 563] width 74 height 28
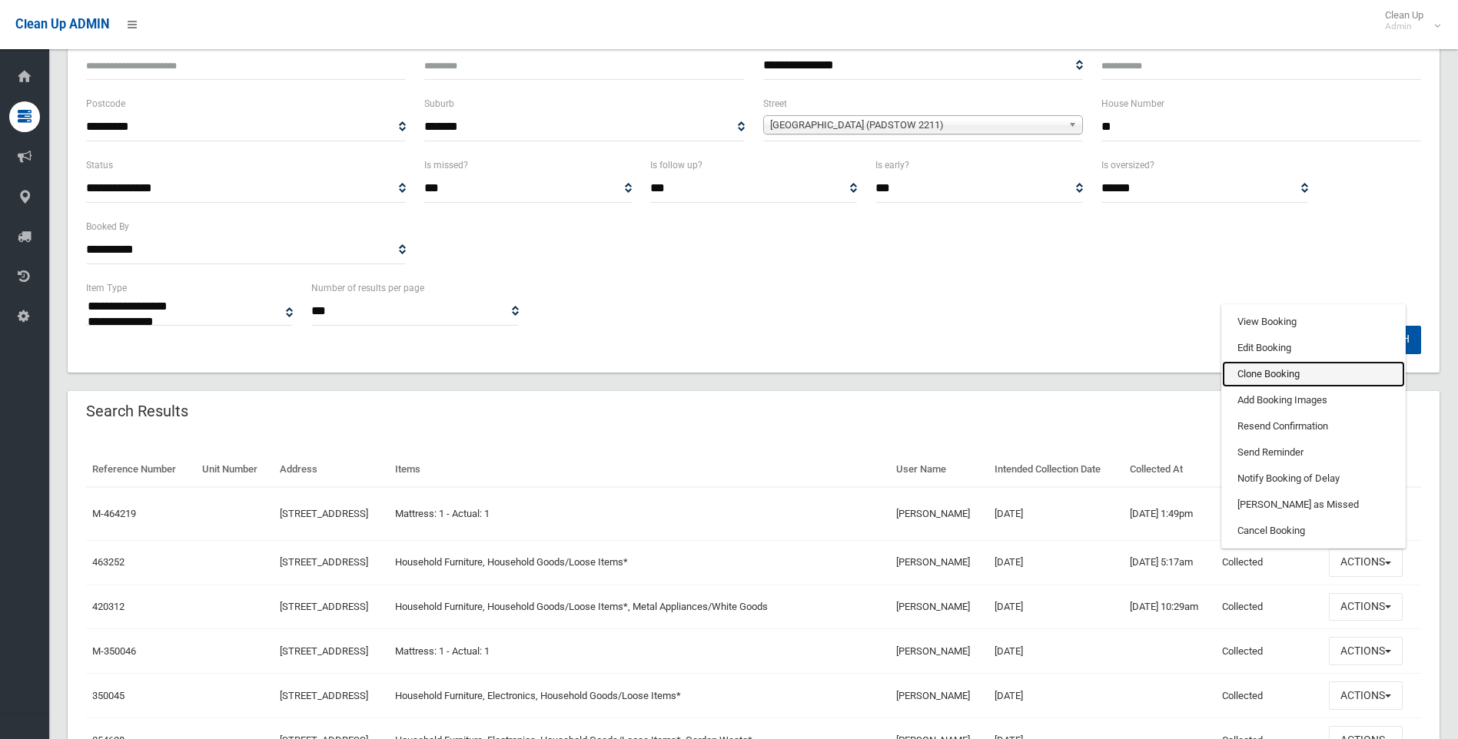
click at [1290, 371] on link "Clone Booking" at bounding box center [1313, 374] width 183 height 26
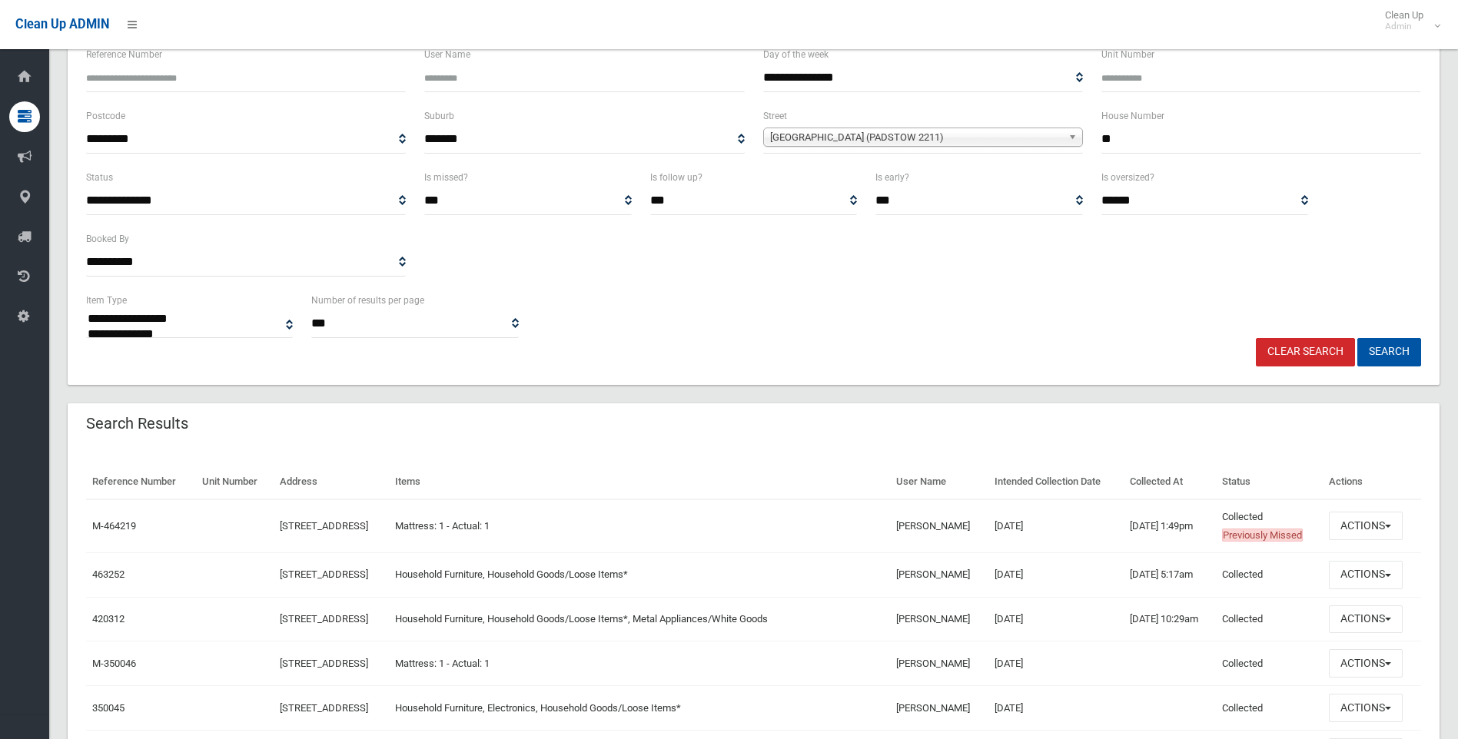
scroll to position [295, 0]
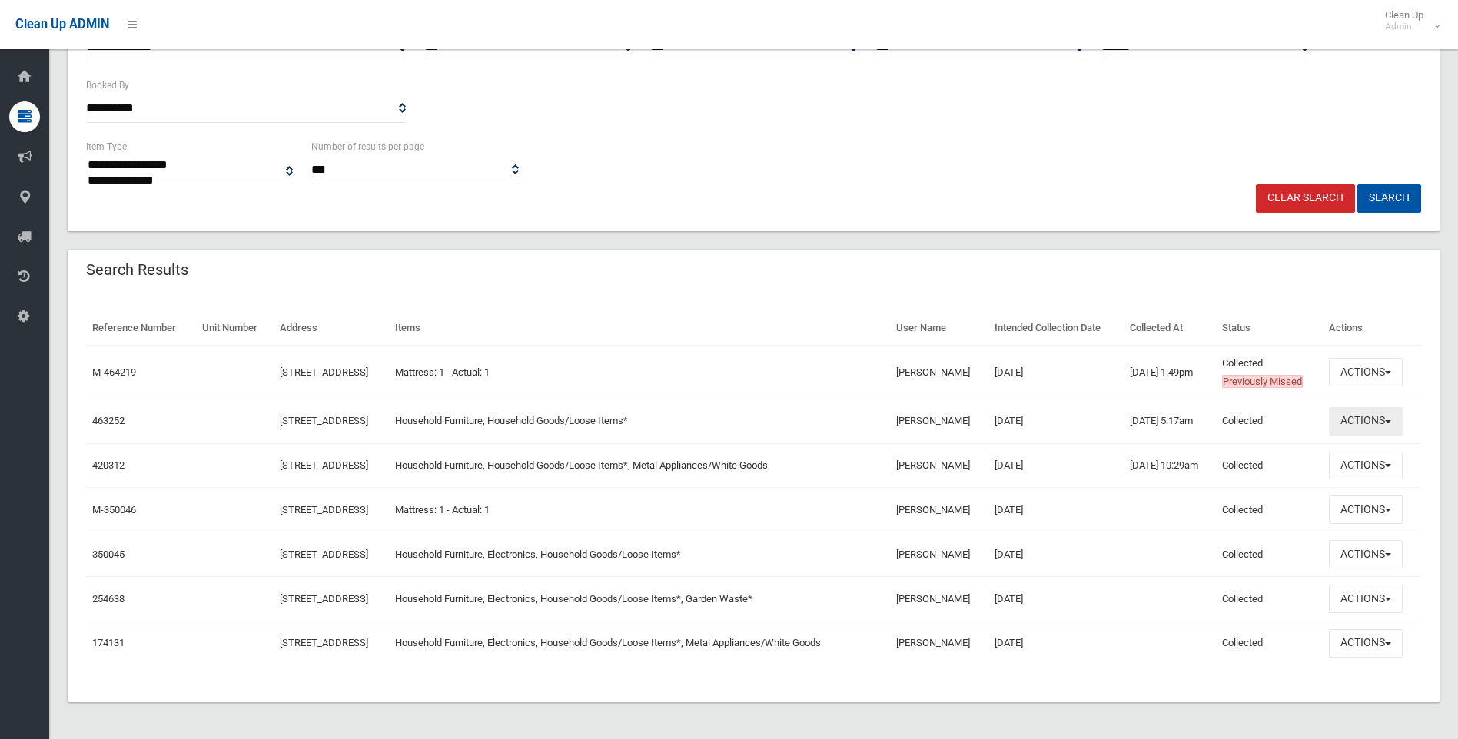
click at [1369, 421] on button "Actions" at bounding box center [1366, 421] width 74 height 28
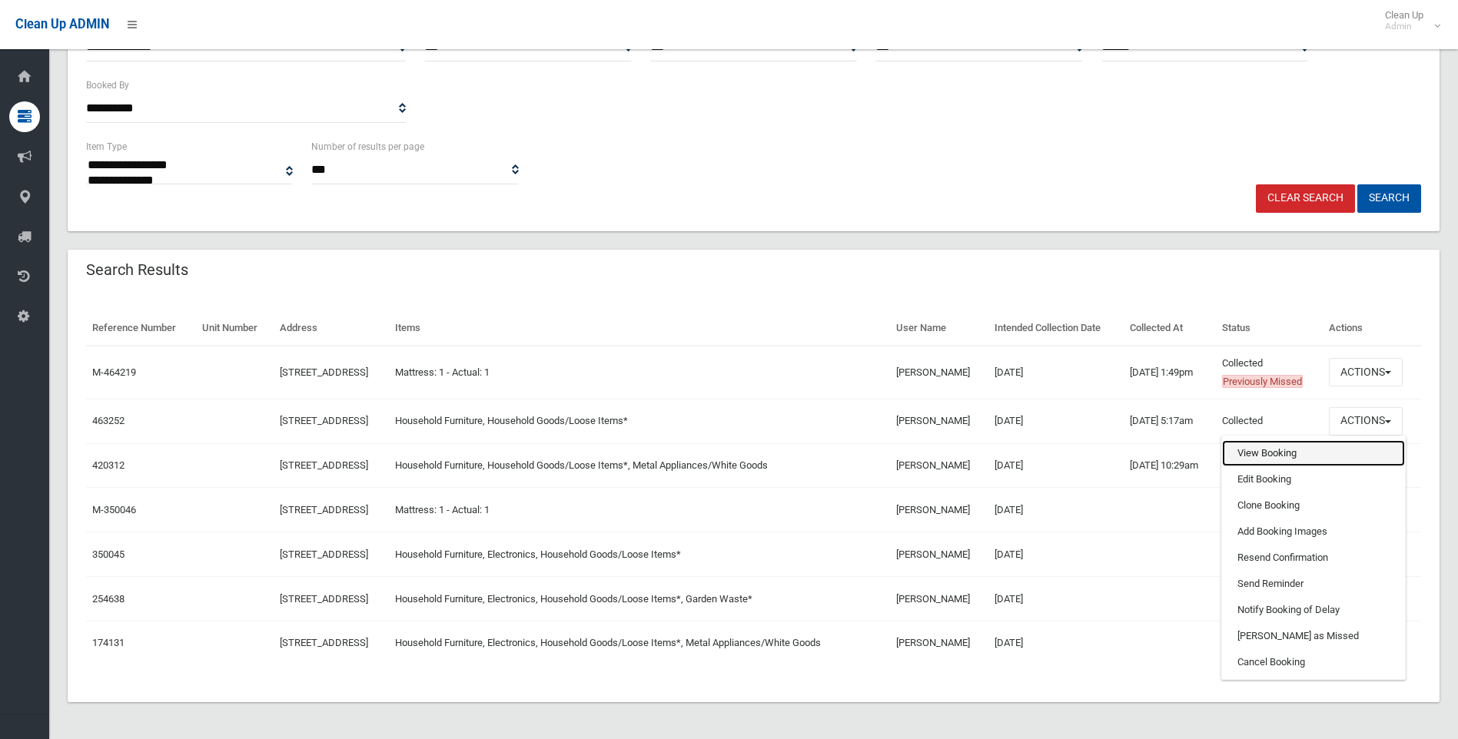
click at [1275, 455] on link "View Booking" at bounding box center [1313, 453] width 183 height 26
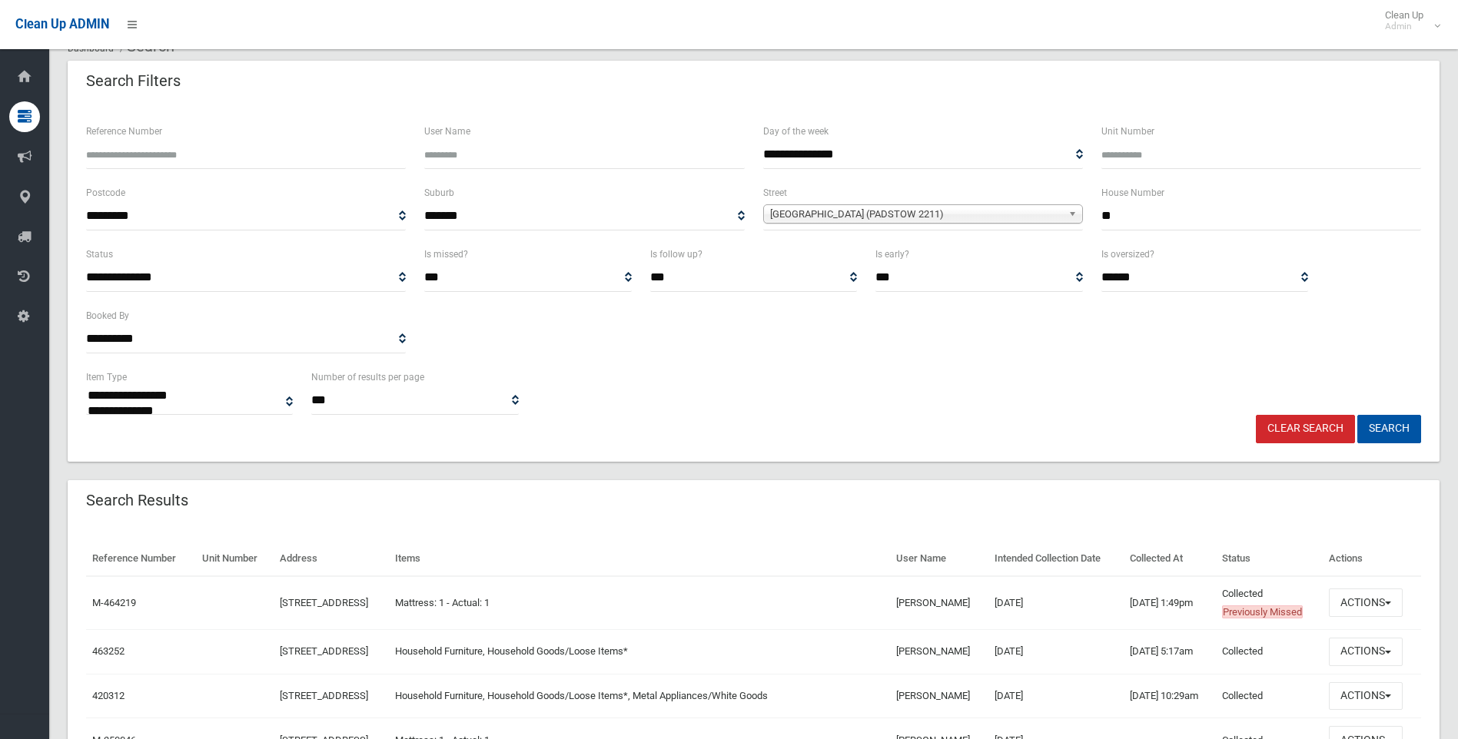
scroll to position [0, 0]
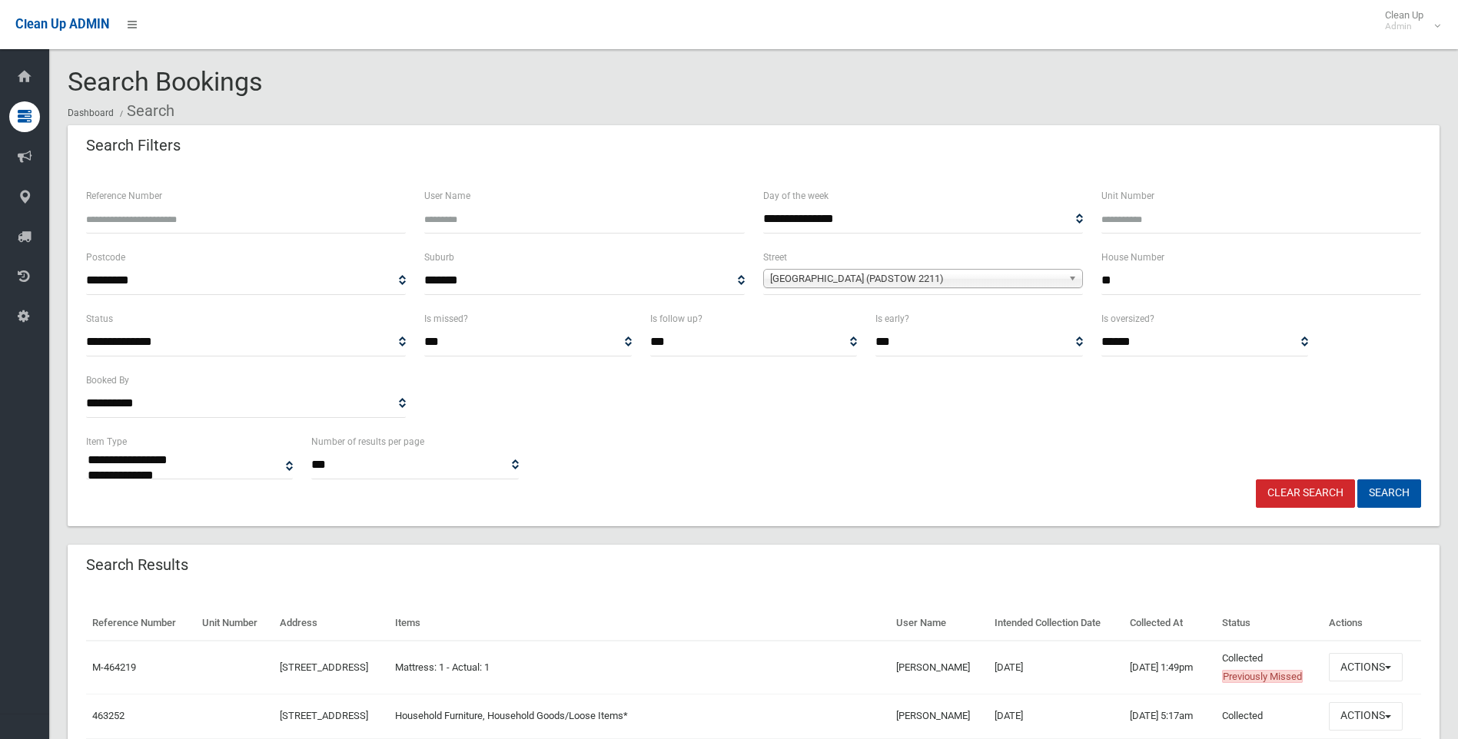
drag, startPoint x: 1152, startPoint y: 279, endPoint x: 1023, endPoint y: 279, distance: 128.4
click at [1023, 279] on div "**********" at bounding box center [754, 278] width 1354 height 61
type input "**"
click at [969, 284] on span "Napoli Street (PADSTOW 2211)" at bounding box center [916, 279] width 292 height 18
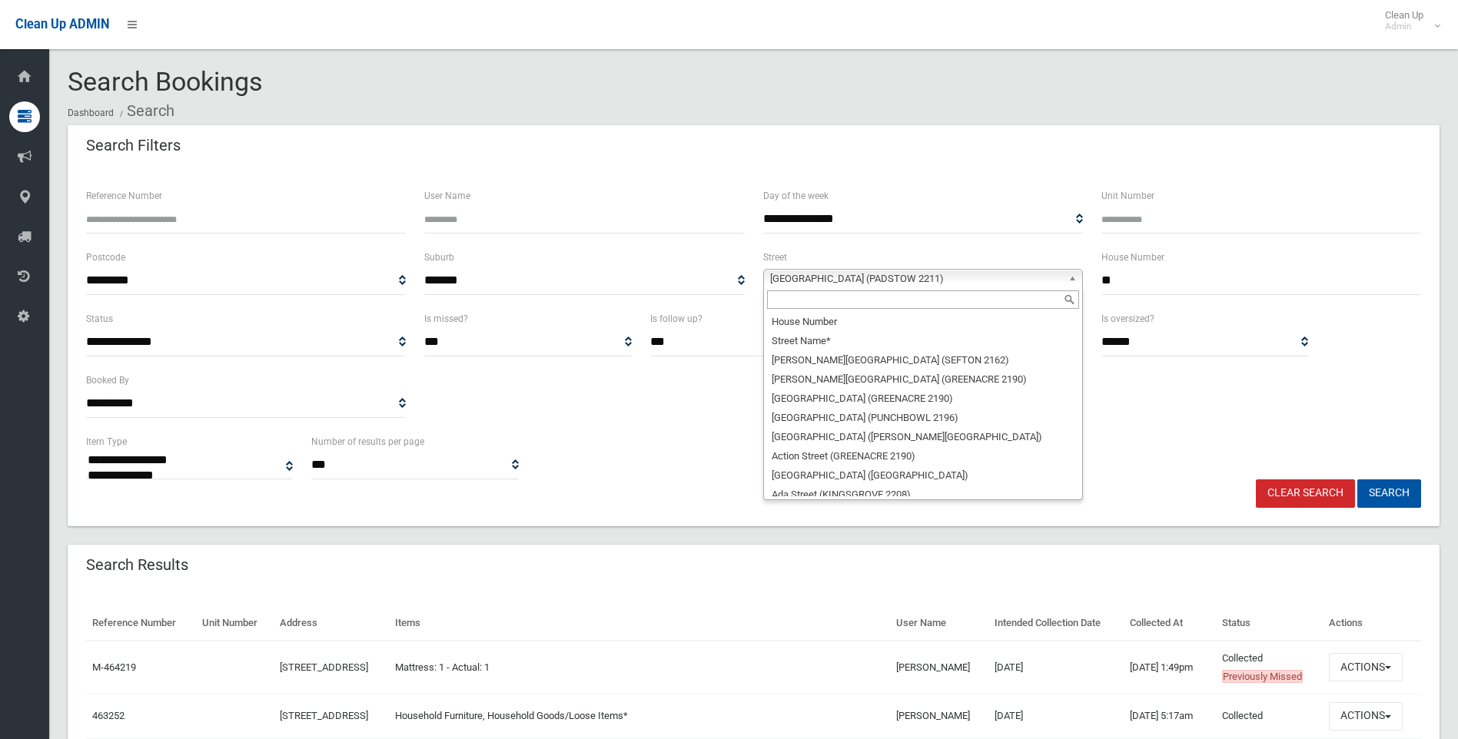
scroll to position [28969, 0]
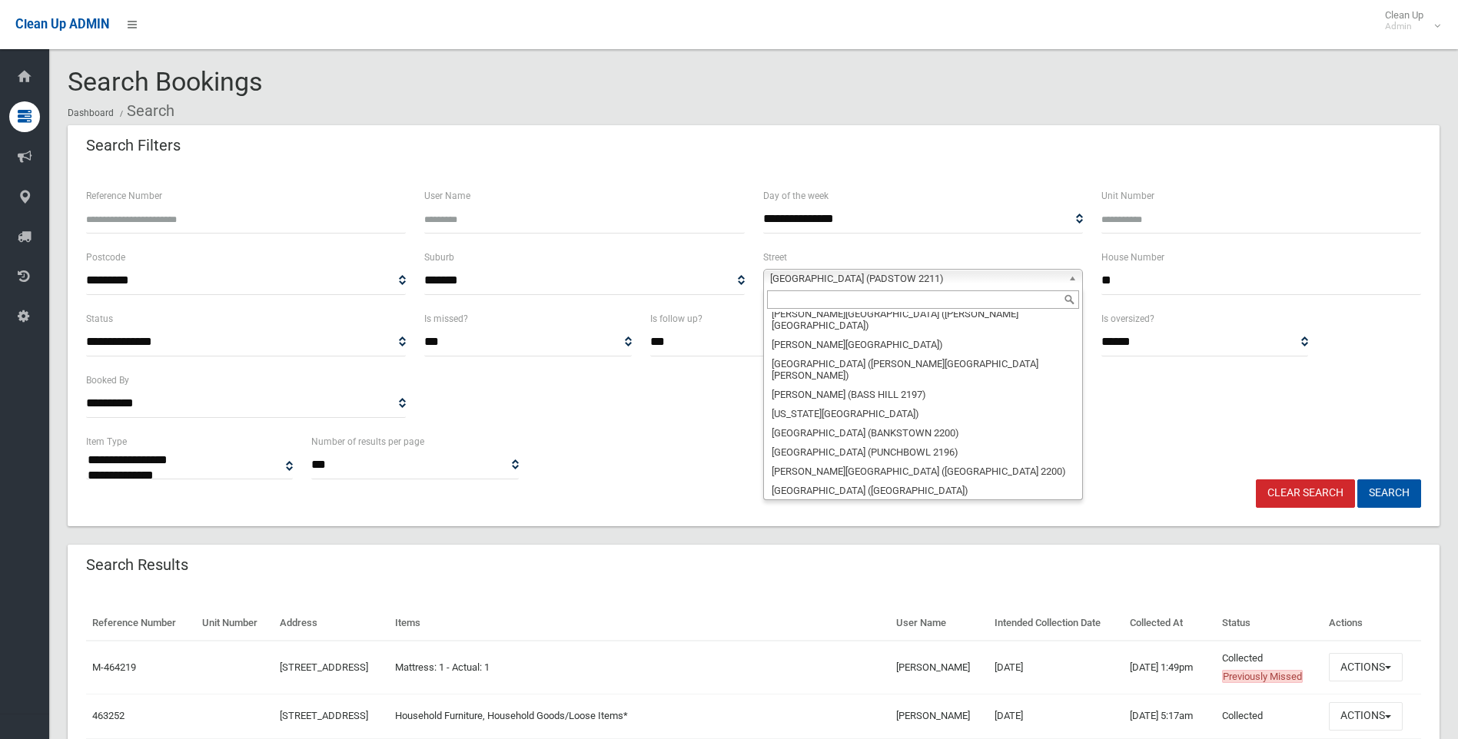
click at [879, 298] on input "text" at bounding box center [923, 300] width 312 height 18
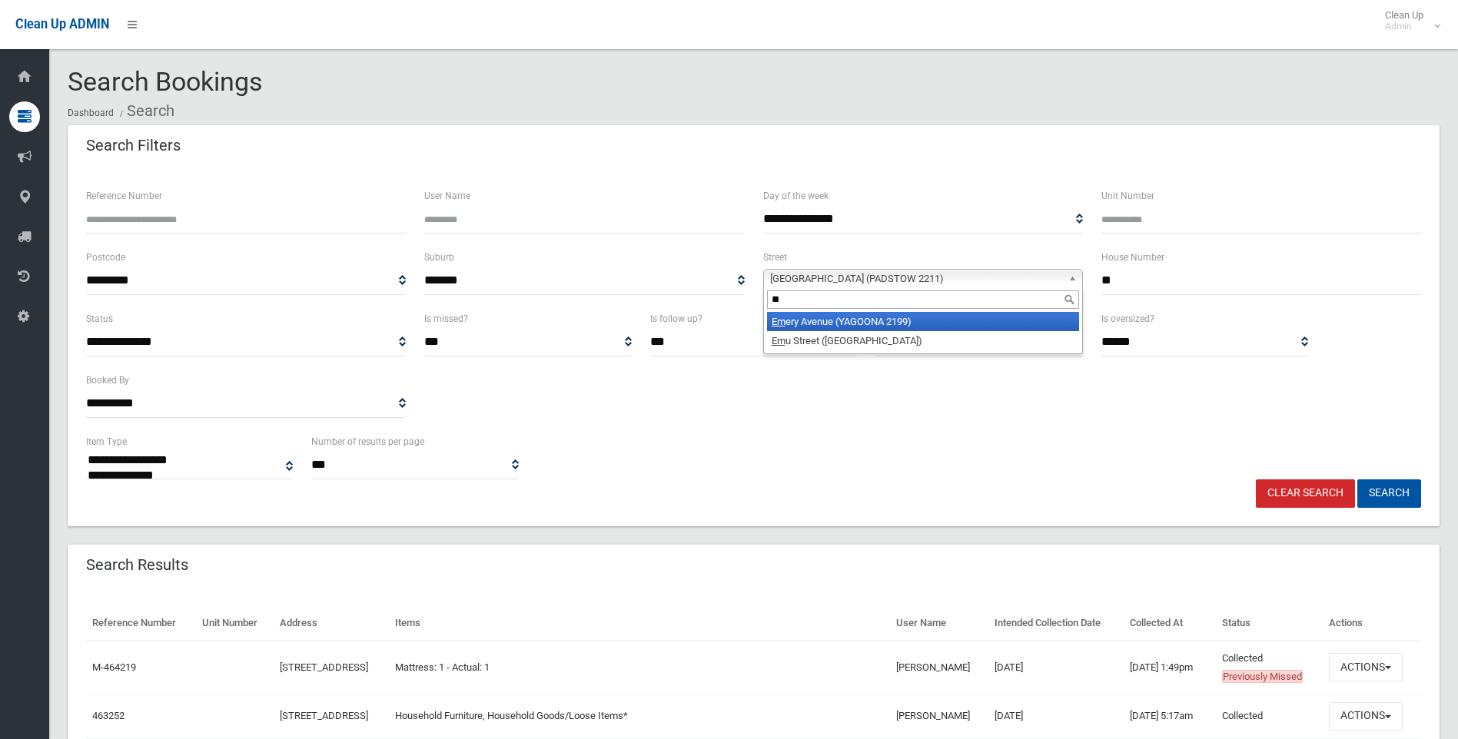
type input "*"
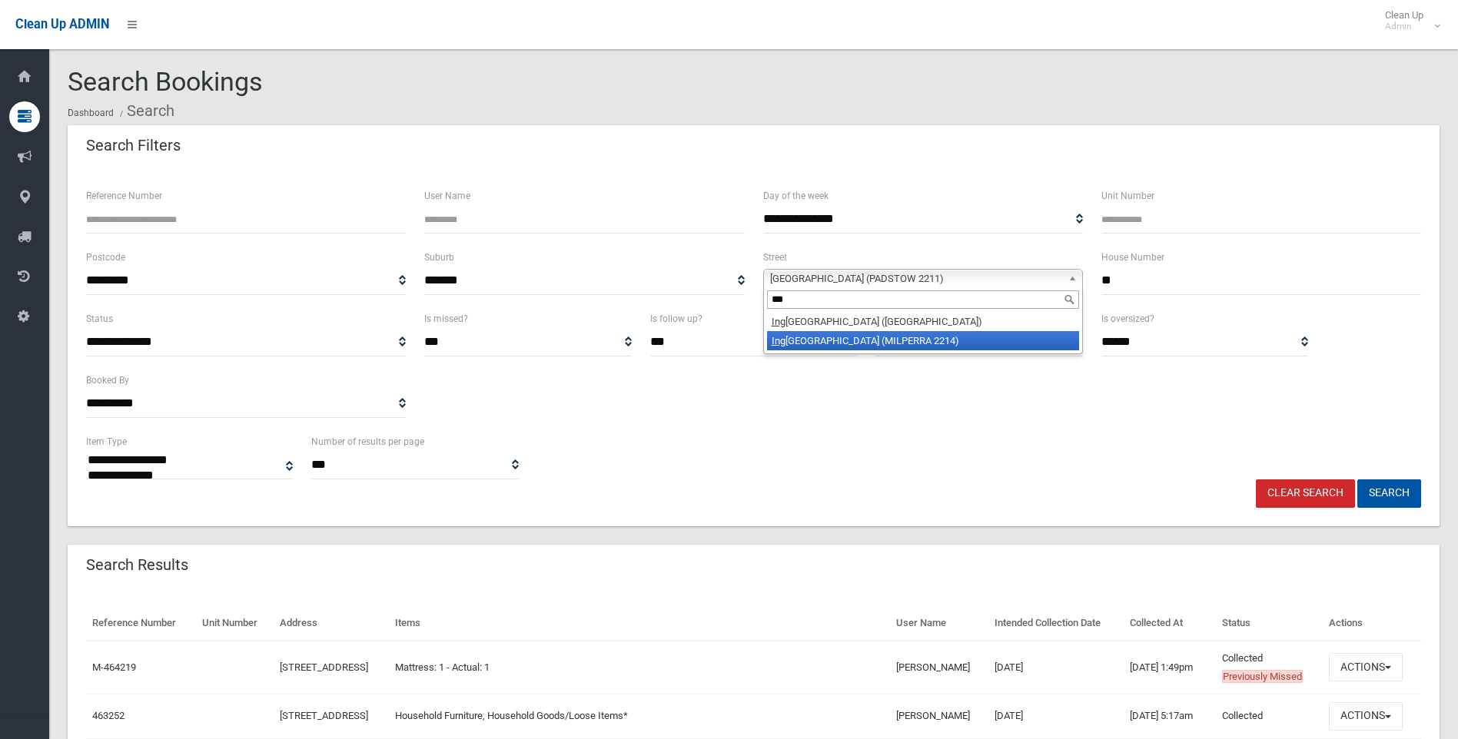
type input "***"
click at [856, 346] on li "Ing ram Avenue (MILPERRA 2214)" at bounding box center [923, 340] width 312 height 19
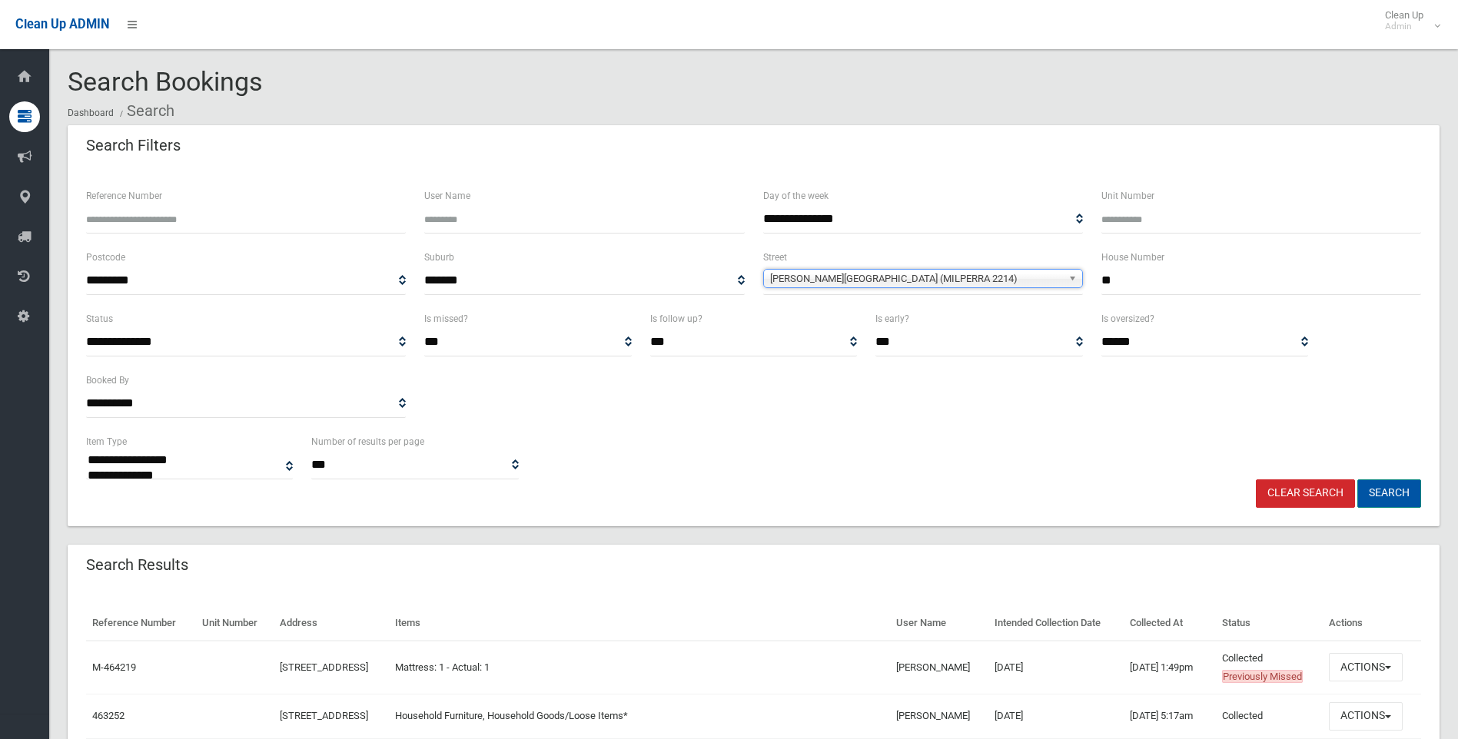
click at [1409, 493] on button "Search" at bounding box center [1390, 494] width 64 height 28
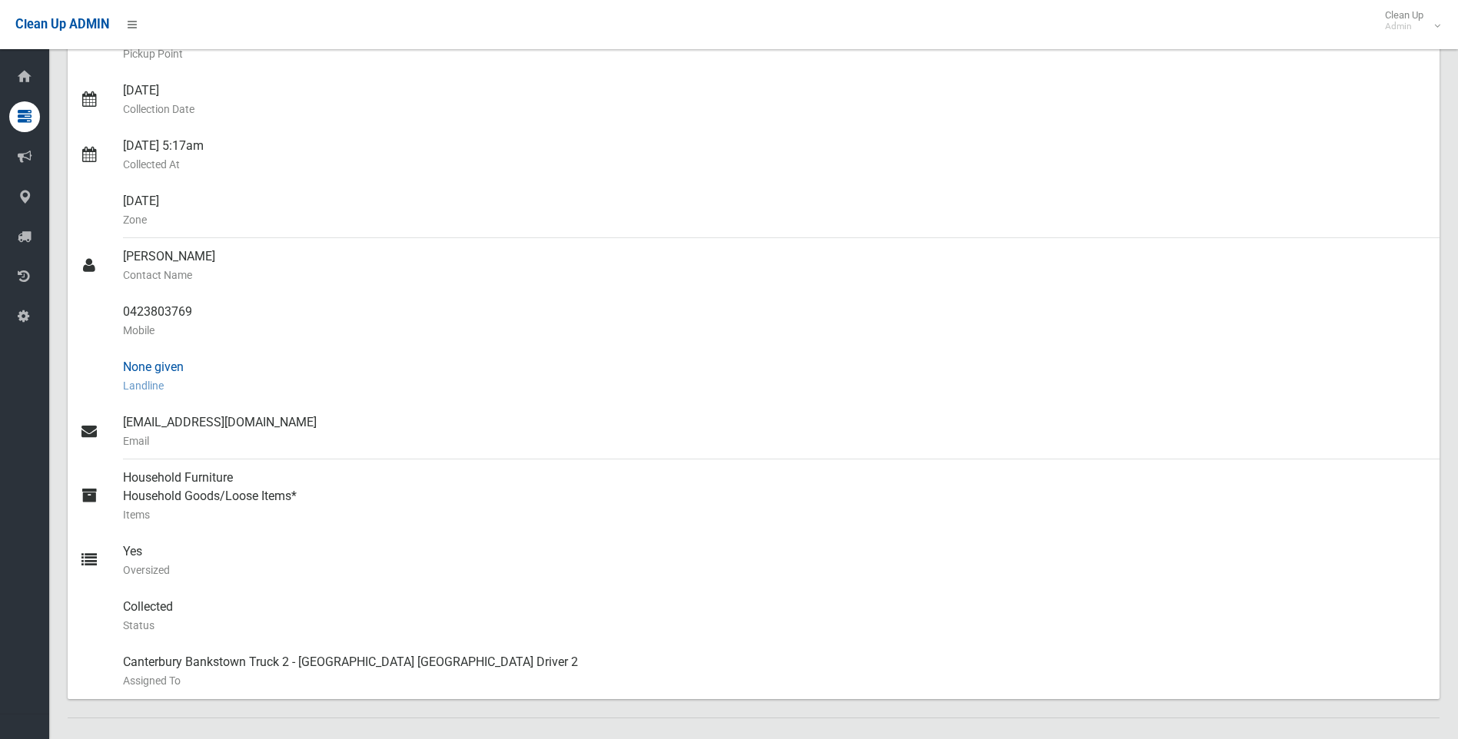
scroll to position [384, 0]
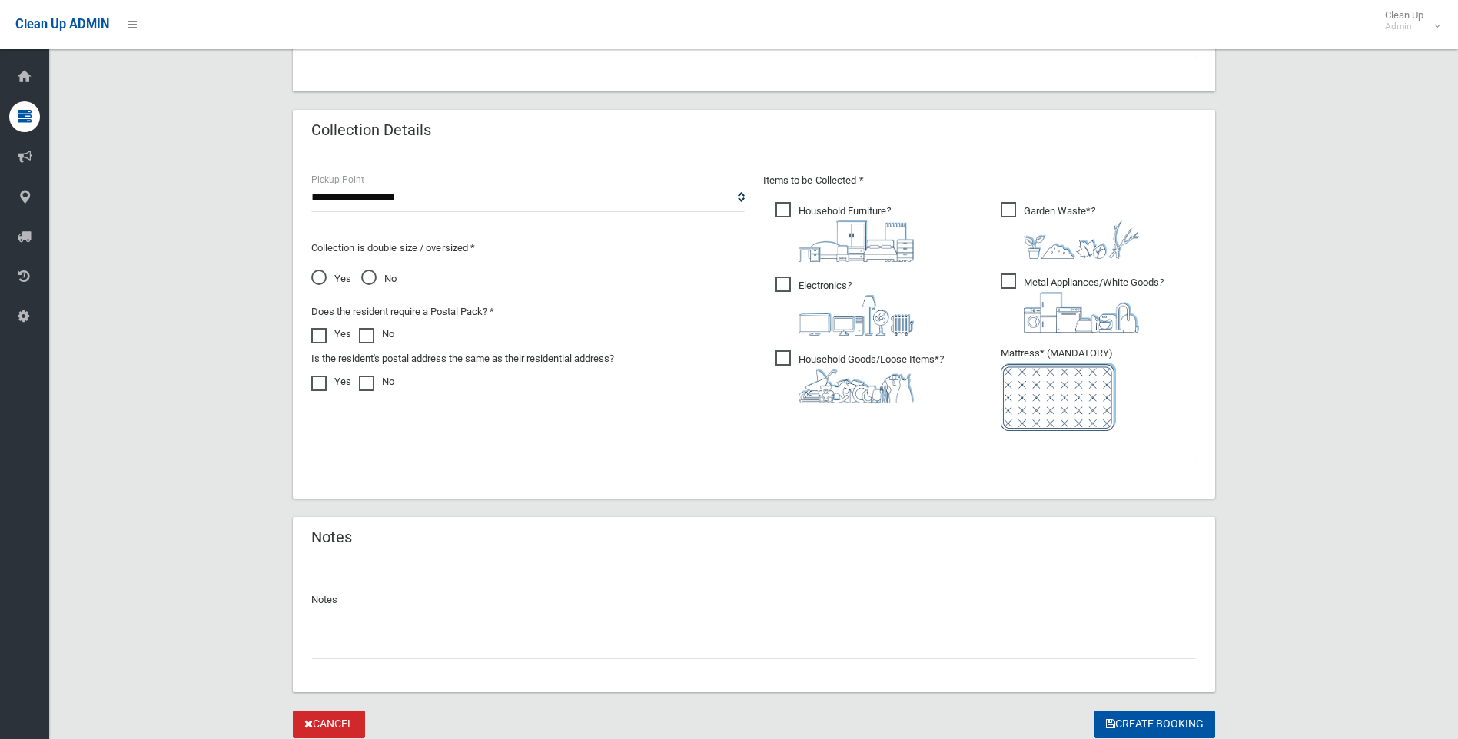
scroll to position [692, 0]
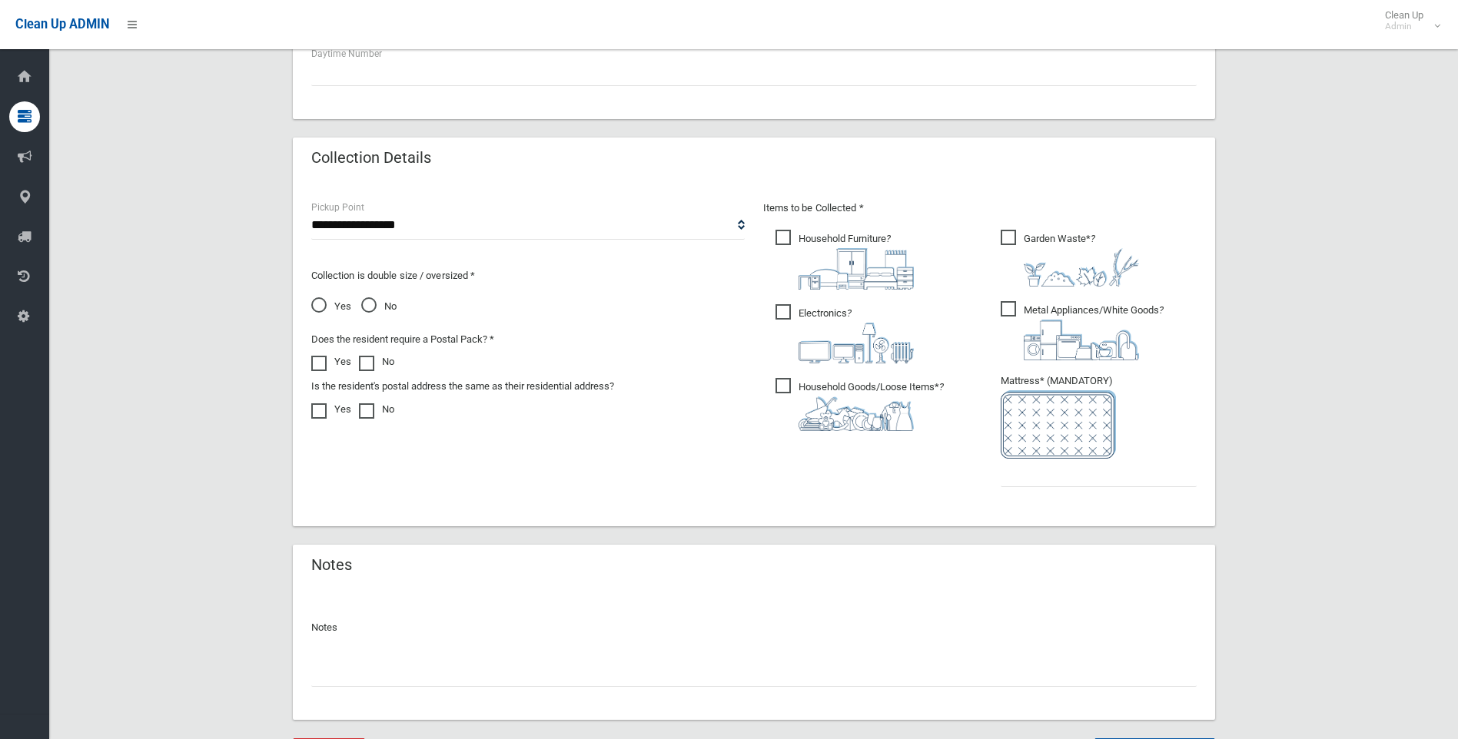
click at [780, 385] on span "Household Goods/Loose Items* ?" at bounding box center [860, 404] width 168 height 53
click at [786, 234] on span "Household Furniture ?" at bounding box center [845, 260] width 138 height 60
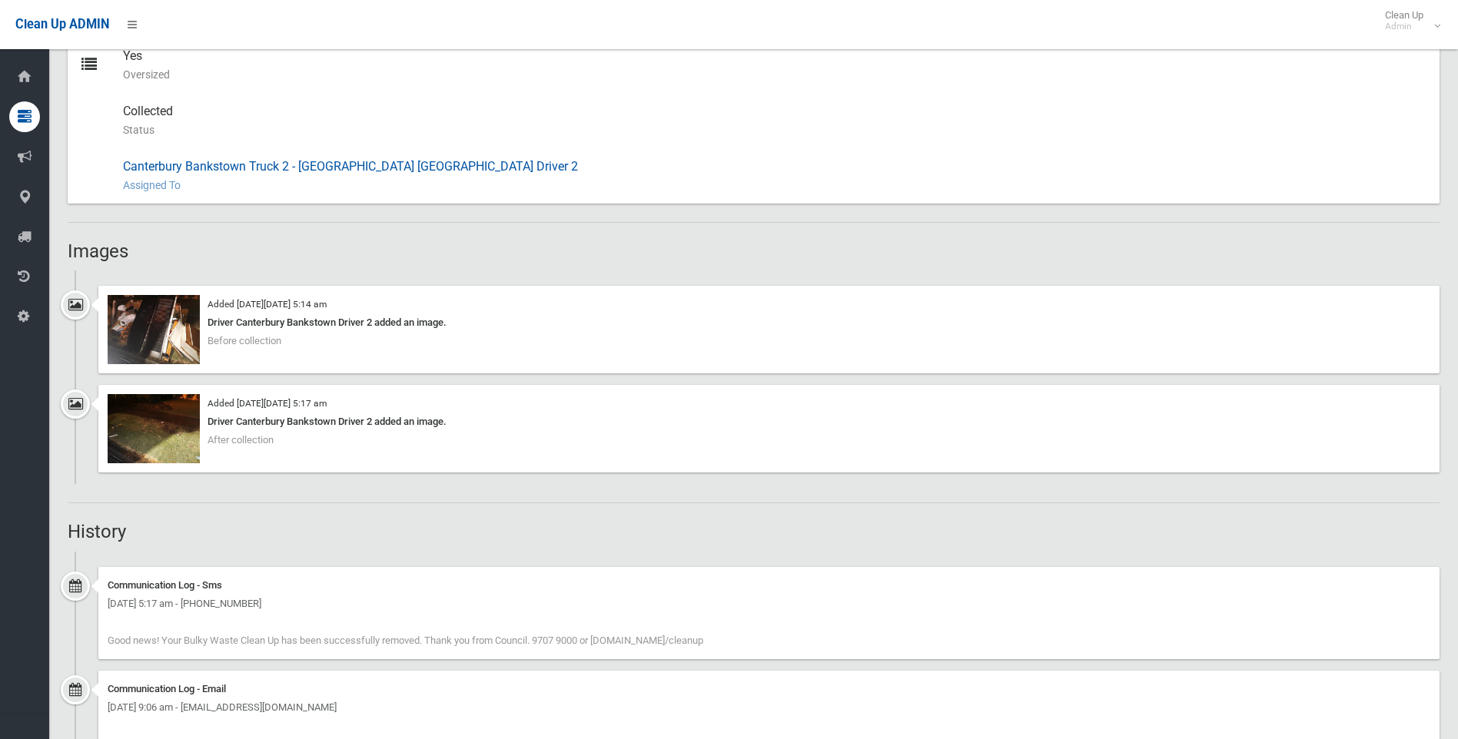
scroll to position [538, 0]
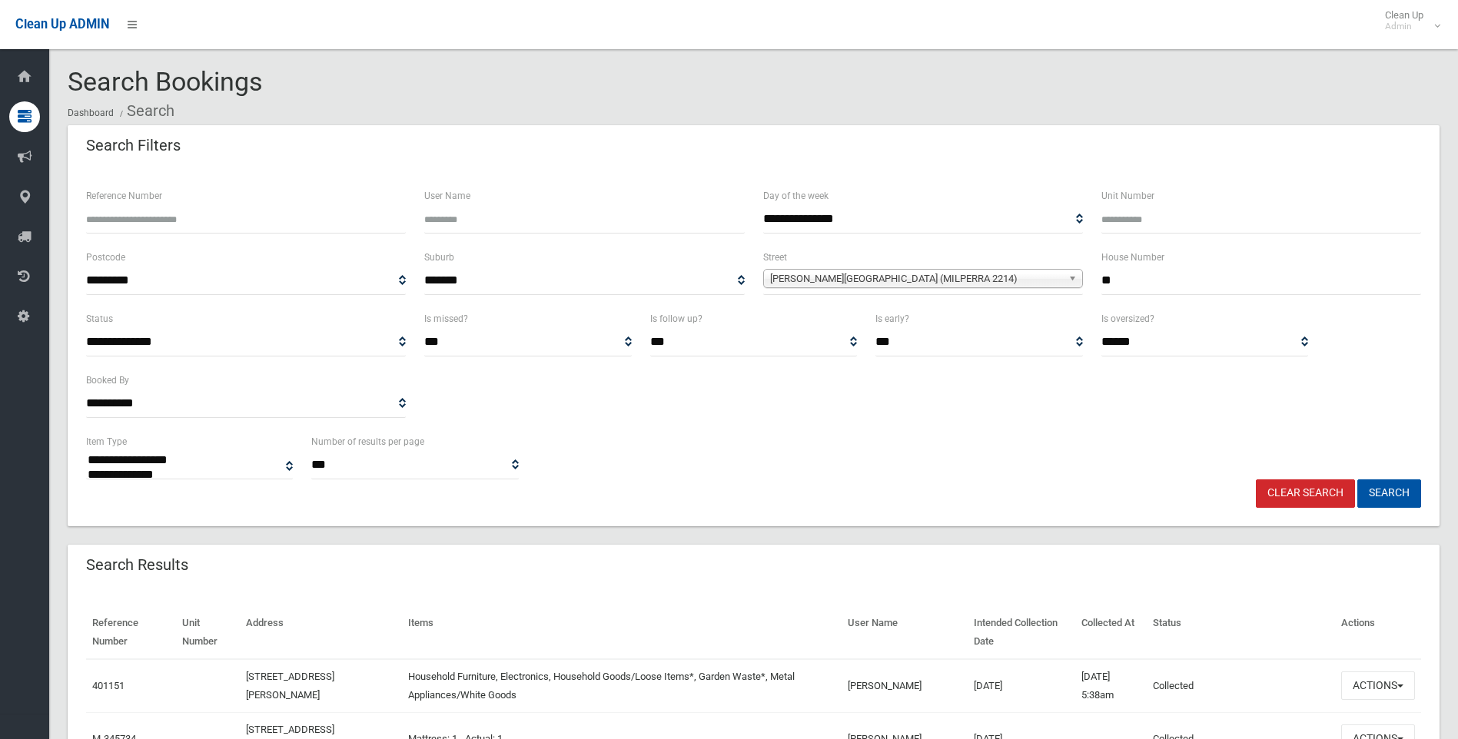
select select
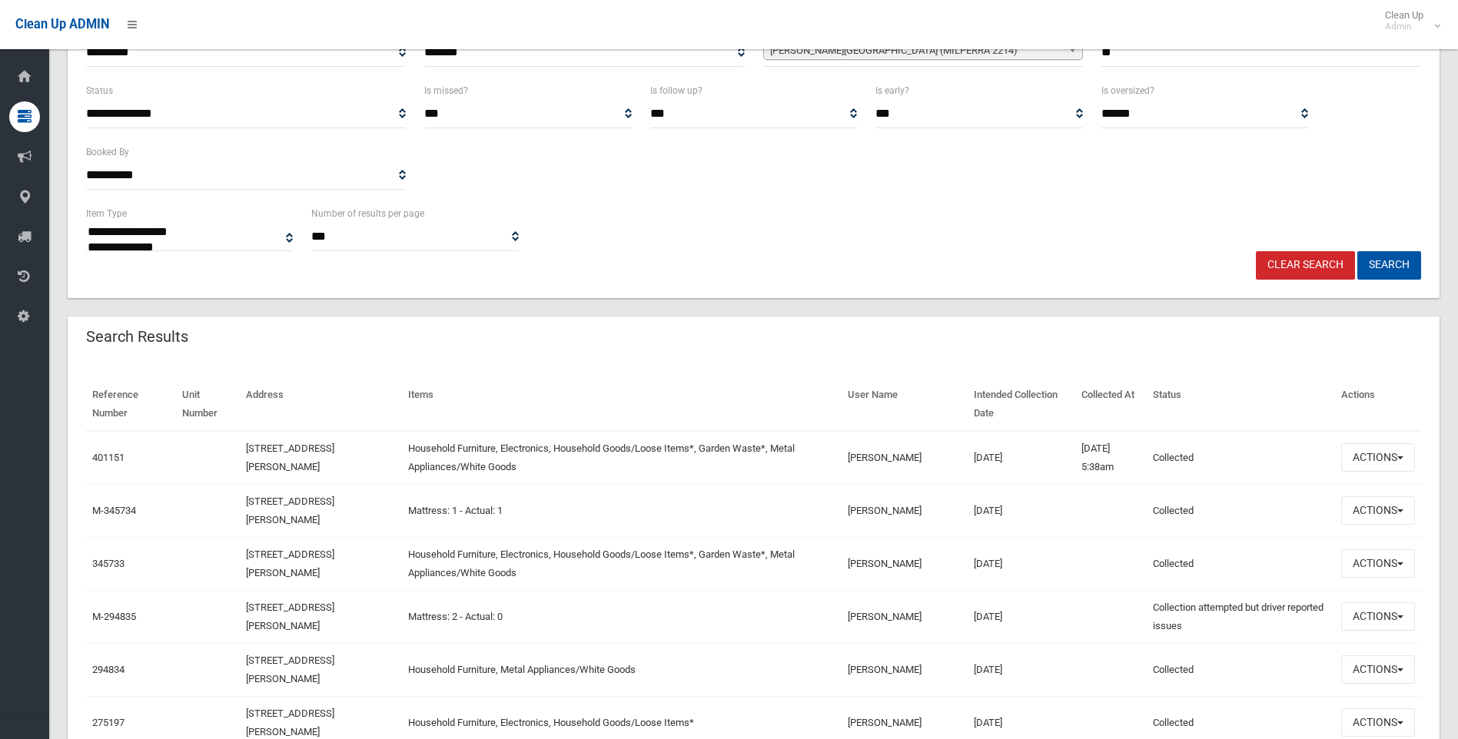
scroll to position [231, 0]
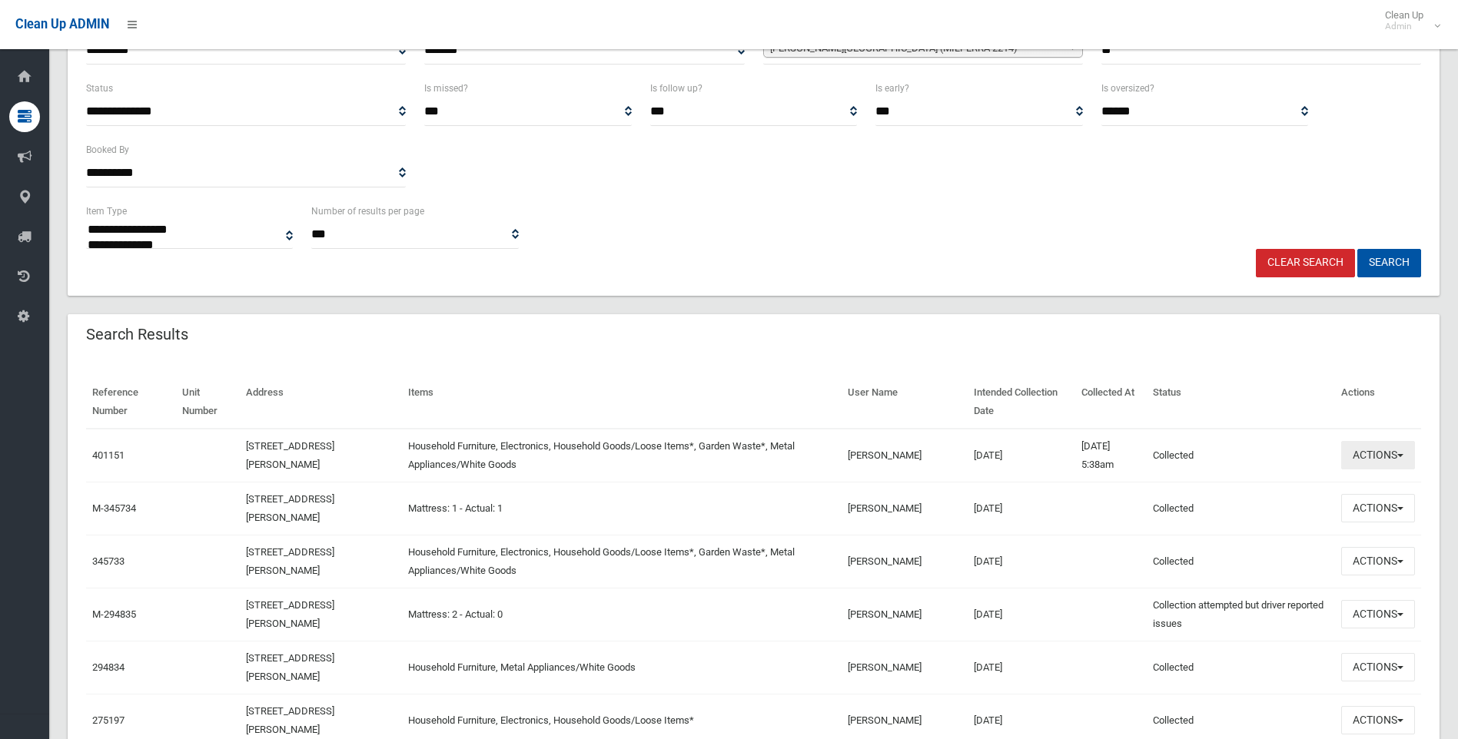
click at [1376, 460] on button "Actions" at bounding box center [1378, 455] width 74 height 28
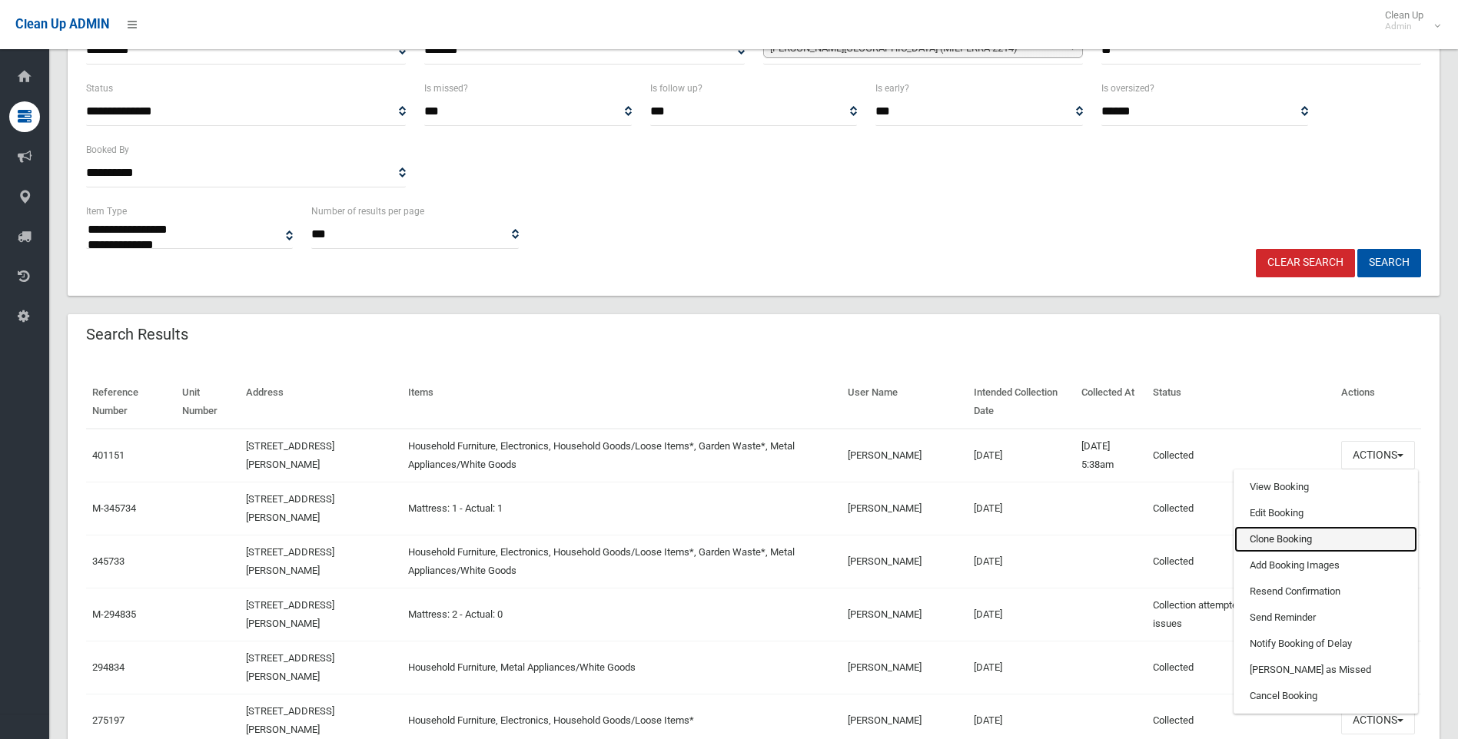
click at [1266, 540] on link "Clone Booking" at bounding box center [1326, 540] width 183 height 26
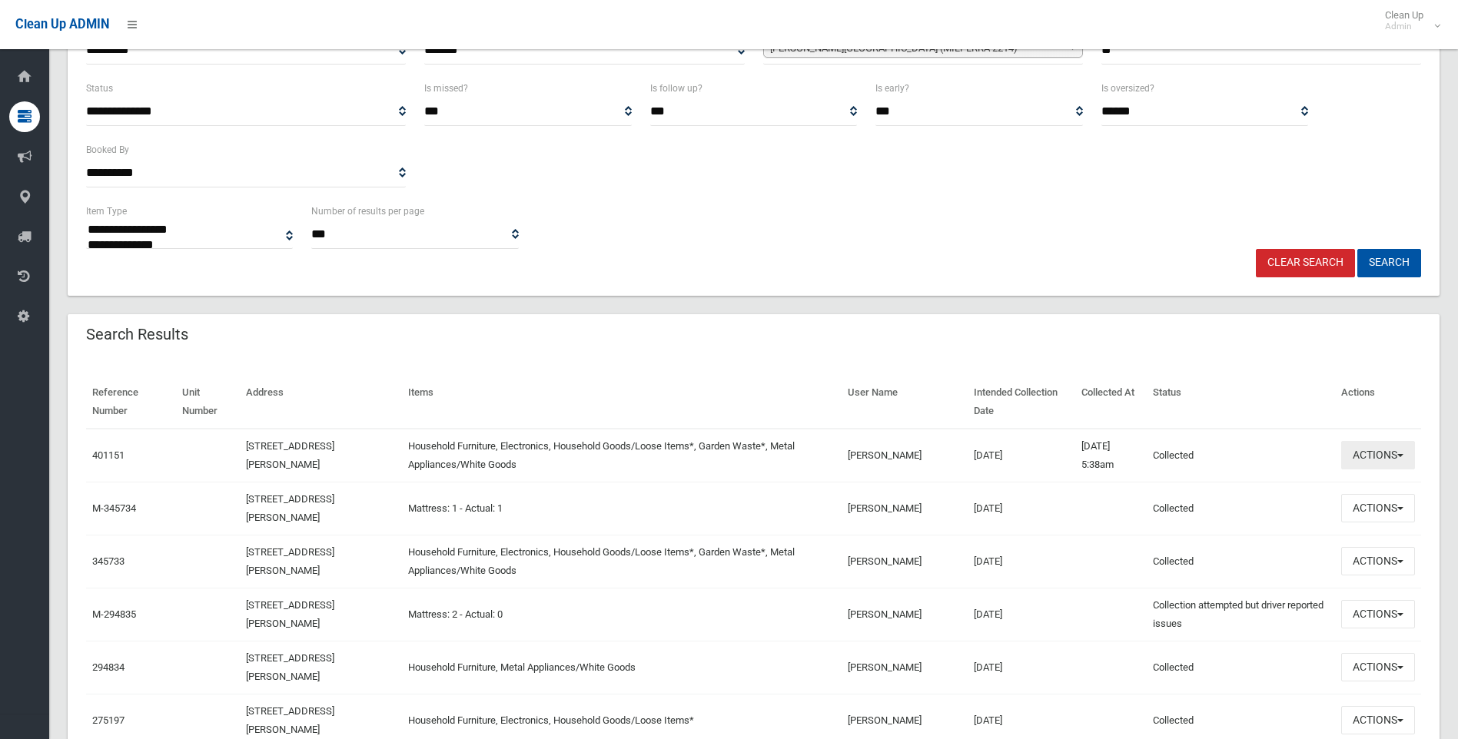
click at [1413, 445] on button "Actions" at bounding box center [1378, 455] width 74 height 28
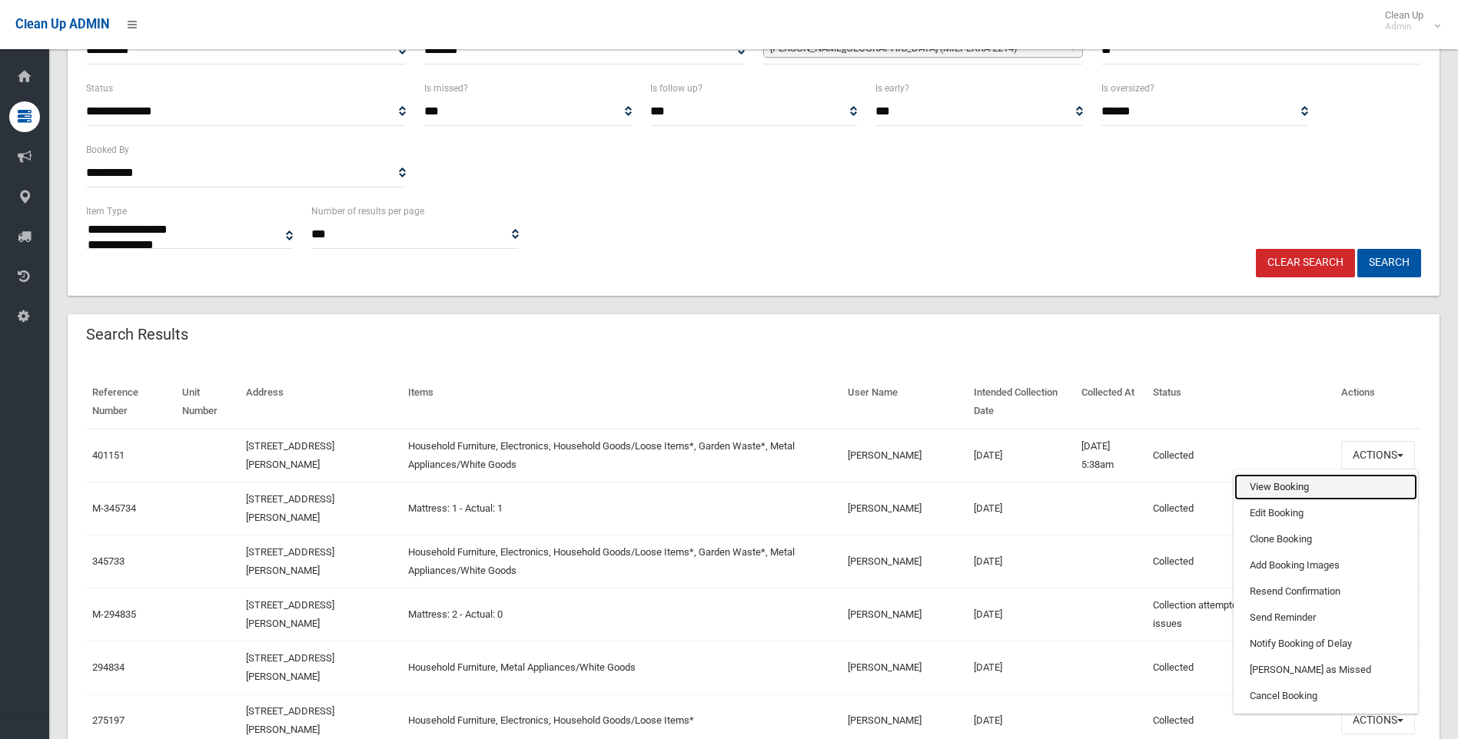
click at [1258, 488] on link "View Booking" at bounding box center [1326, 487] width 183 height 26
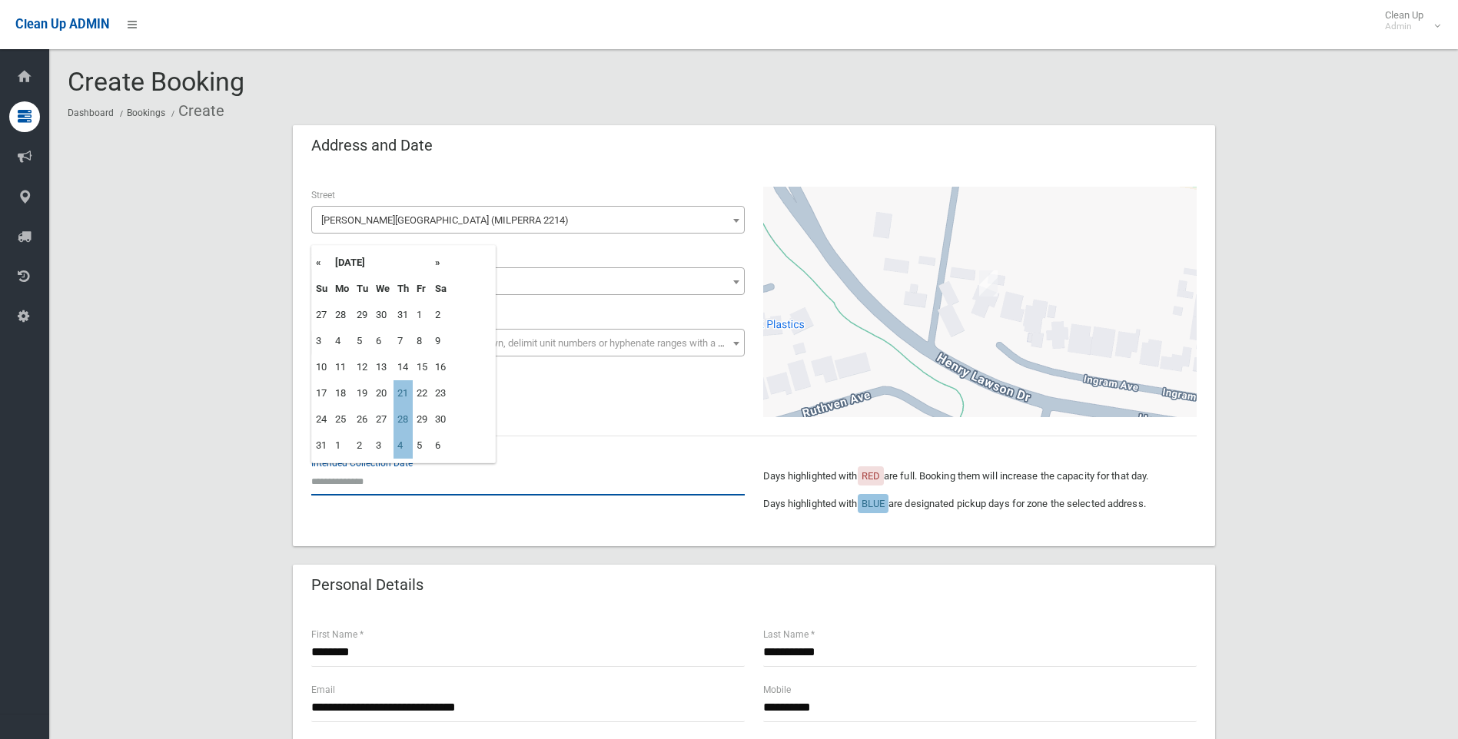
click at [358, 483] on input "text" at bounding box center [528, 481] width 434 height 28
click at [565, 378] on div "**********" at bounding box center [754, 302] width 904 height 231
click at [396, 477] on input "text" at bounding box center [528, 481] width 434 height 28
click at [403, 390] on td "21" at bounding box center [403, 394] width 19 height 26
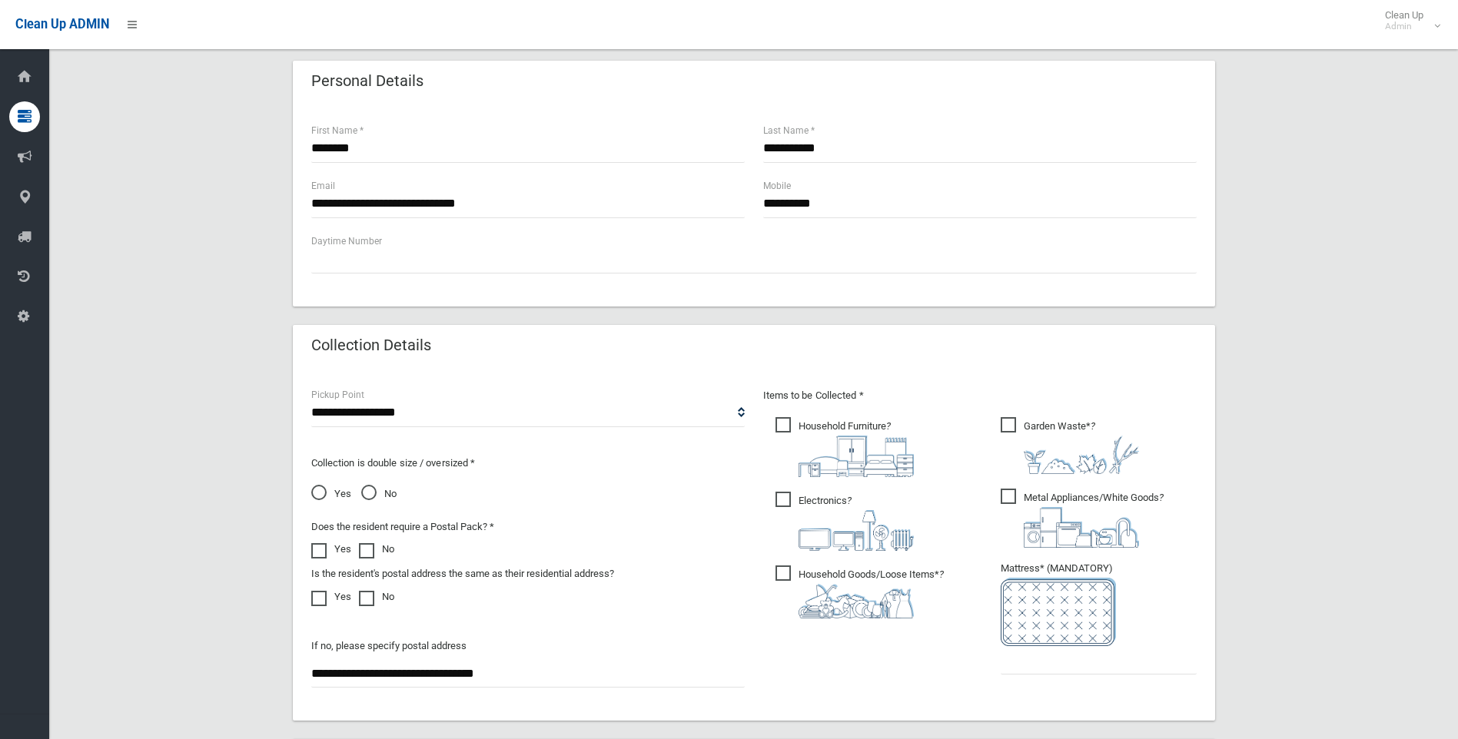
scroll to position [307, 0]
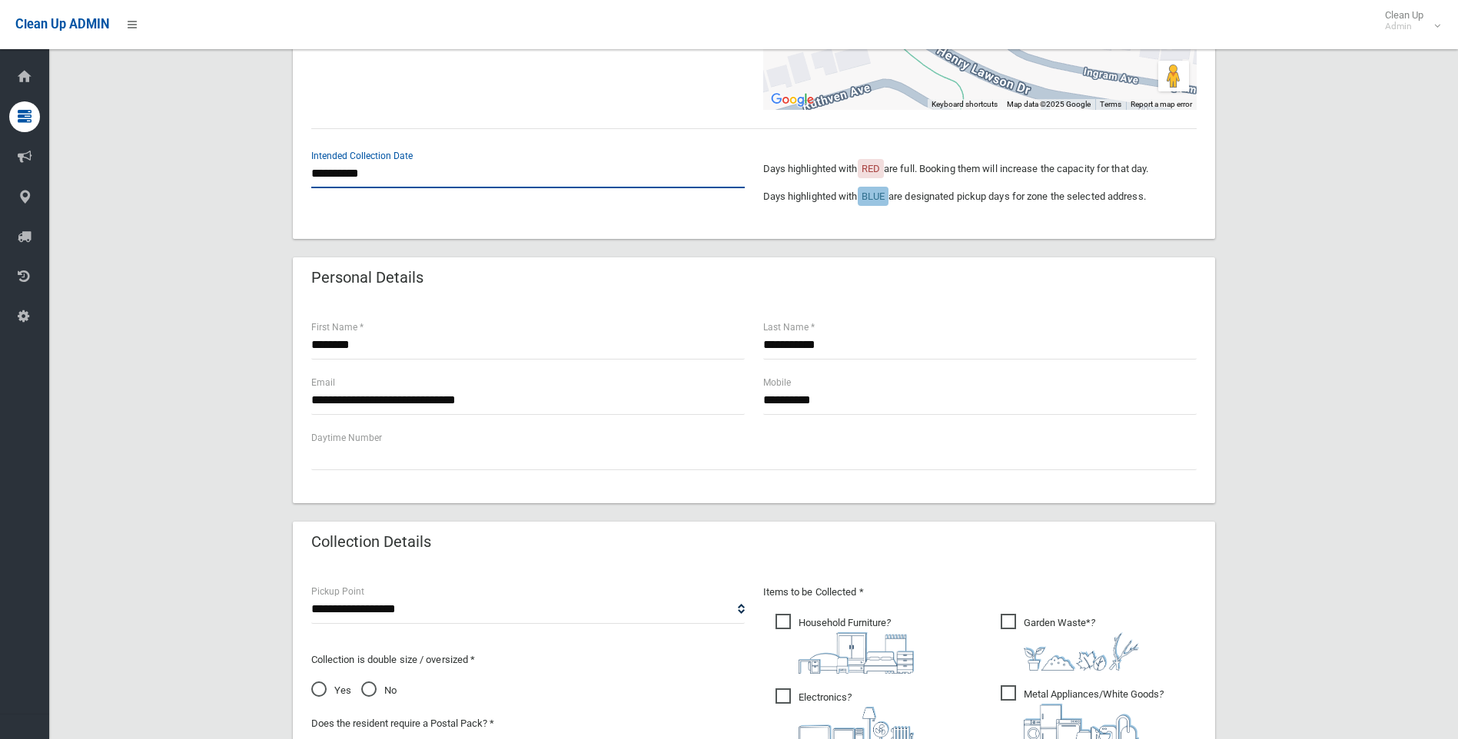
click at [374, 178] on input "**********" at bounding box center [528, 174] width 434 height 28
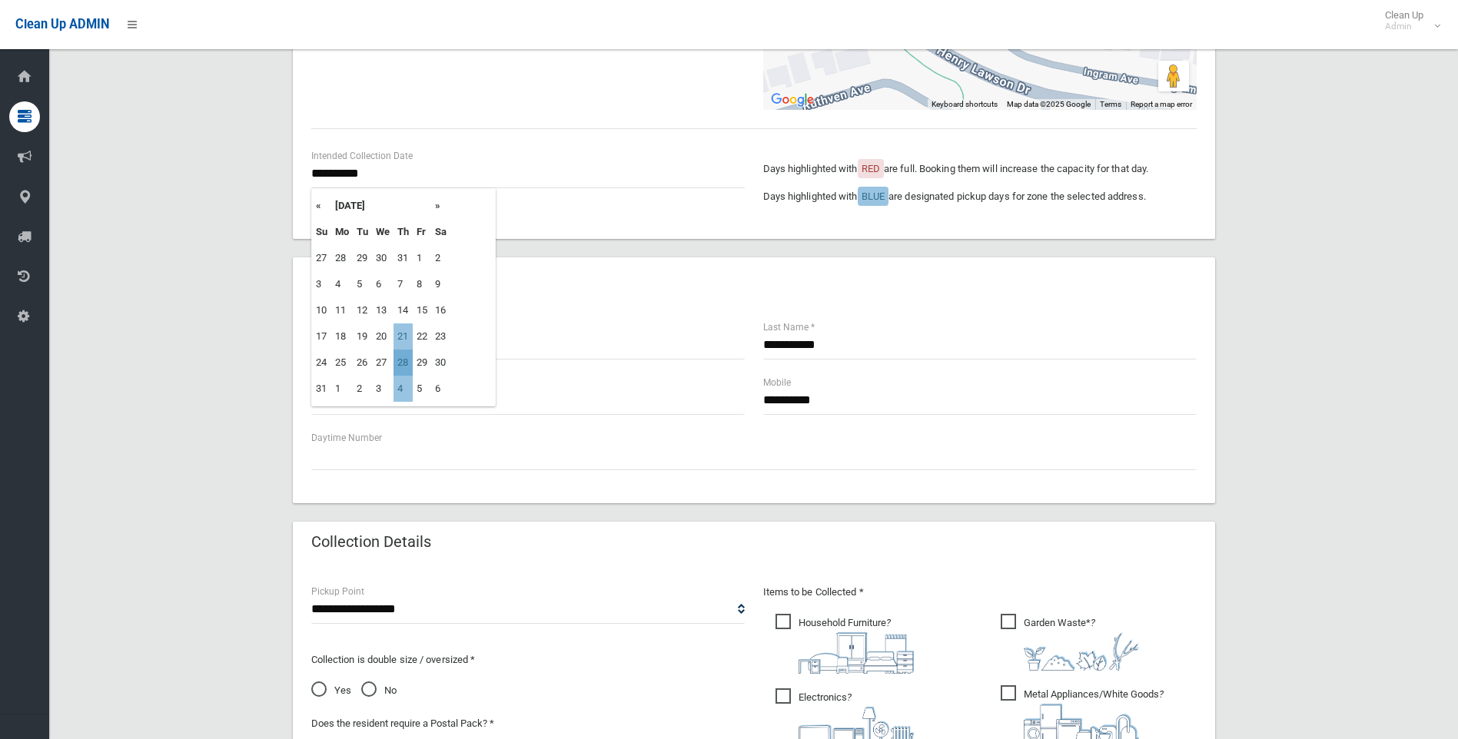
click at [404, 367] on td "28" at bounding box center [403, 363] width 19 height 26
type input "**********"
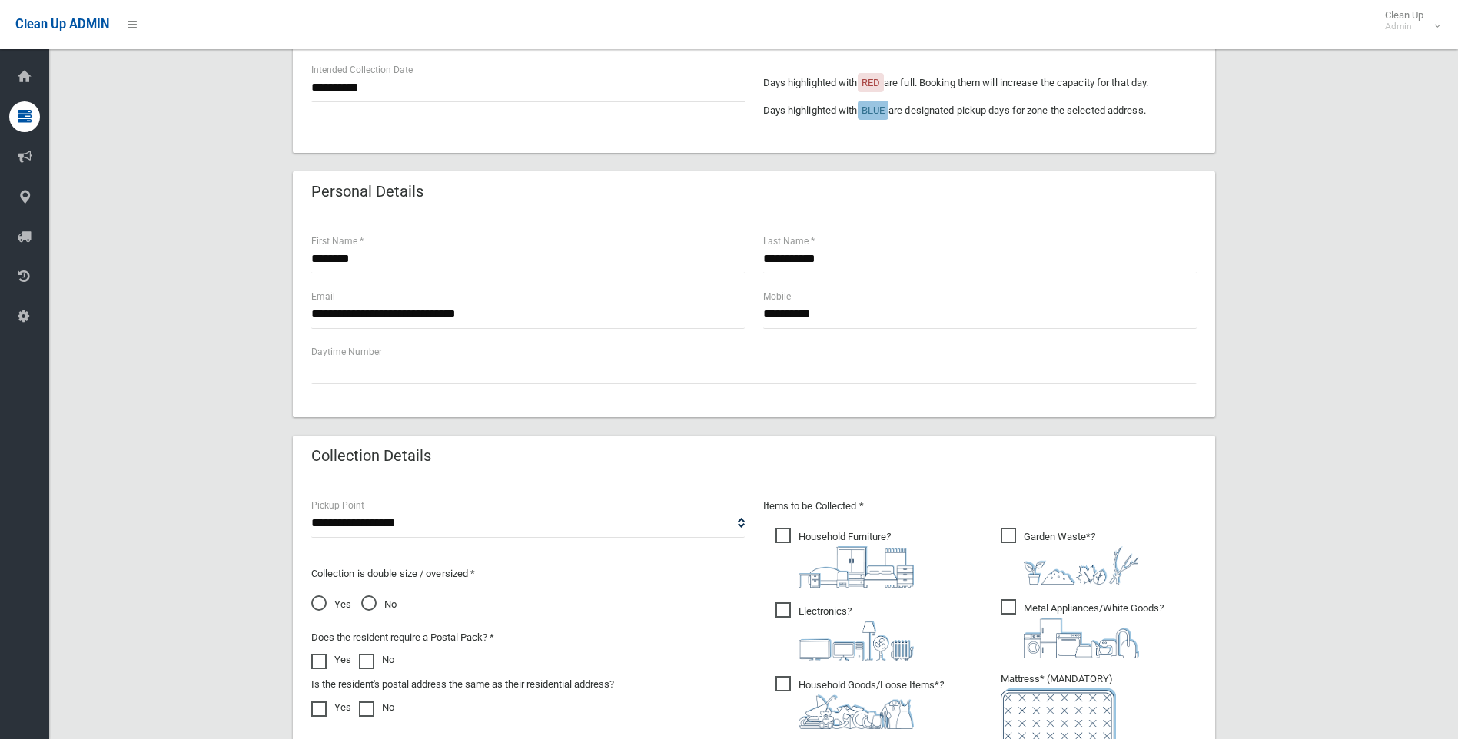
scroll to position [384, 0]
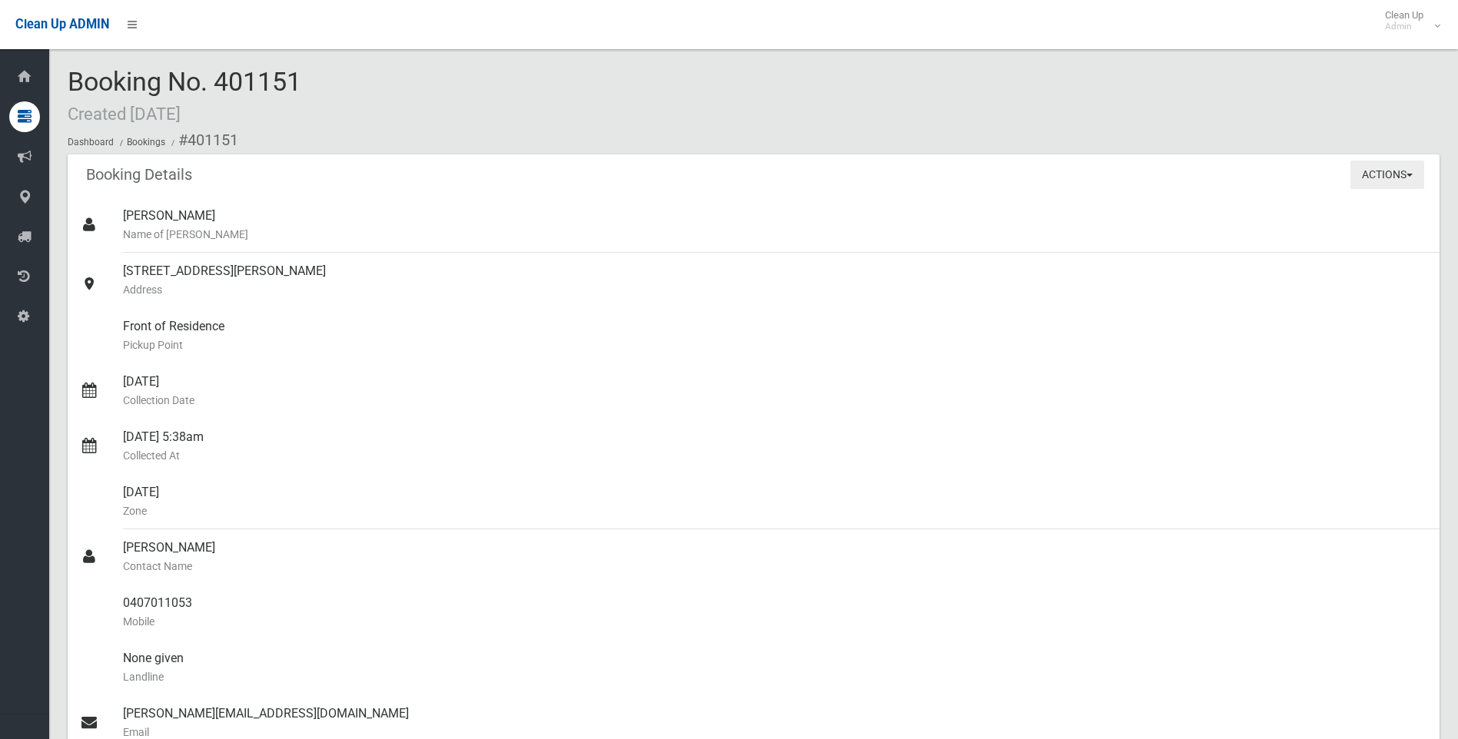
click at [1397, 174] on button "Actions" at bounding box center [1388, 175] width 74 height 28
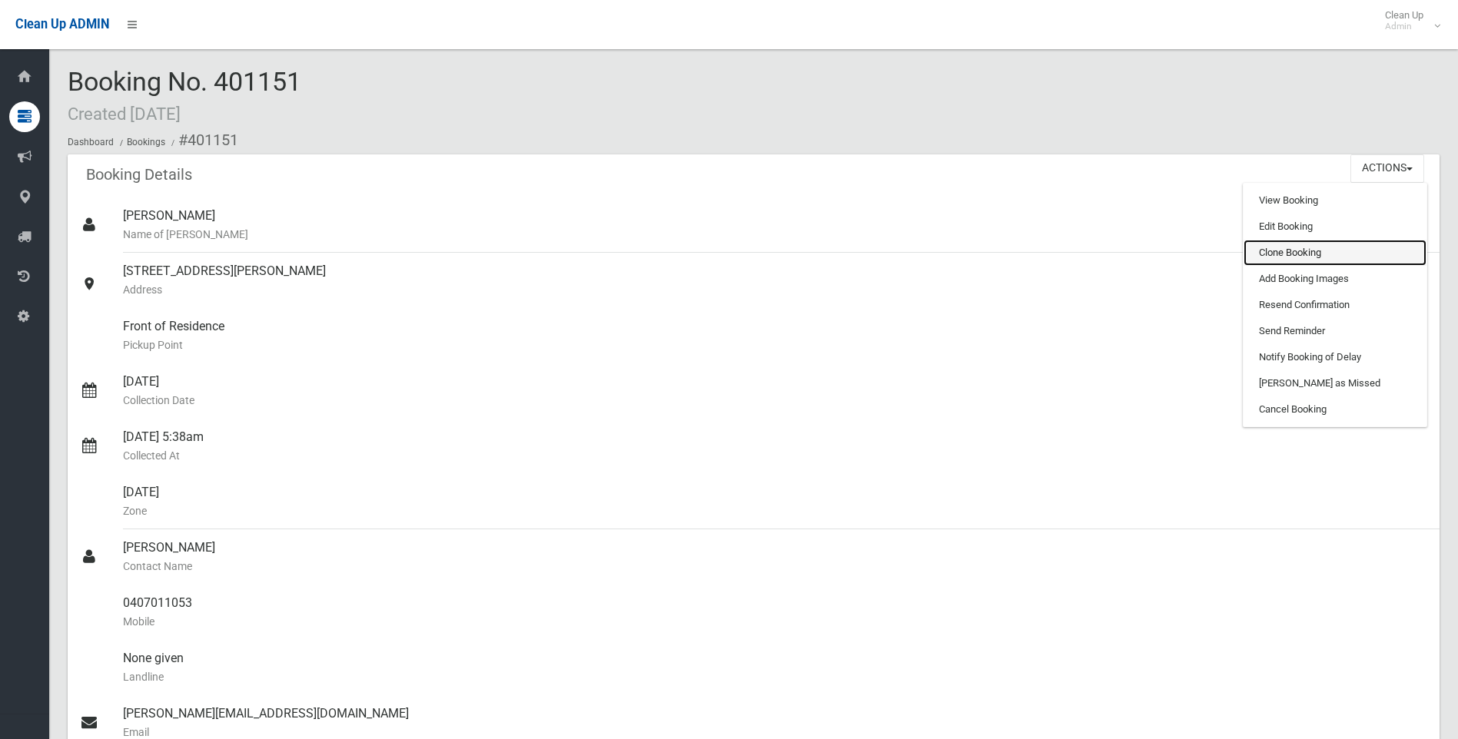
click at [1294, 255] on link "Clone Booking" at bounding box center [1335, 253] width 183 height 26
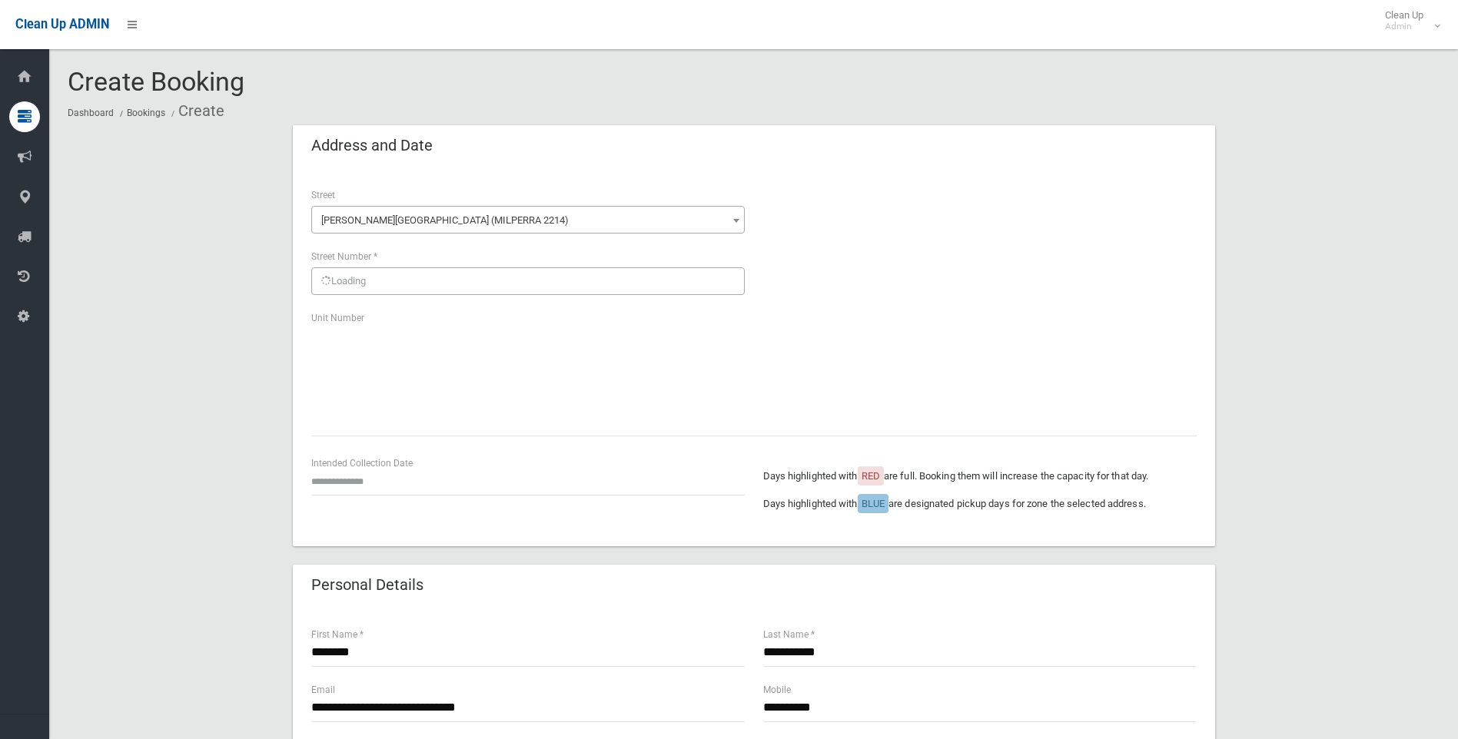
scroll to position [77, 0]
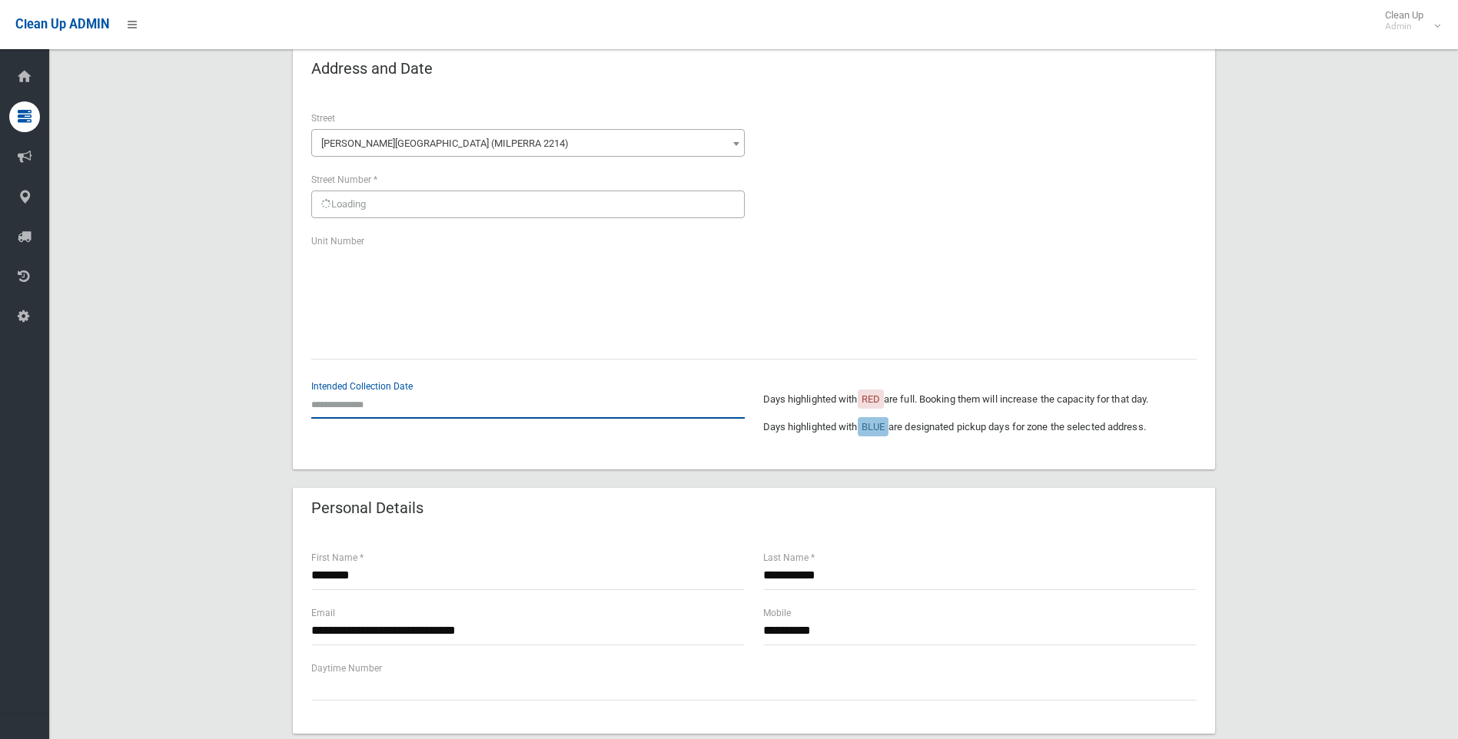
click at [359, 402] on input "text" at bounding box center [528, 405] width 434 height 28
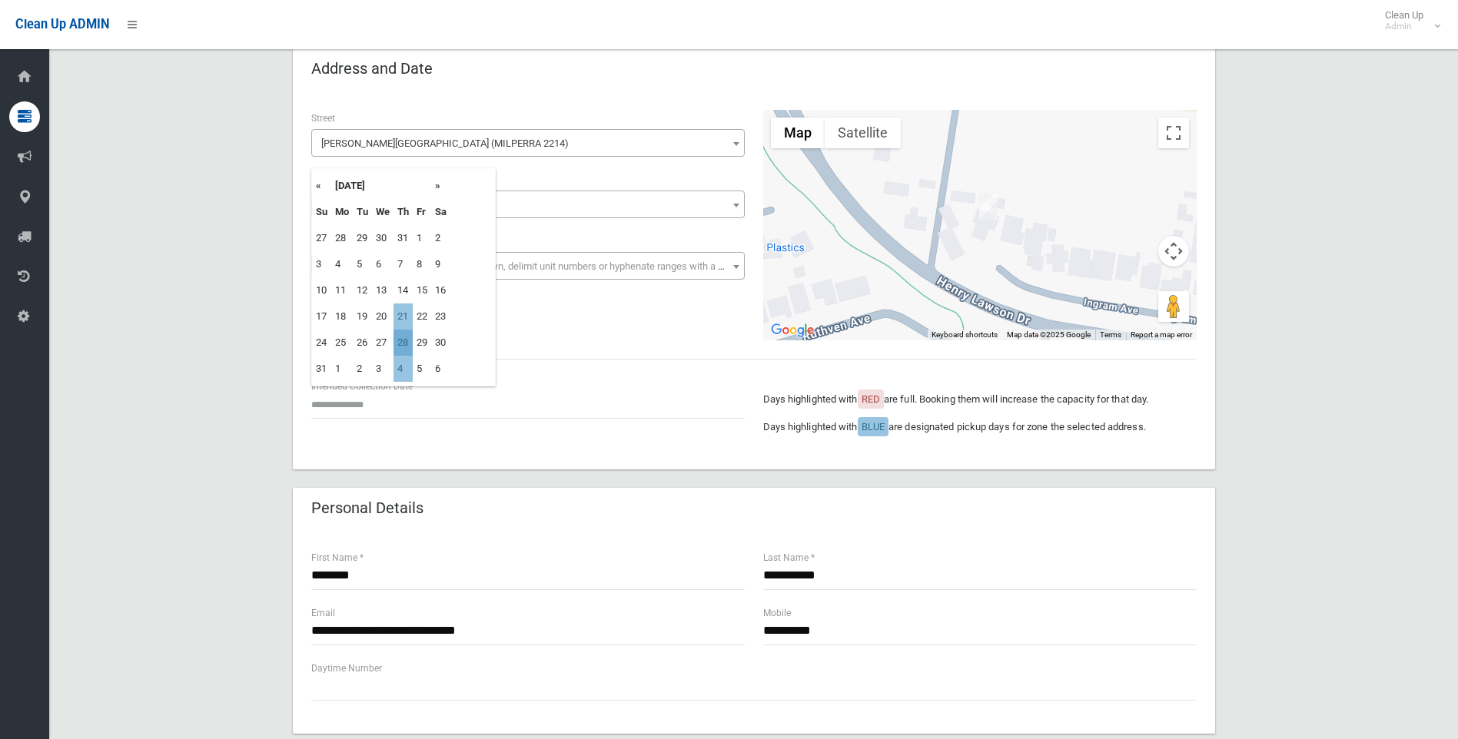
click at [399, 347] on td "28" at bounding box center [403, 343] width 19 height 26
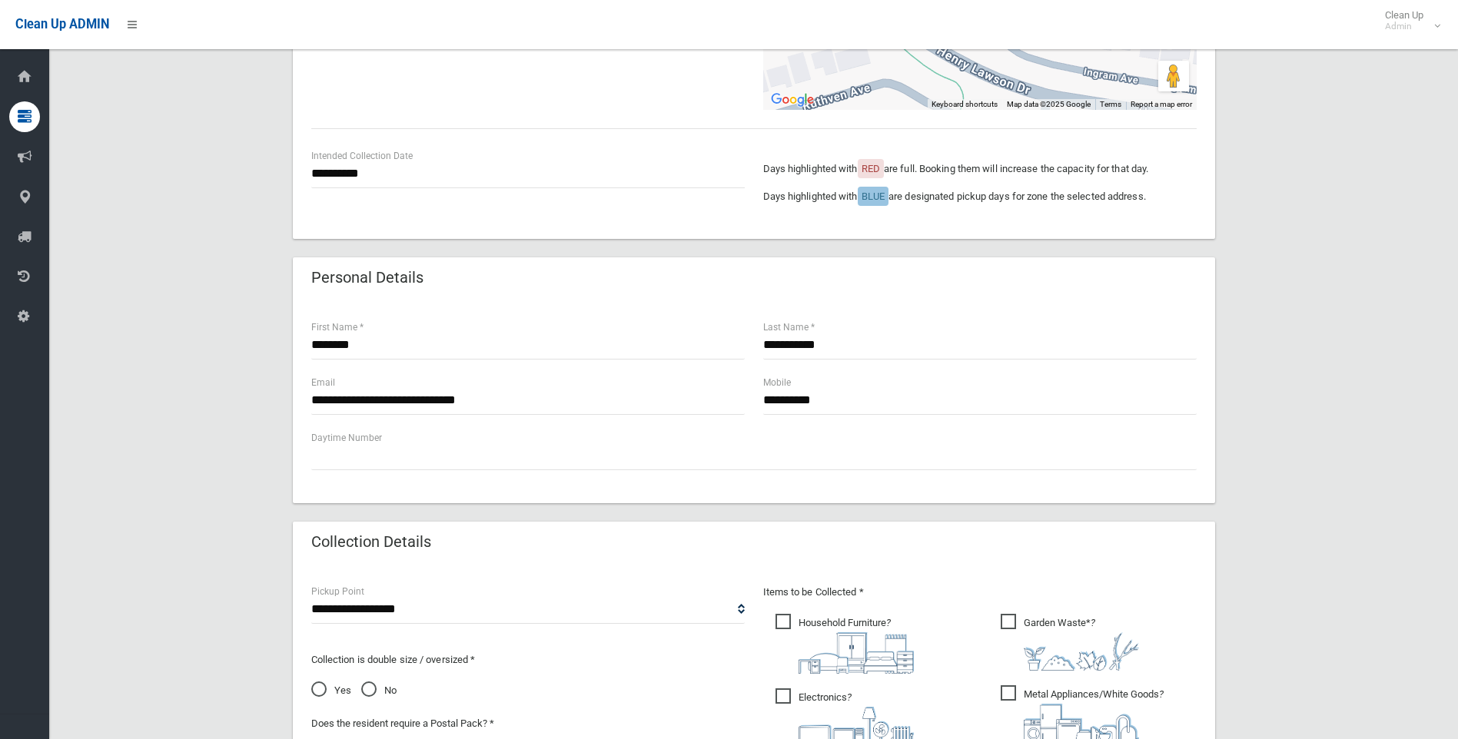
scroll to position [154, 0]
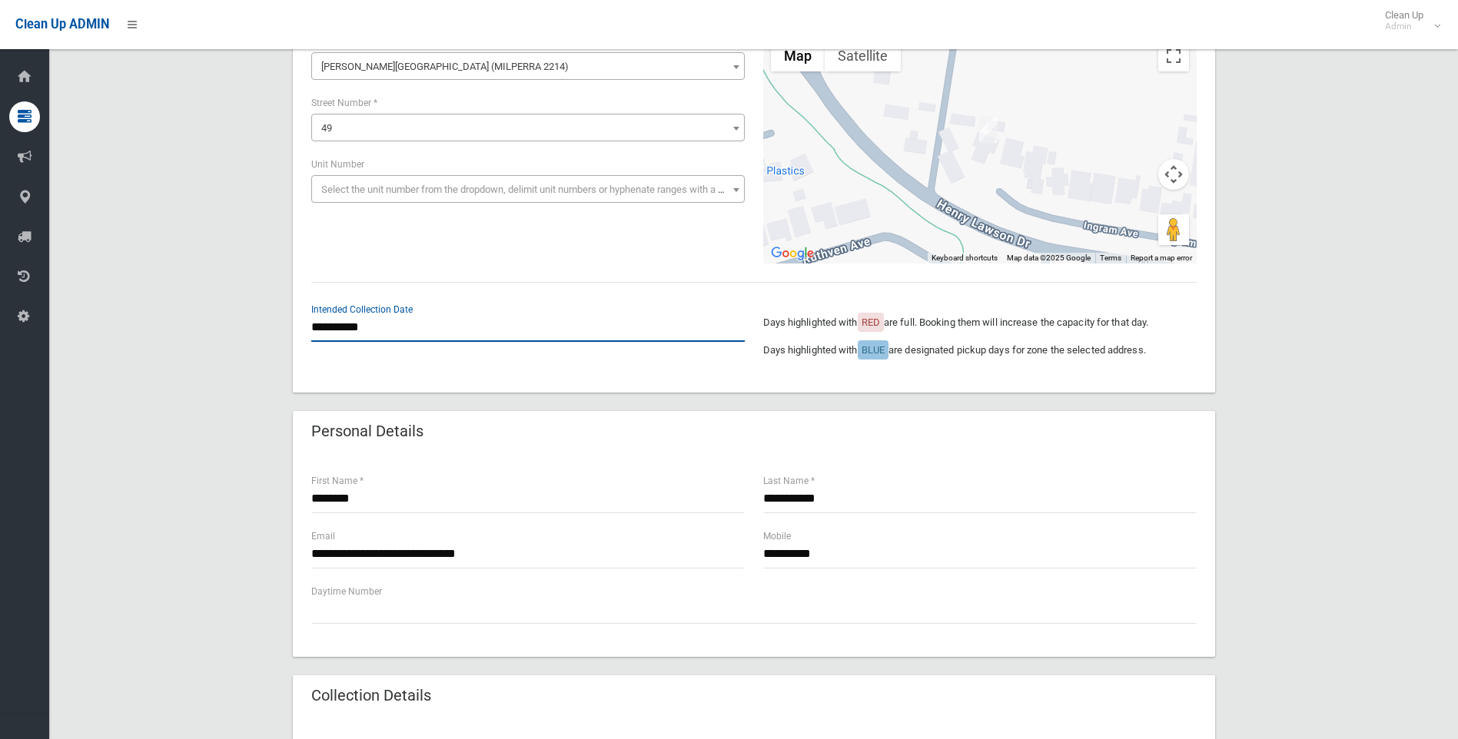
click at [371, 334] on input "**********" at bounding box center [528, 328] width 434 height 28
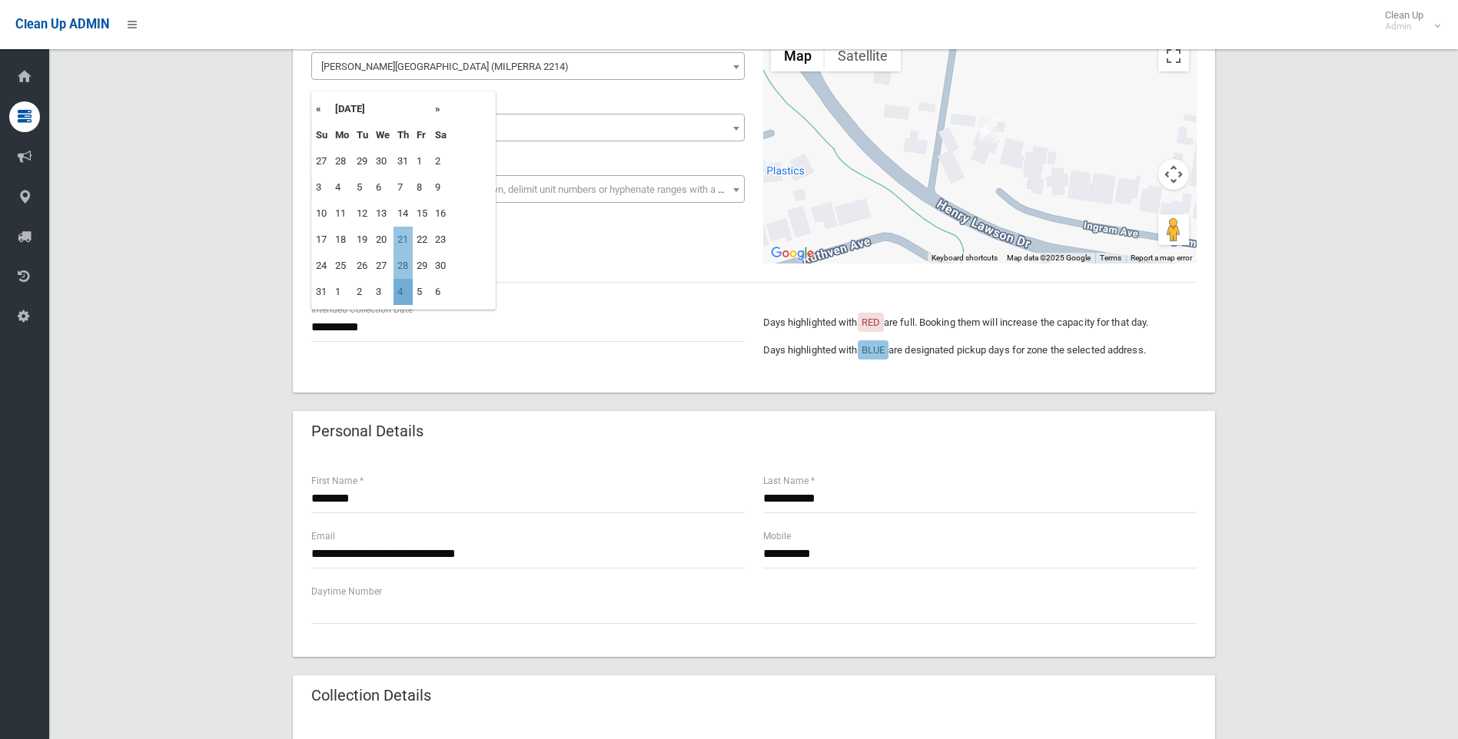
click at [397, 294] on td "4" at bounding box center [403, 292] width 19 height 26
type input "**********"
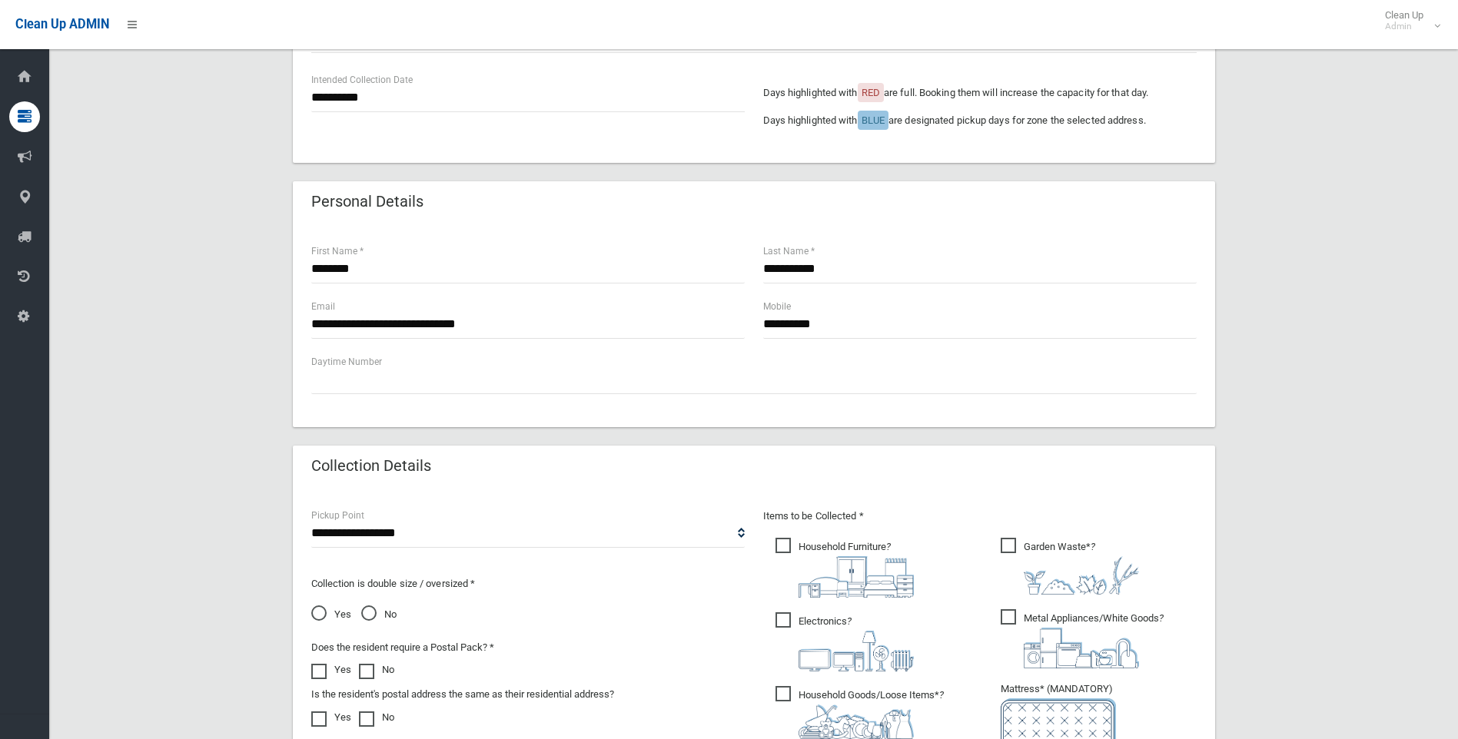
scroll to position [384, 0]
drag, startPoint x: 492, startPoint y: 331, endPoint x: 248, endPoint y: 323, distance: 244.6
click at [248, 323] on div "**********" at bounding box center [754, 411] width 1372 height 1341
drag, startPoint x: 858, startPoint y: 333, endPoint x: 746, endPoint y: 327, distance: 111.6
click at [746, 327] on div "**********" at bounding box center [754, 324] width 904 height 55
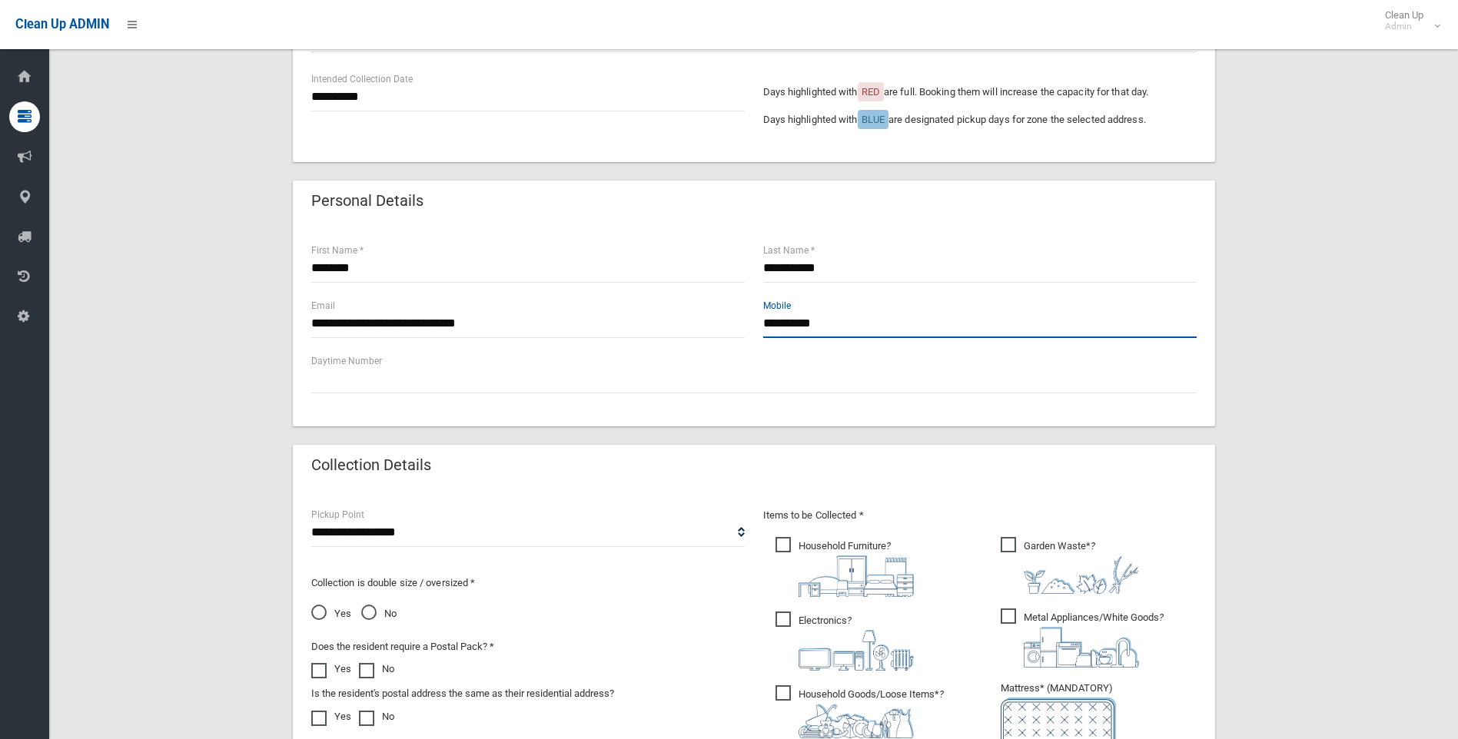
paste input "*"
click at [765, 324] on input "**********" at bounding box center [980, 324] width 434 height 28
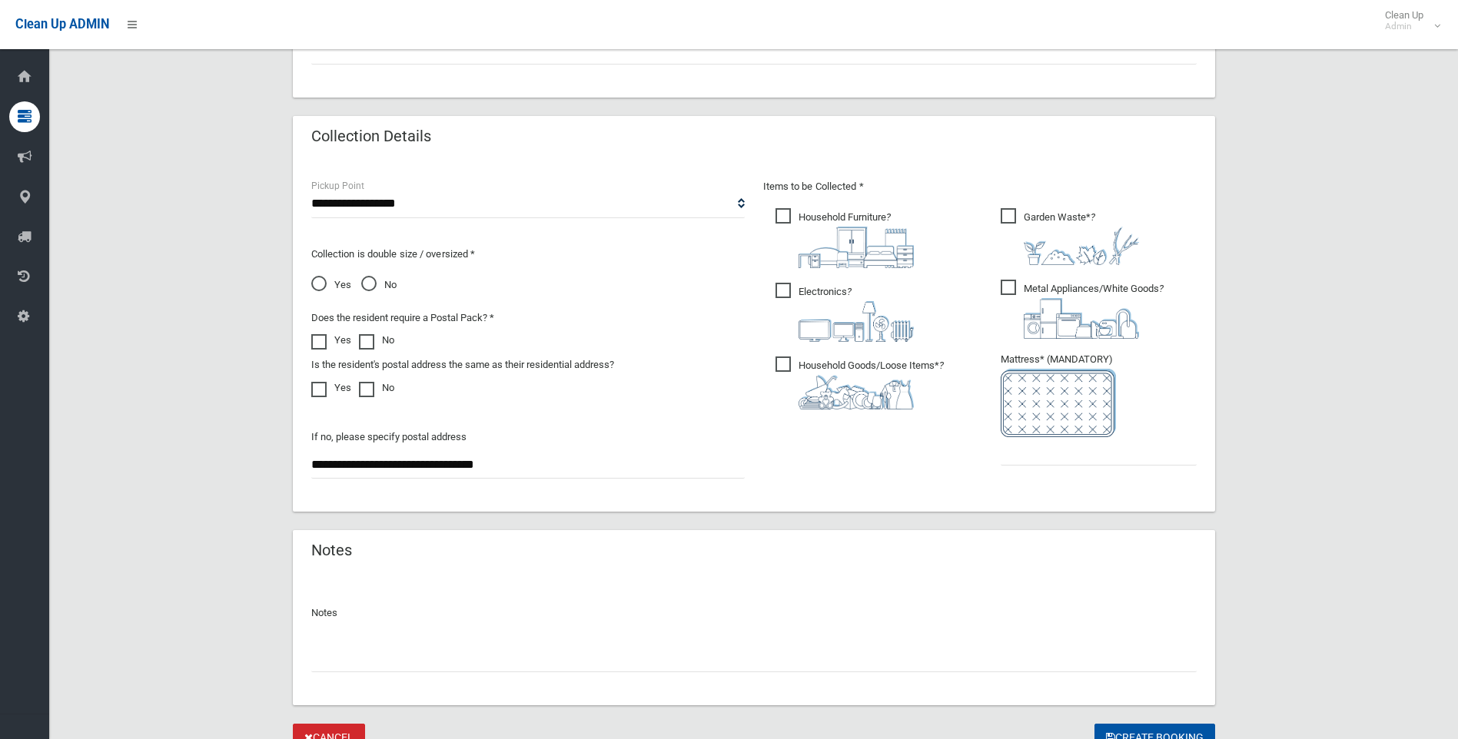
scroll to position [730, 0]
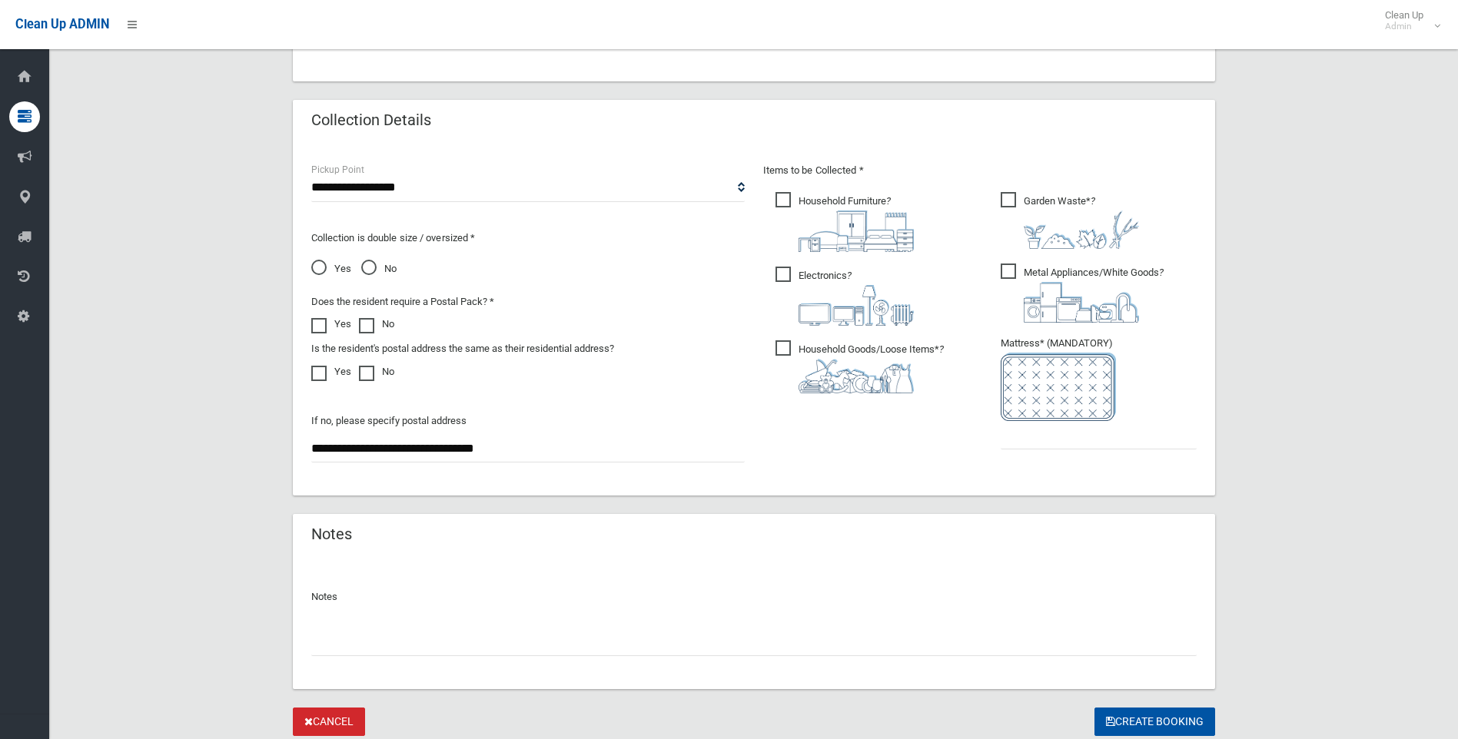
type input "**********"
click at [1053, 444] on input "text" at bounding box center [1099, 435] width 196 height 28
click at [364, 268] on span "No" at bounding box center [378, 269] width 35 height 18
click at [1012, 435] on input "text" at bounding box center [1099, 435] width 196 height 28
type input "*"
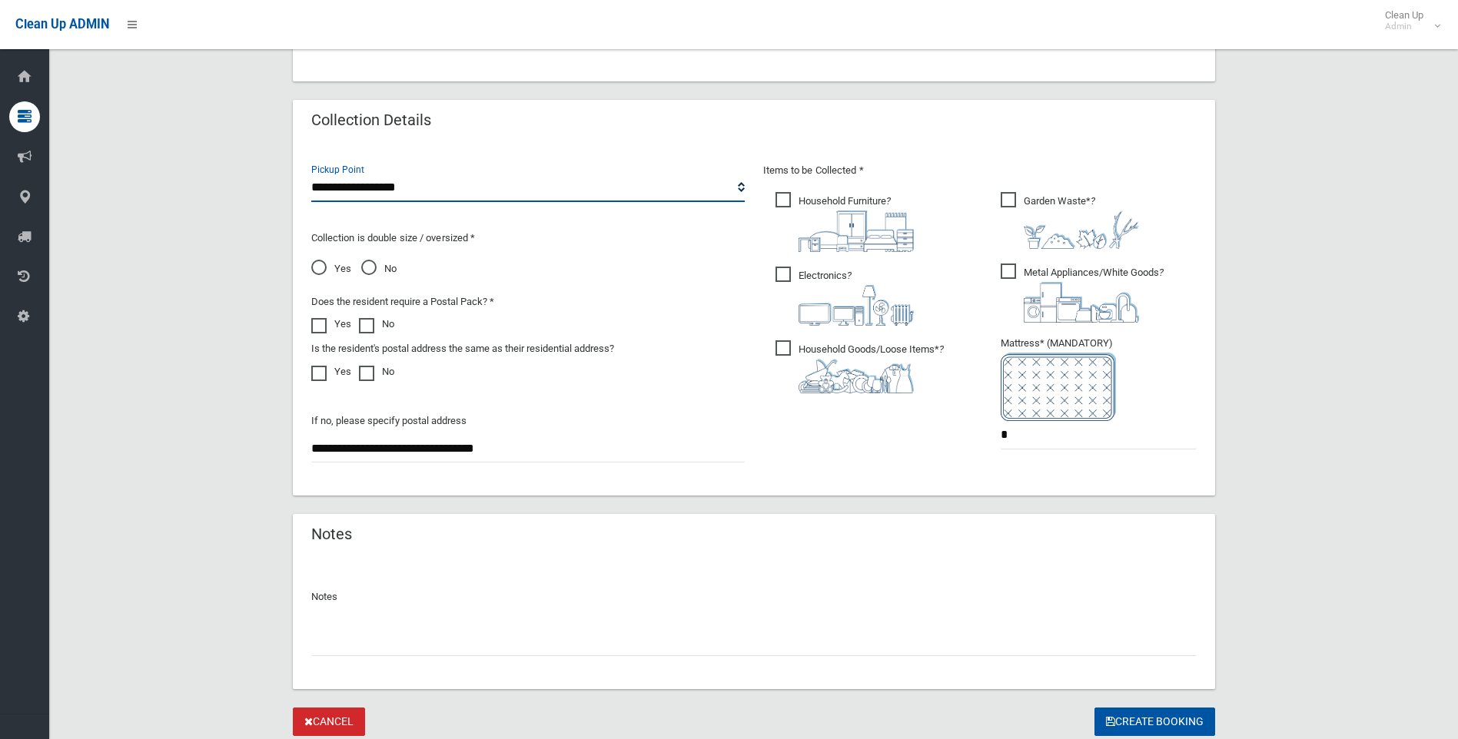
click at [735, 189] on select "**********" at bounding box center [528, 188] width 434 height 28
click at [311, 174] on select "**********" at bounding box center [528, 188] width 434 height 28
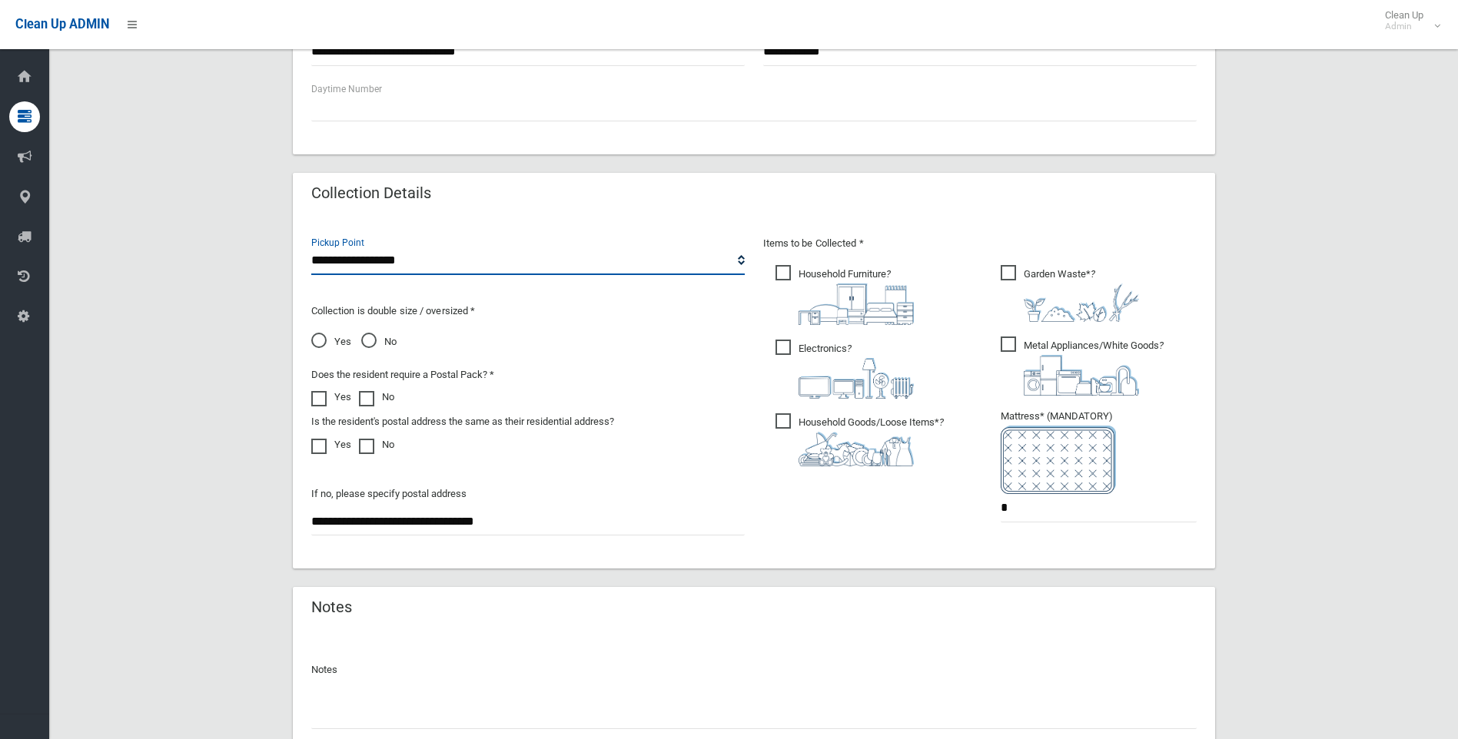
scroll to position [721, 0]
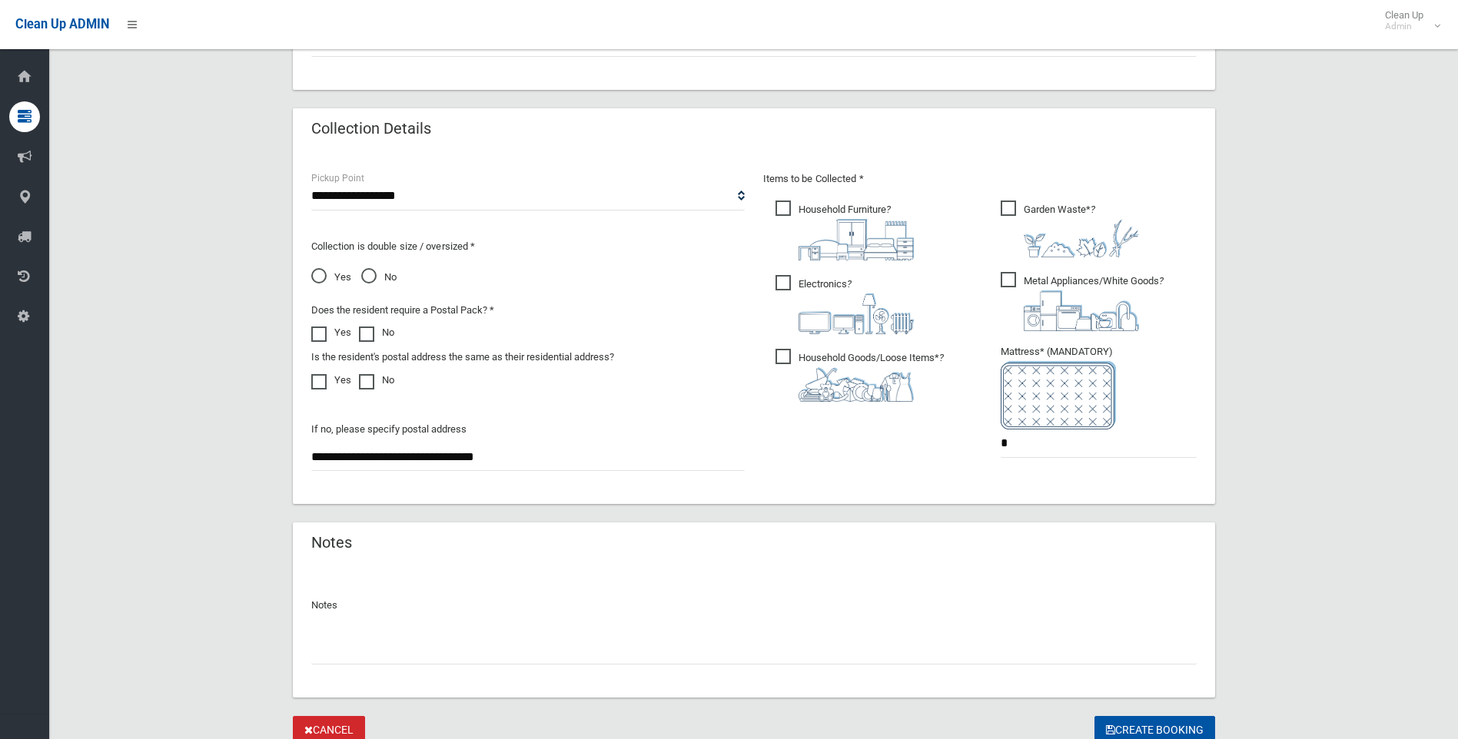
click at [323, 274] on span "Yes" at bounding box center [331, 277] width 40 height 18
click at [1164, 730] on button "Create Booking" at bounding box center [1155, 730] width 121 height 28
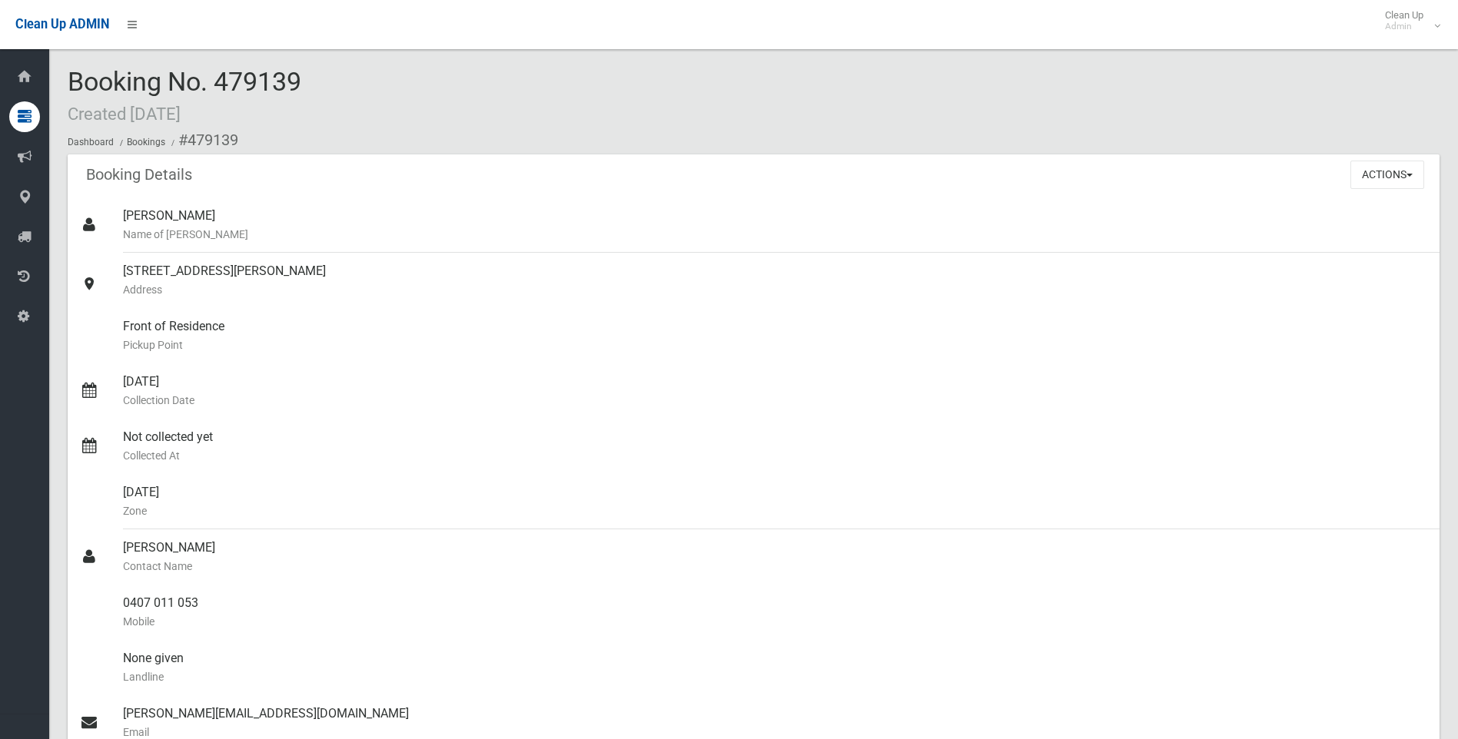
drag, startPoint x: 381, startPoint y: 94, endPoint x: 617, endPoint y: 87, distance: 235.3
click at [617, 87] on div "Booking No. 479139 Created [DATE] Dashboard Bookings #479139" at bounding box center [754, 111] width 1372 height 87
click at [491, 98] on div "Booking No. 479139 Created [DATE] Dashboard Bookings #479139" at bounding box center [754, 111] width 1372 height 87
